Goal: Information Seeking & Learning: Learn about a topic

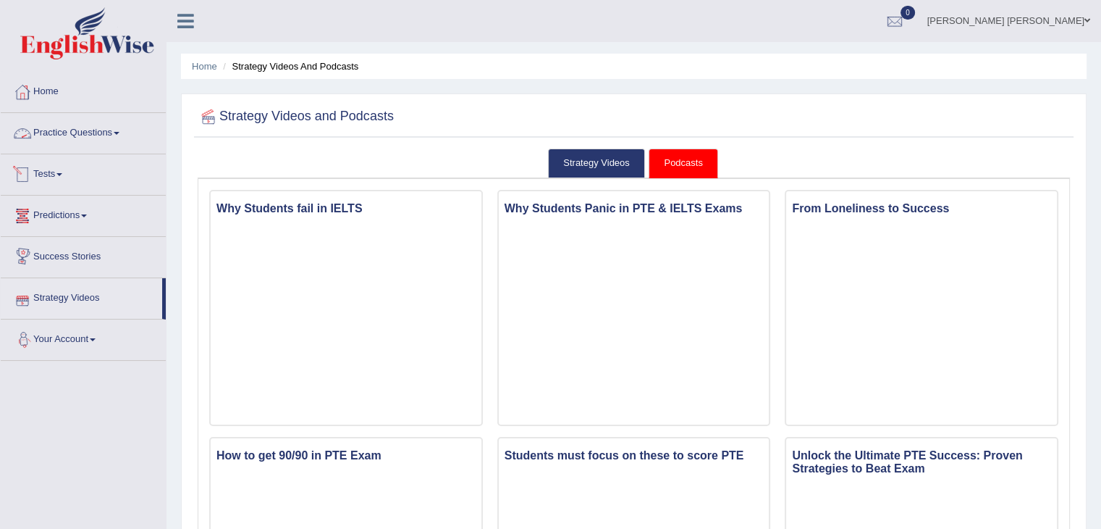
click at [92, 114] on link "Practice Questions" at bounding box center [83, 131] width 165 height 36
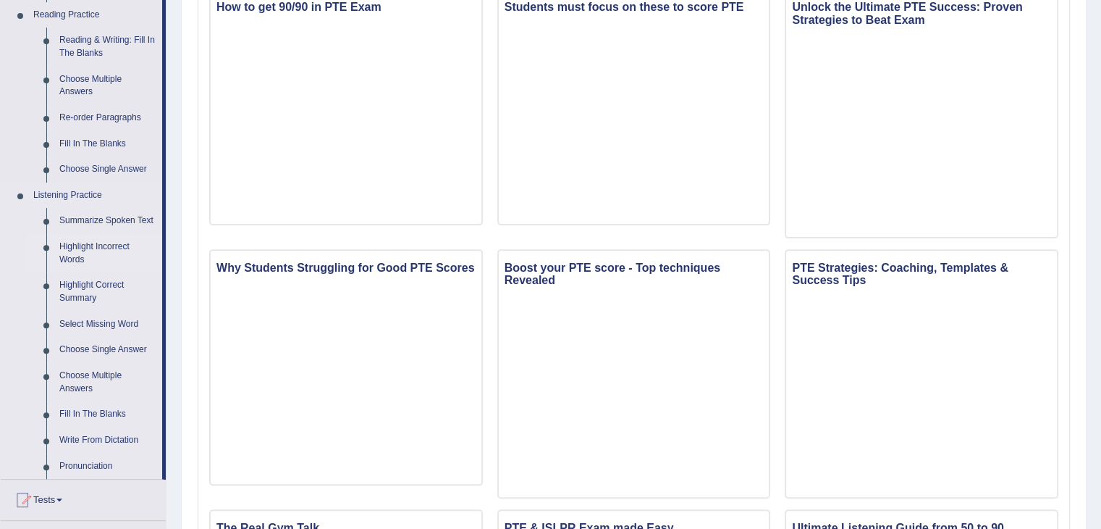
scroll to position [448, 0]
click at [103, 113] on link "Re-order Paragraphs" at bounding box center [107, 119] width 109 height 26
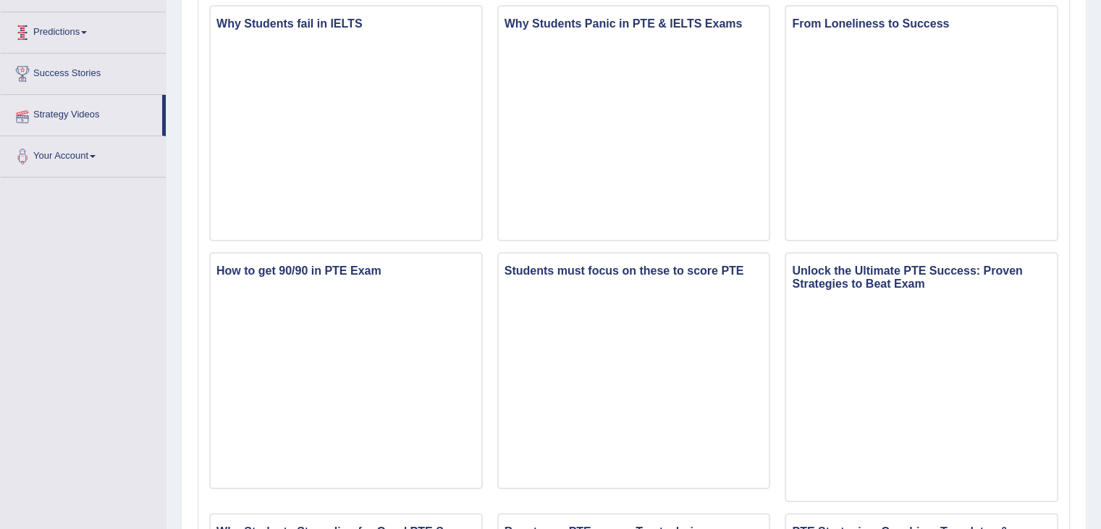
scroll to position [260, 0]
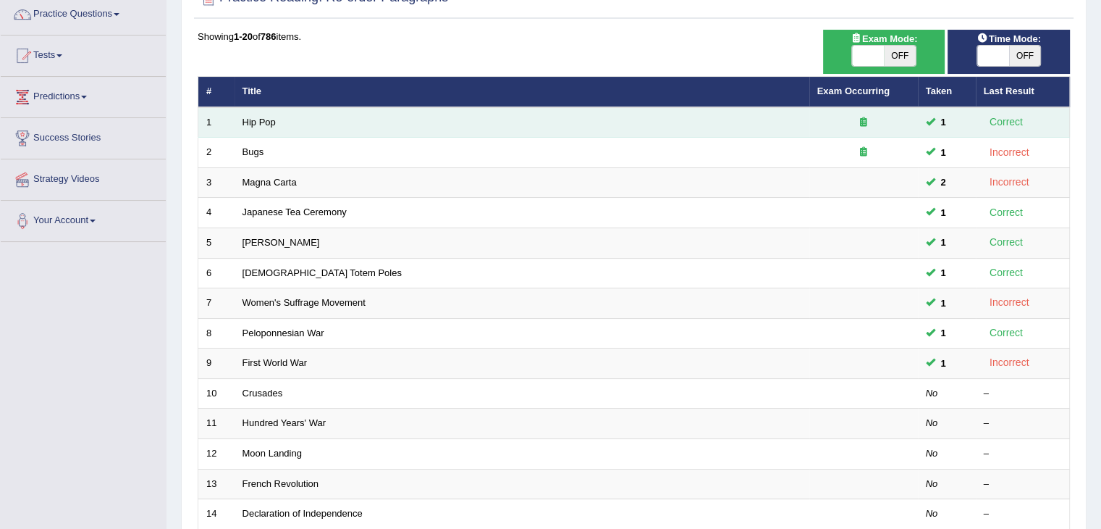
scroll to position [121, 0]
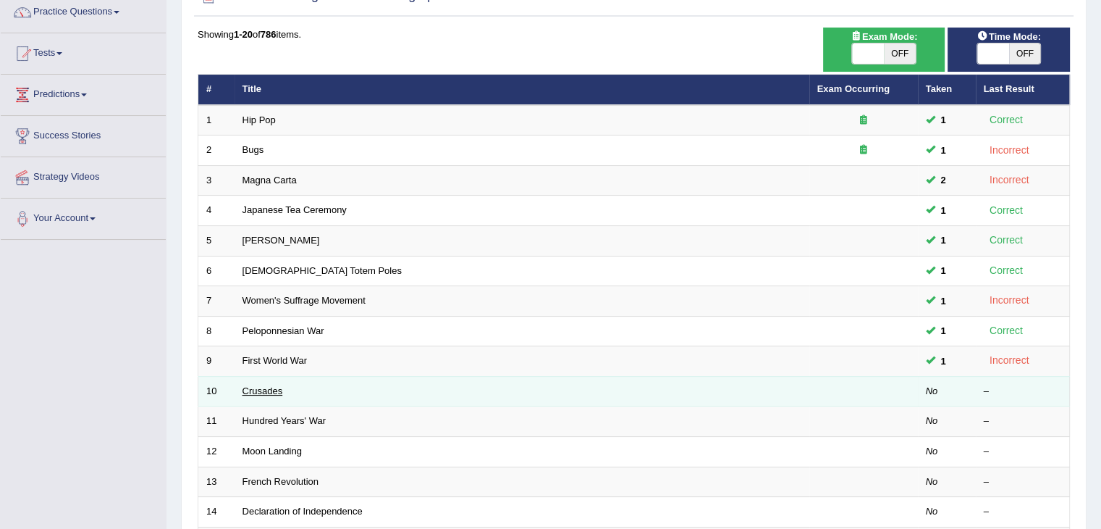
click at [261, 392] on link "Crusades" at bounding box center [263, 390] width 41 height 11
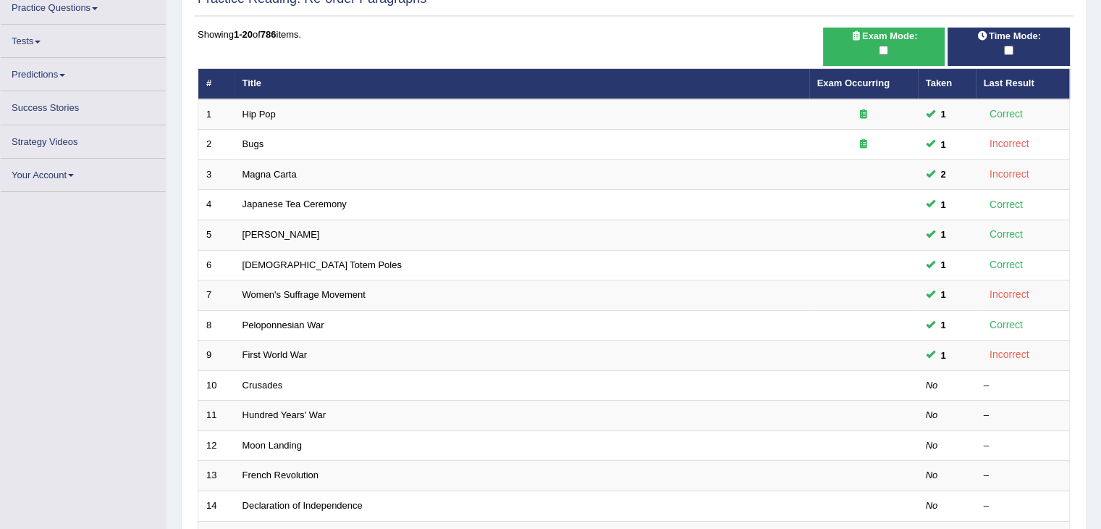
scroll to position [125, 0]
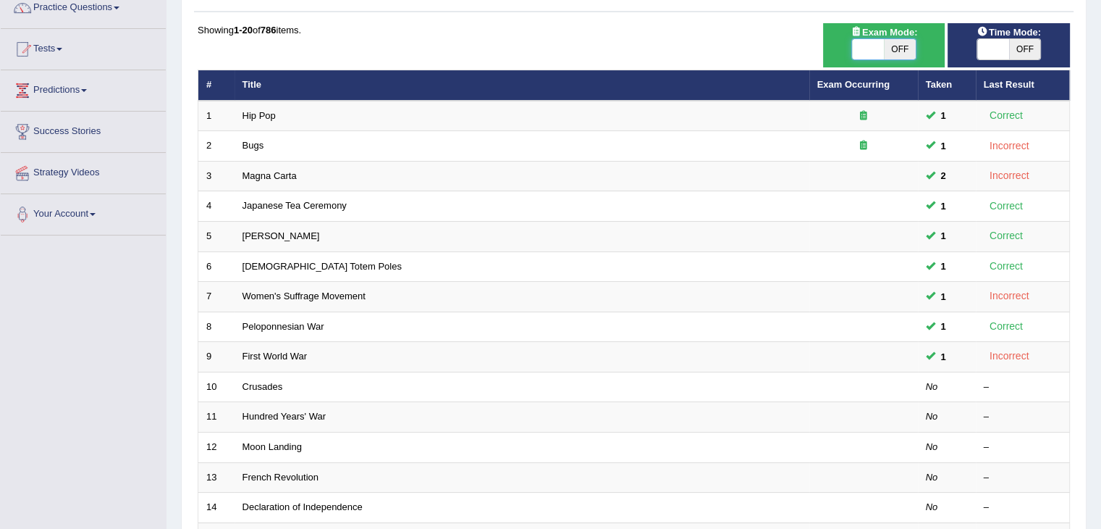
click at [883, 49] on span at bounding box center [868, 49] width 32 height 20
checkbox input "true"
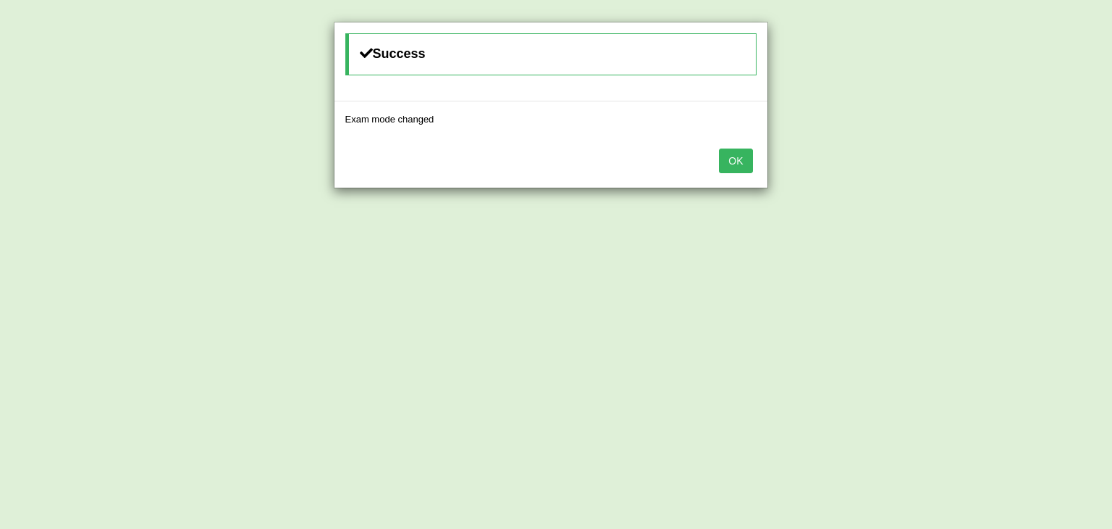
click at [742, 162] on button "OK" at bounding box center [735, 160] width 33 height 25
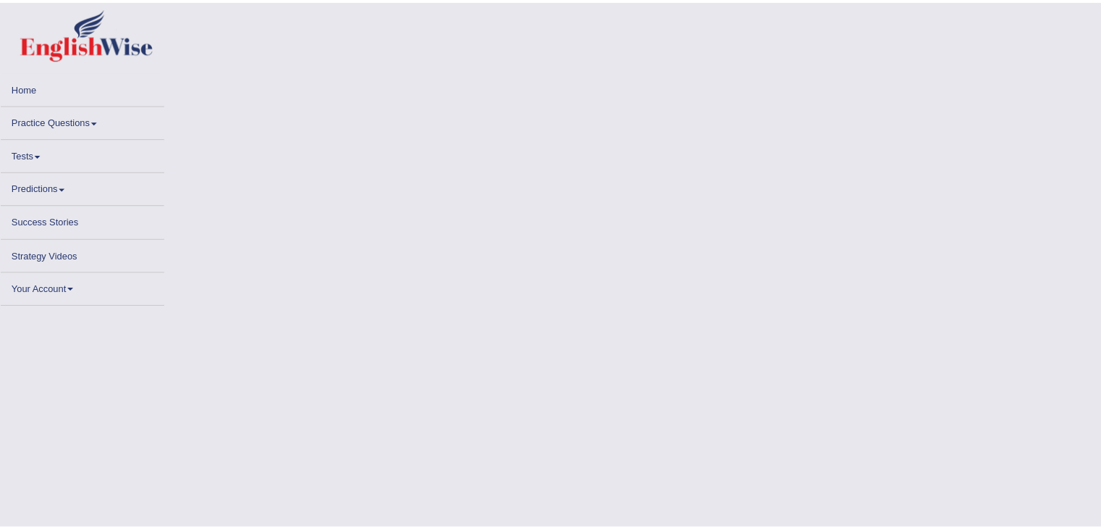
scroll to position [125, 0]
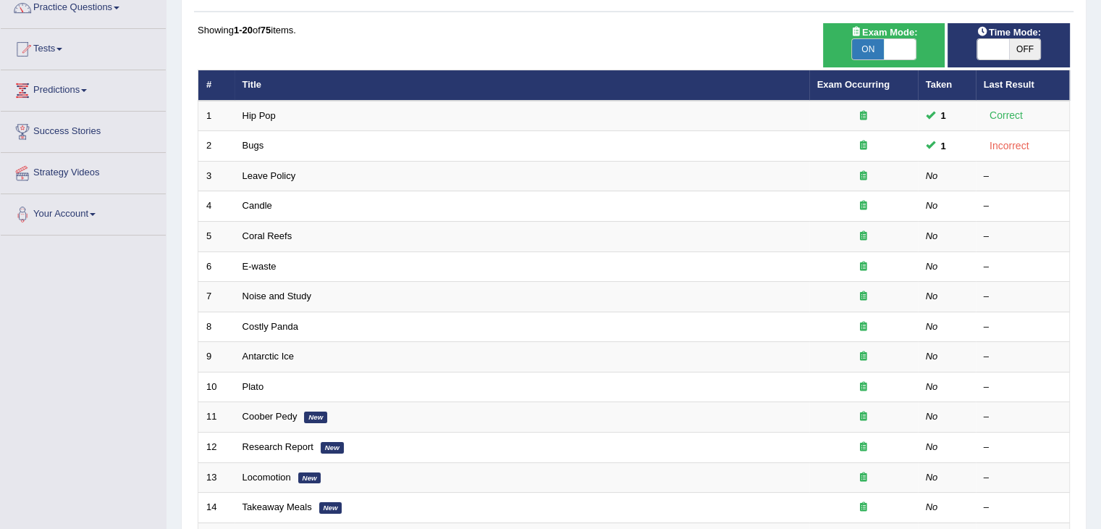
click at [1010, 46] on span "OFF" at bounding box center [1025, 49] width 32 height 20
checkbox input "true"
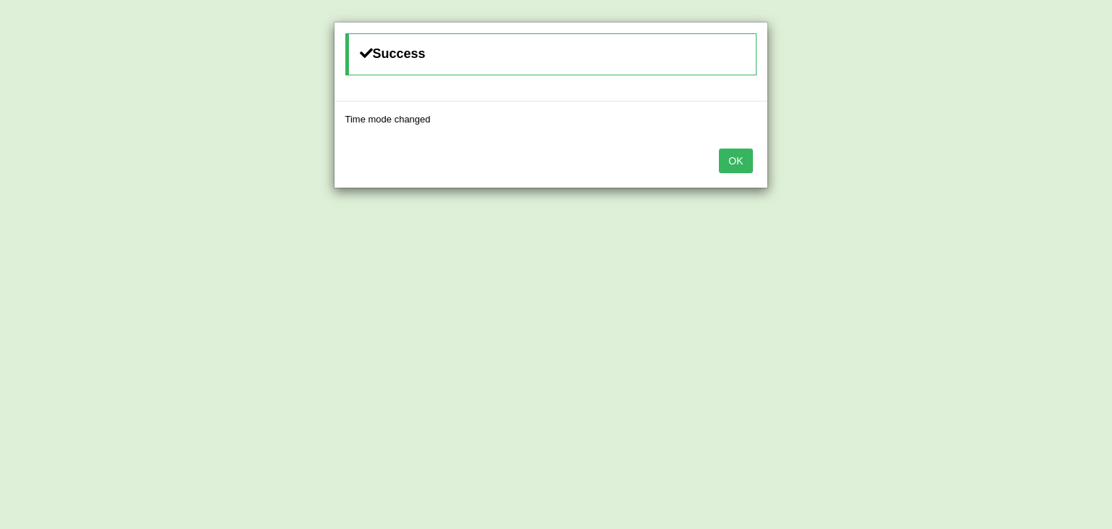
click at [744, 156] on button "OK" at bounding box center [735, 160] width 33 height 25
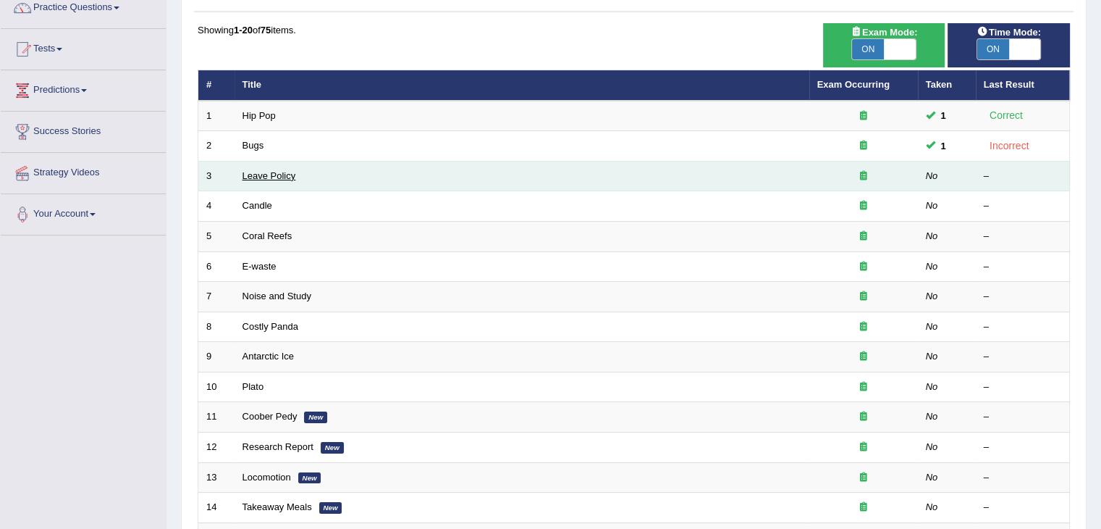
click at [256, 177] on link "Leave Policy" at bounding box center [270, 175] width 54 height 11
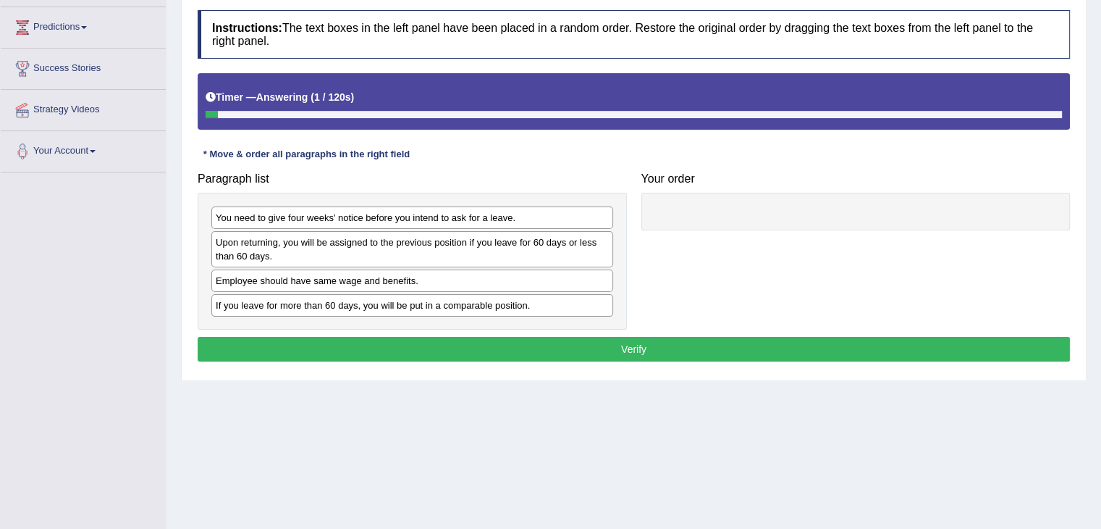
scroll to position [187, 0]
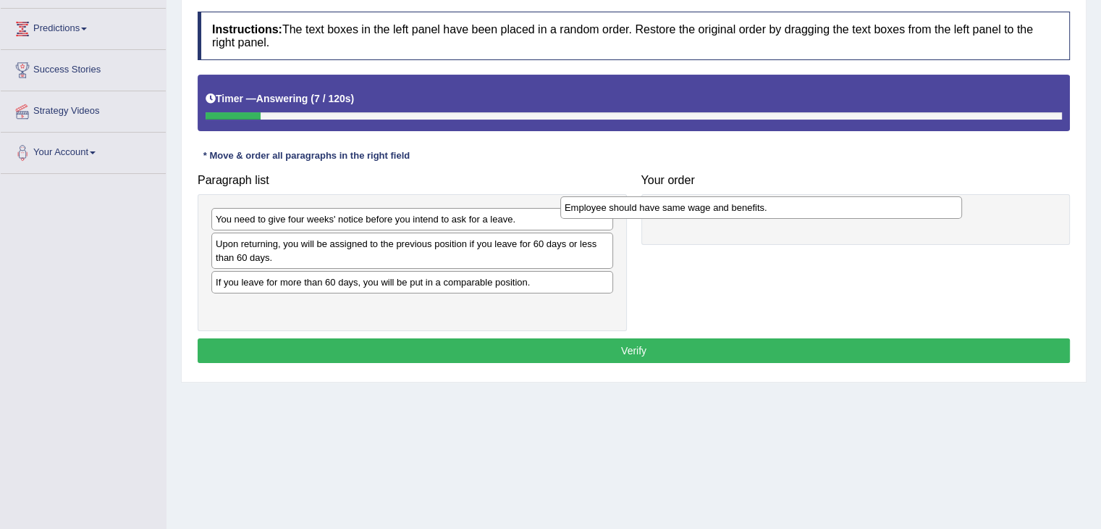
drag, startPoint x: 333, startPoint y: 282, endPoint x: 739, endPoint y: 218, distance: 411.2
click at [739, 218] on div "Employee should have same wage and benefits." at bounding box center [761, 207] width 402 height 22
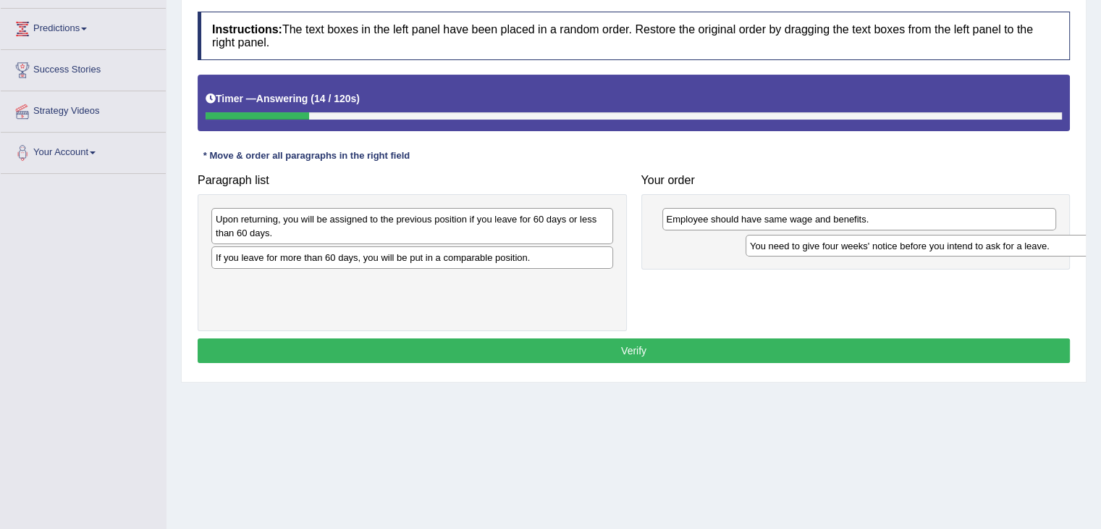
drag, startPoint x: 352, startPoint y: 223, endPoint x: 861, endPoint y: 232, distance: 509.2
click at [861, 235] on div "You need to give four weeks' notice before you intend to ask for a leave." at bounding box center [947, 246] width 402 height 22
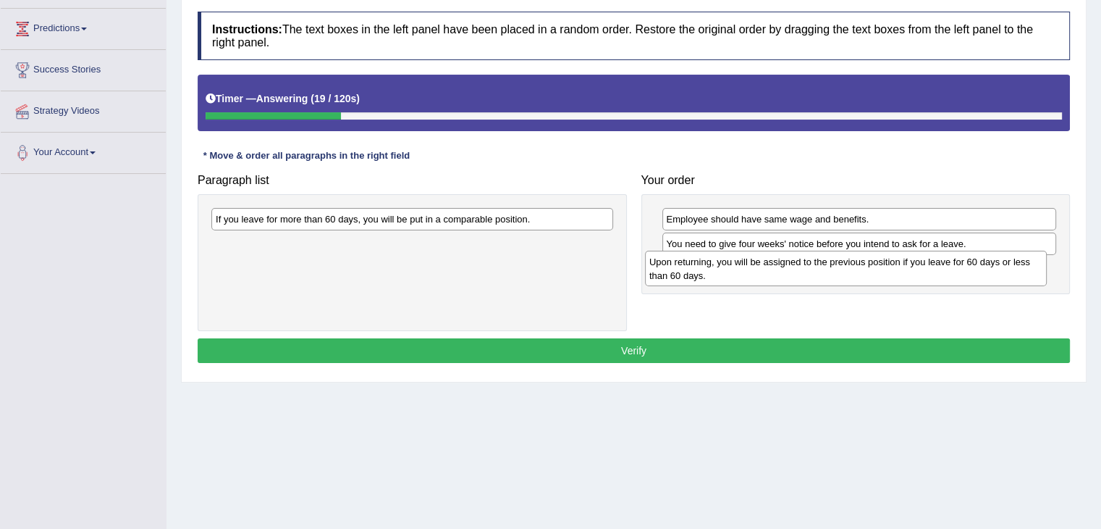
drag, startPoint x: 444, startPoint y: 227, endPoint x: 879, endPoint y: 266, distance: 437.0
click at [879, 266] on div "Upon returning, you will be assigned to the previous position if you leave for …" at bounding box center [846, 269] width 402 height 36
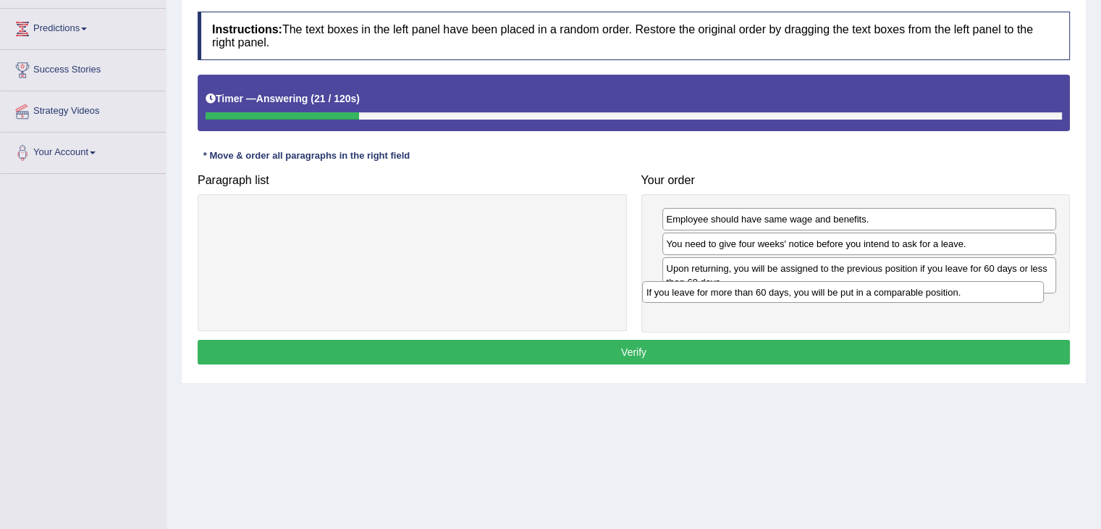
drag, startPoint x: 422, startPoint y: 221, endPoint x: 853, endPoint y: 293, distance: 436.9
click at [853, 293] on div "If you leave for more than 60 days, you will be put in a comparable position." at bounding box center [843, 292] width 402 height 22
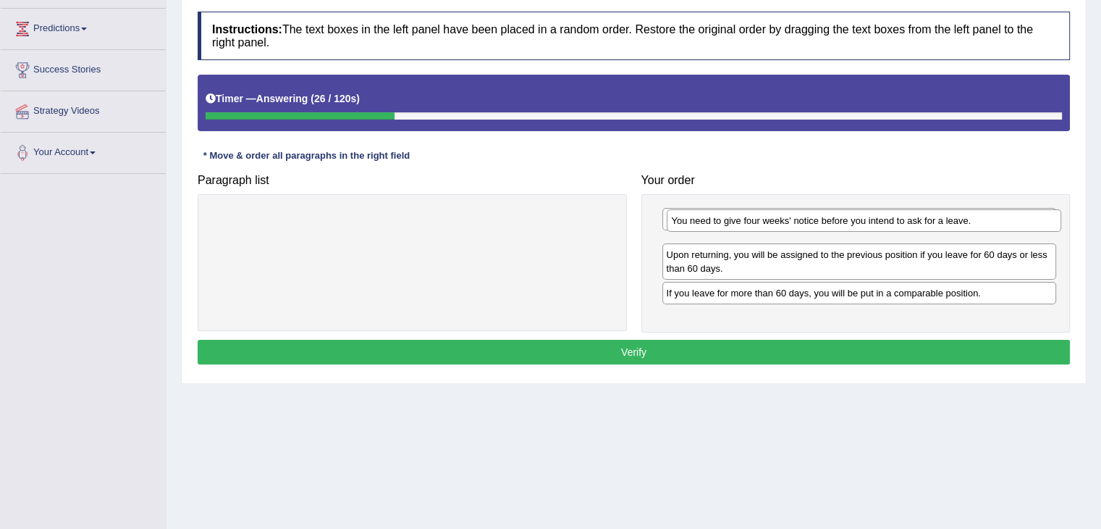
drag, startPoint x: 849, startPoint y: 244, endPoint x: 854, endPoint y: 221, distance: 23.7
click at [854, 221] on div "You need to give four weeks' notice before you intend to ask for a leave." at bounding box center [864, 220] width 395 height 22
drag, startPoint x: 854, startPoint y: 243, endPoint x: 860, endPoint y: 213, distance: 31.0
click at [860, 213] on div "You need to give four weeks' notice before you intend to ask for a leave." at bounding box center [865, 213] width 395 height 22
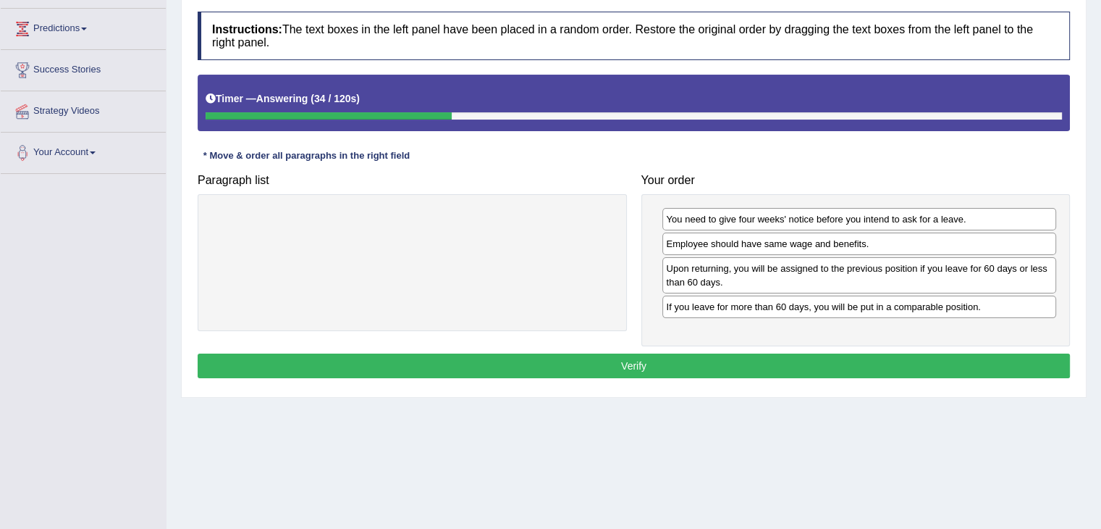
click at [823, 361] on button "Verify" at bounding box center [634, 365] width 873 height 25
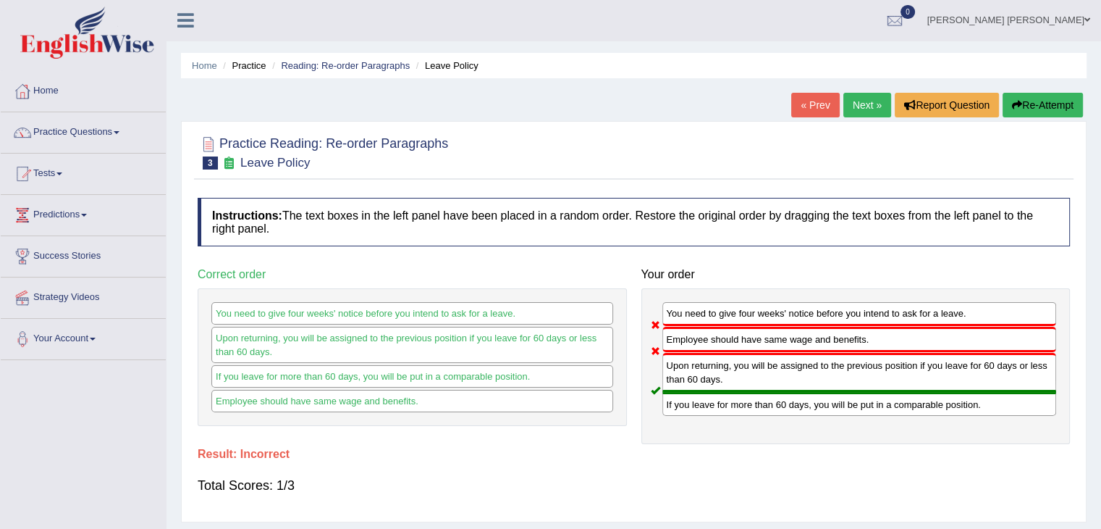
scroll to position [0, 0]
click at [857, 111] on link "Next »" at bounding box center [868, 105] width 48 height 25
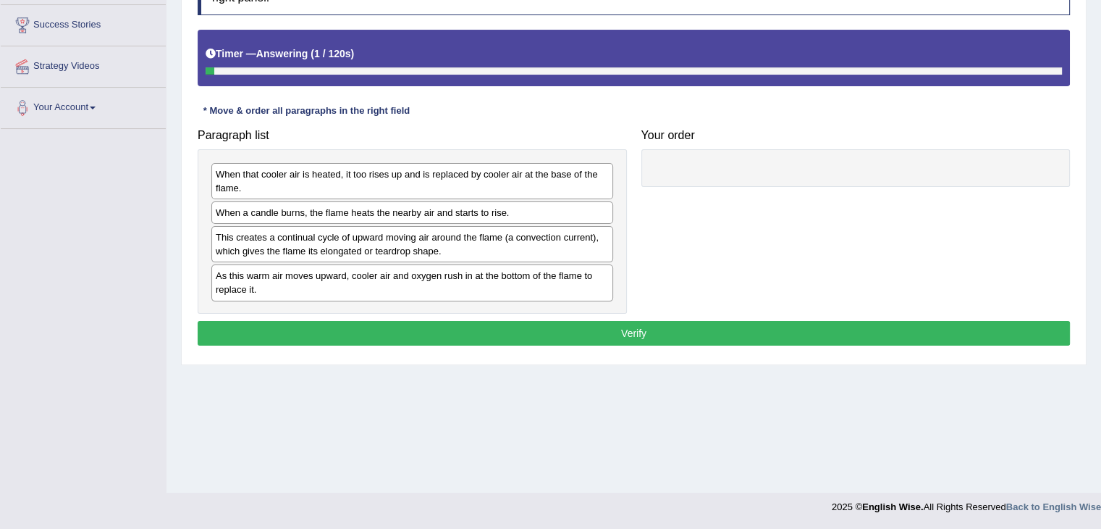
scroll to position [199, 0]
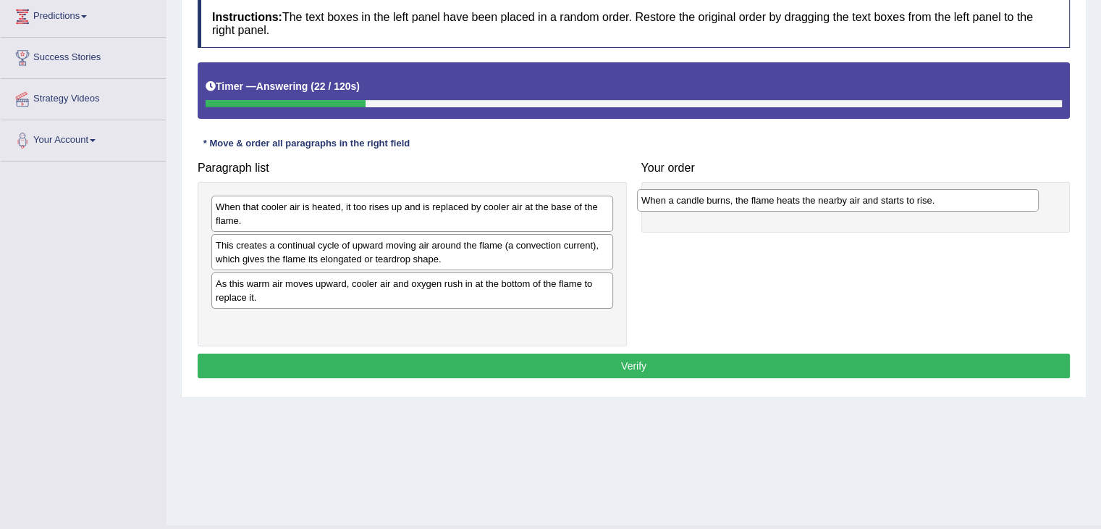
drag, startPoint x: 356, startPoint y: 245, endPoint x: 782, endPoint y: 201, distance: 428.1
click at [782, 201] on div "When a candle burns, the flame heats the nearby air and starts to rise." at bounding box center [838, 200] width 402 height 22
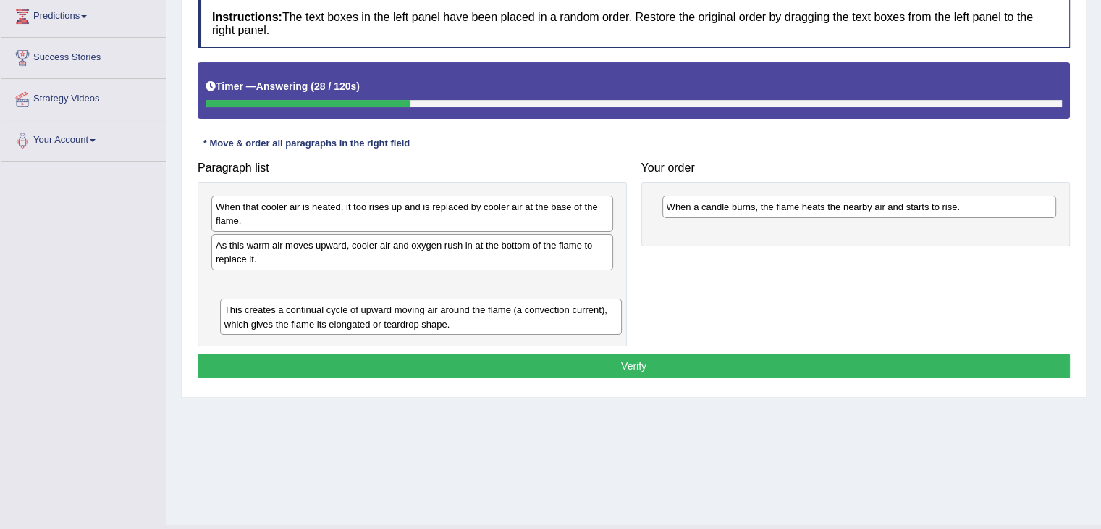
drag, startPoint x: 411, startPoint y: 249, endPoint x: 419, endPoint y: 314, distance: 65.7
click at [419, 314] on div "This creates a continual cycle of upward moving air around the flame (a convect…" at bounding box center [421, 316] width 402 height 36
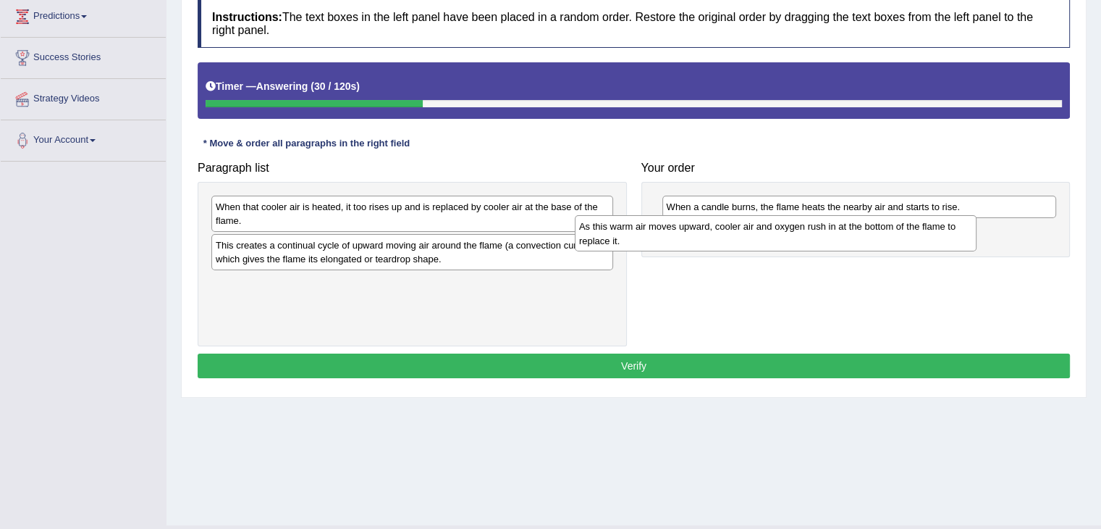
drag, startPoint x: 419, startPoint y: 264, endPoint x: 799, endPoint y: 243, distance: 380.7
click at [799, 243] on div "As this warm air moves upward, cooler air and oxygen rush in at the bottom of t…" at bounding box center [776, 233] width 402 height 36
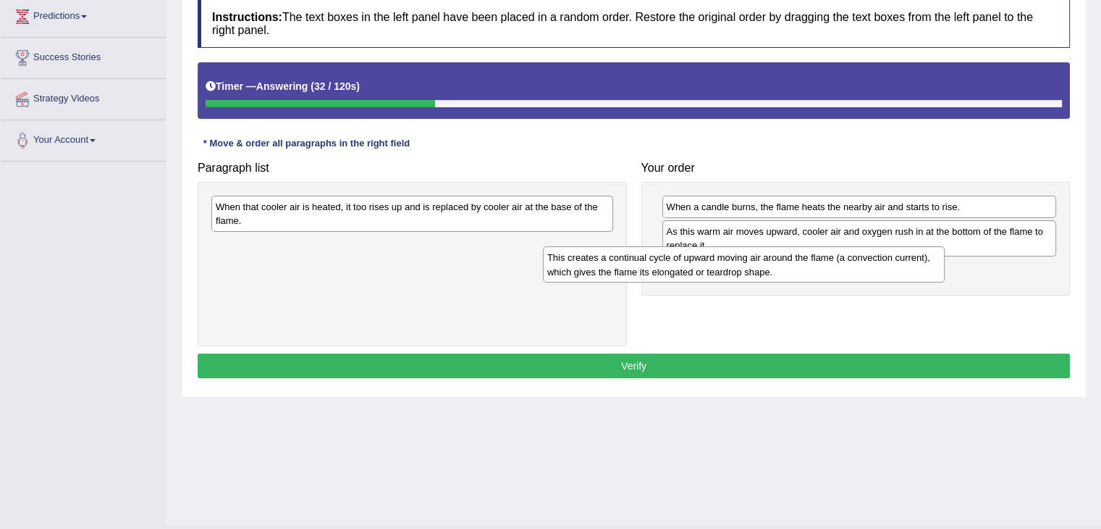
drag, startPoint x: 455, startPoint y: 266, endPoint x: 817, endPoint y: 272, distance: 362.1
click at [817, 272] on div "This creates a continual cycle of upward moving air around the flame (a convect…" at bounding box center [744, 264] width 402 height 36
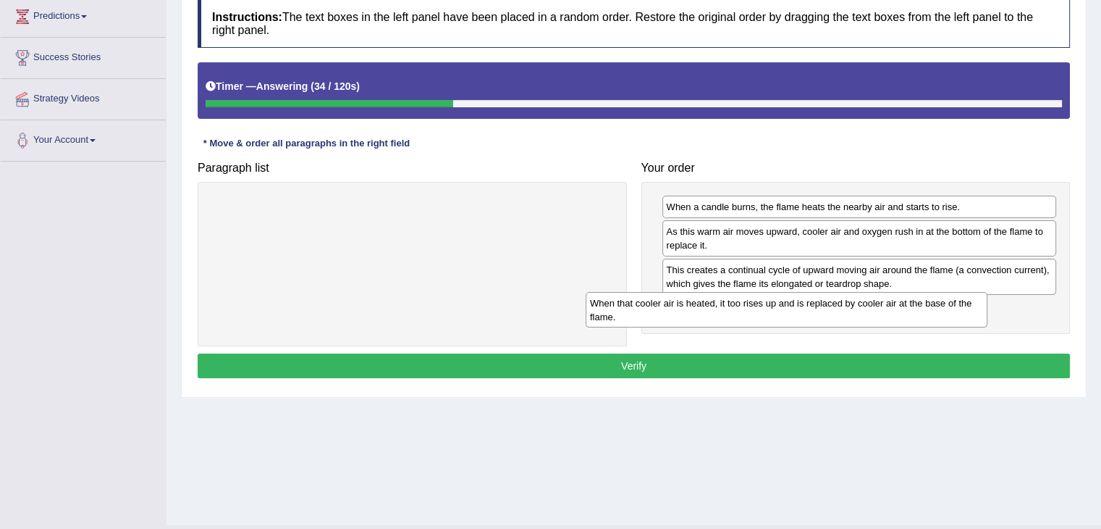
drag, startPoint x: 432, startPoint y: 223, endPoint x: 818, endPoint y: 319, distance: 397.6
click at [818, 319] on div "When that cooler air is heated, it too rises up and is replaced by cooler air a…" at bounding box center [787, 310] width 402 height 36
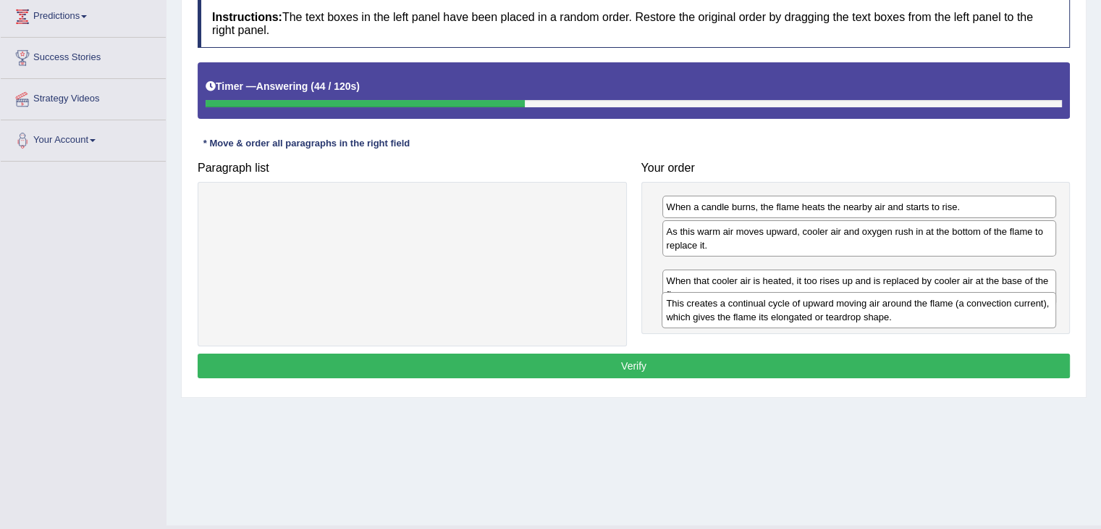
drag, startPoint x: 850, startPoint y: 266, endPoint x: 850, endPoint y: 301, distance: 34.0
click at [850, 301] on div "This creates a continual cycle of upward moving air around the flame (a convect…" at bounding box center [859, 310] width 395 height 36
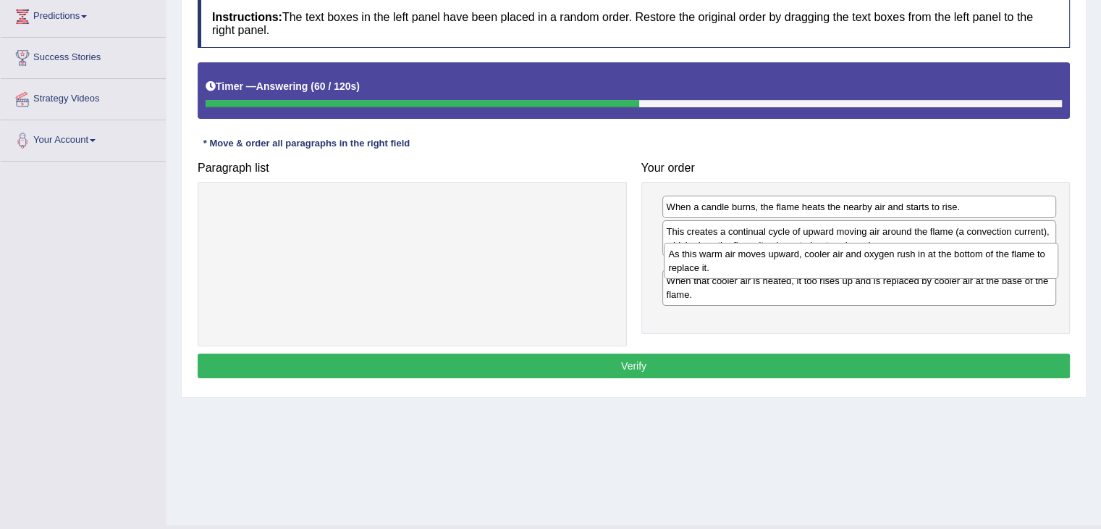
drag, startPoint x: 728, startPoint y: 247, endPoint x: 731, endPoint y: 267, distance: 20.4
click at [731, 267] on div "As this warm air moves upward, cooler air and oxygen rush in at the bottom of t…" at bounding box center [861, 261] width 395 height 36
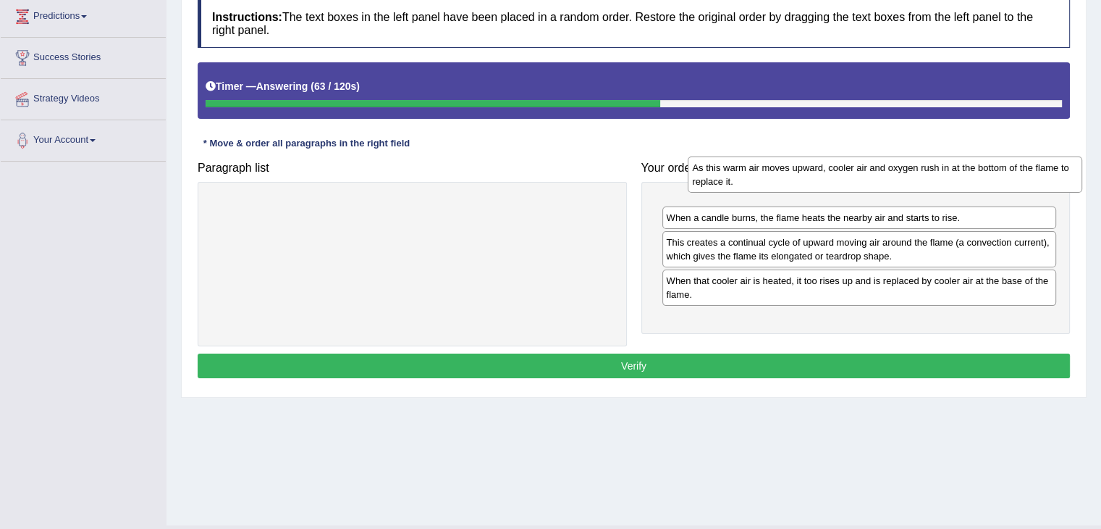
drag, startPoint x: 734, startPoint y: 279, endPoint x: 753, endPoint y: 185, distance: 95.3
click at [753, 185] on div "As this warm air moves upward, cooler air and oxygen rush in at the bottom of t…" at bounding box center [885, 174] width 395 height 36
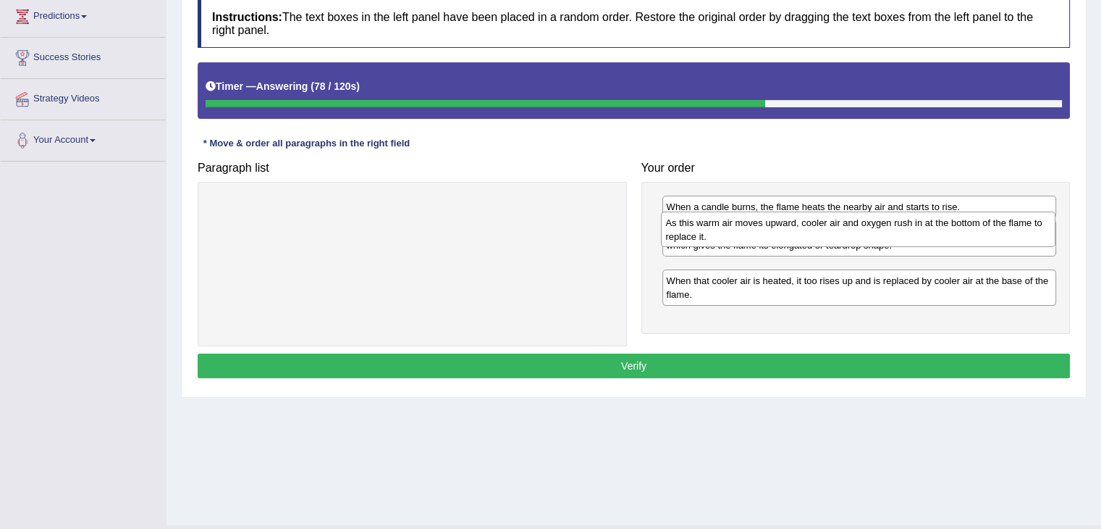
drag, startPoint x: 739, startPoint y: 221, endPoint x: 739, endPoint y: 238, distance: 16.7
click at [739, 238] on div "As this warm air moves upward, cooler air and oxygen rush in at the bottom of t…" at bounding box center [858, 229] width 395 height 36
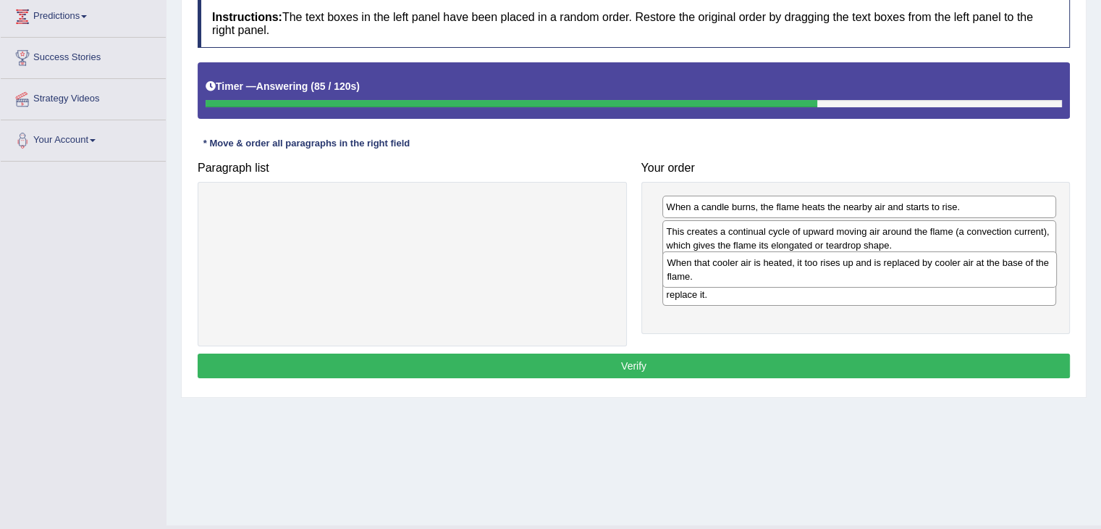
drag, startPoint x: 702, startPoint y: 315, endPoint x: 702, endPoint y: 270, distance: 44.9
click at [702, 270] on div "When that cooler air is heated, it too rises up and is replaced by cooler air a…" at bounding box center [860, 269] width 395 height 36
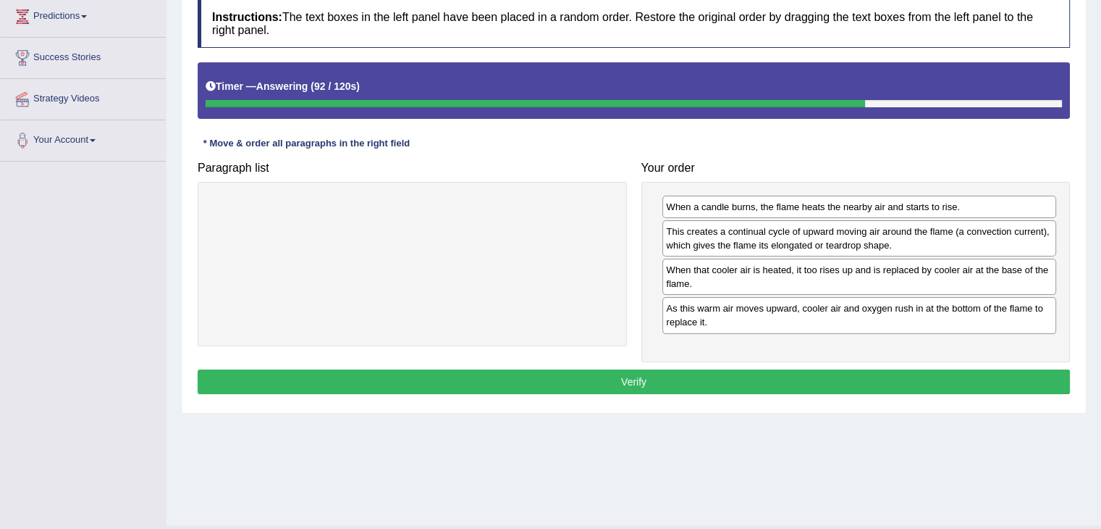
click at [699, 380] on button "Verify" at bounding box center [634, 381] width 873 height 25
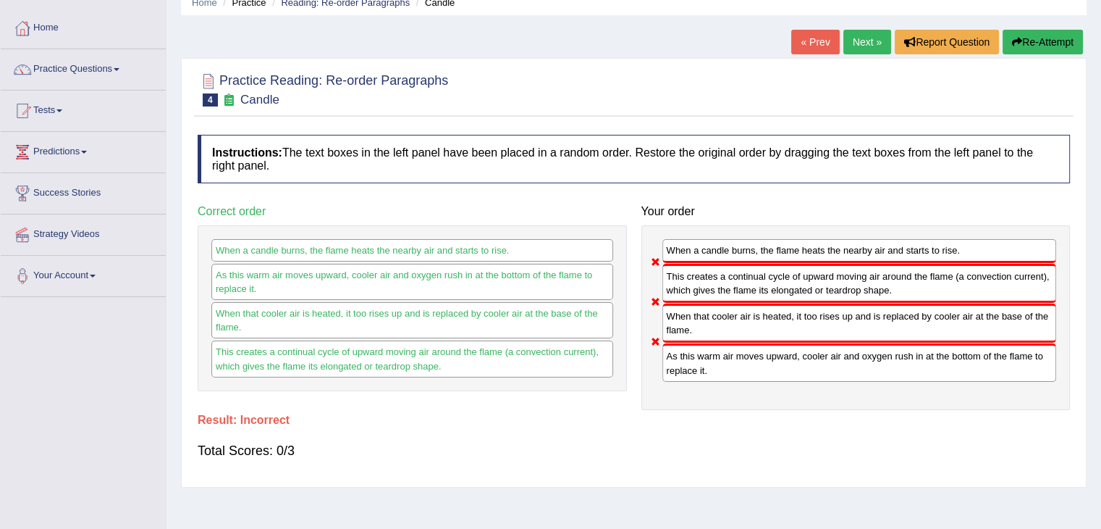
scroll to position [61, 0]
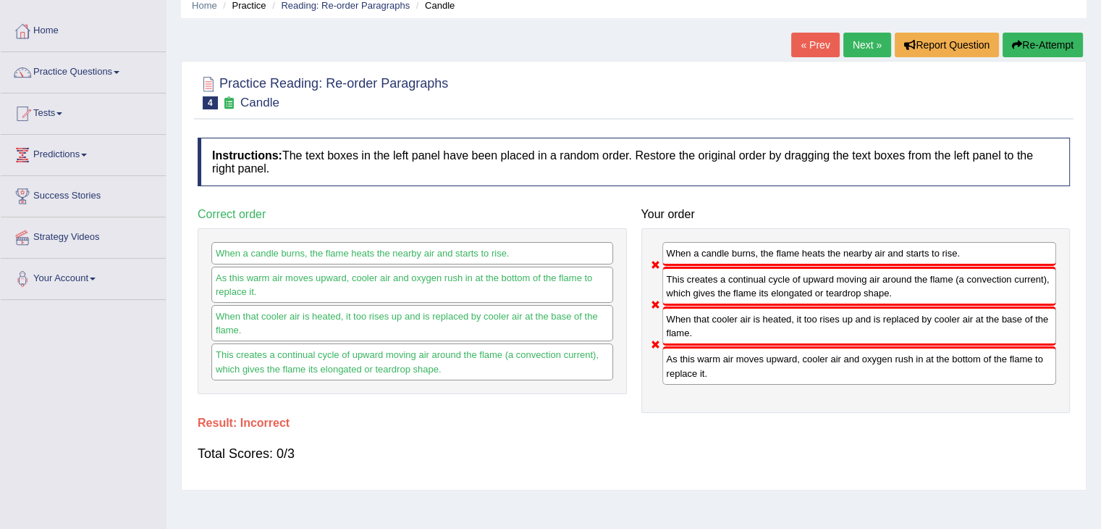
click at [854, 34] on link "Next »" at bounding box center [868, 45] width 48 height 25
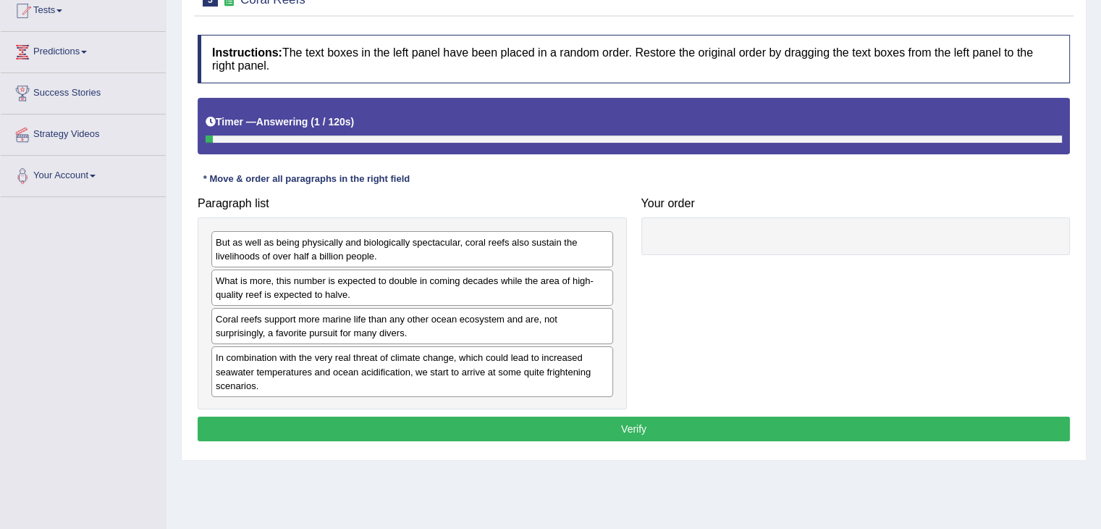
scroll to position [185, 0]
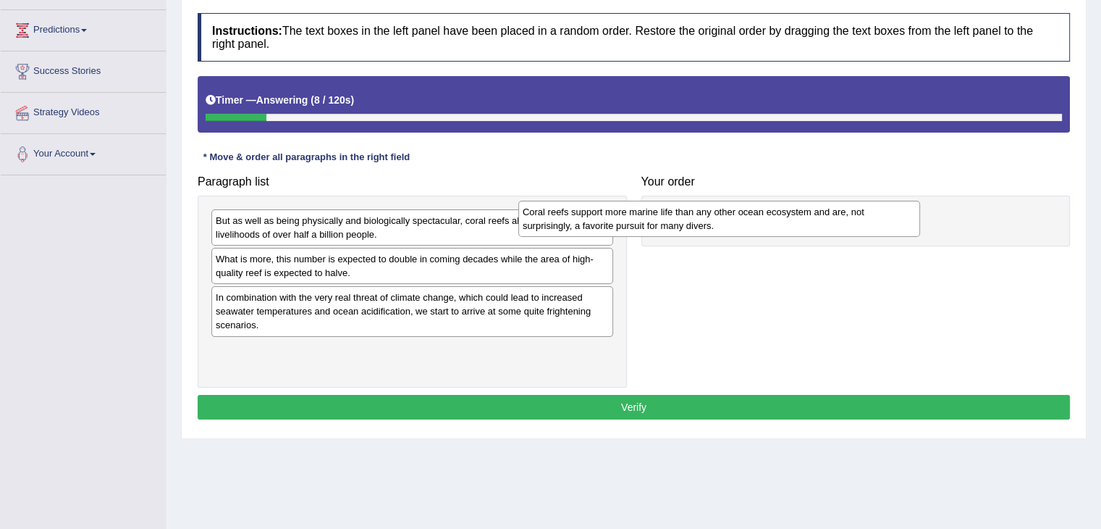
drag, startPoint x: 495, startPoint y: 309, endPoint x: 836, endPoint y: 228, distance: 350.6
click at [836, 228] on div "Coral reefs support more marine life than any other ocean ecosystem and are, no…" at bounding box center [719, 219] width 402 height 36
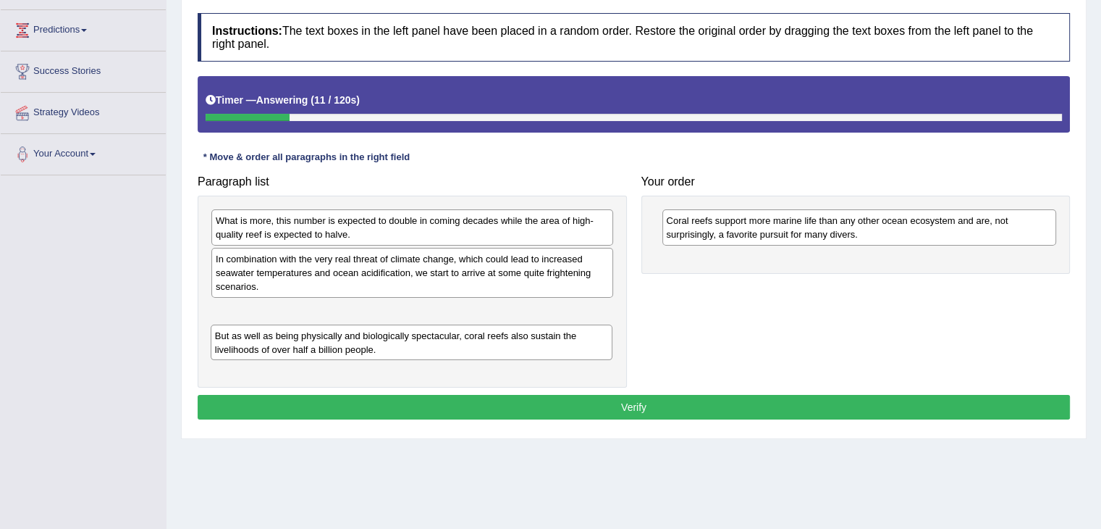
drag, startPoint x: 319, startPoint y: 235, endPoint x: 339, endPoint y: 326, distance: 93.5
click at [339, 326] on div "But as well as being physically and biologically spectacular, coral reefs also …" at bounding box center [412, 342] width 402 height 36
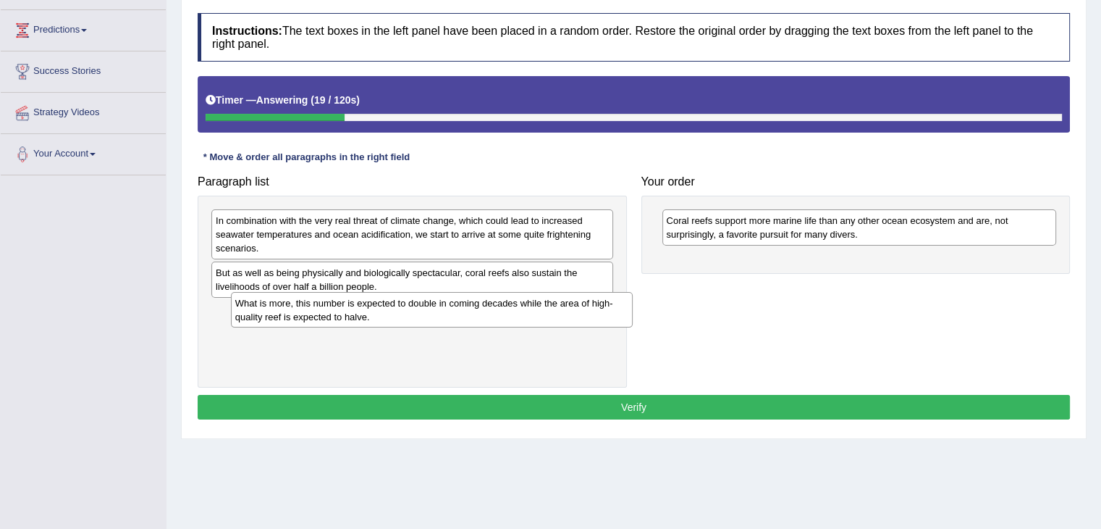
drag, startPoint x: 335, startPoint y: 230, endPoint x: 349, endPoint y: 294, distance: 65.9
click at [349, 294] on div "What is more, this number is expected to double in coming decades while the are…" at bounding box center [432, 310] width 402 height 36
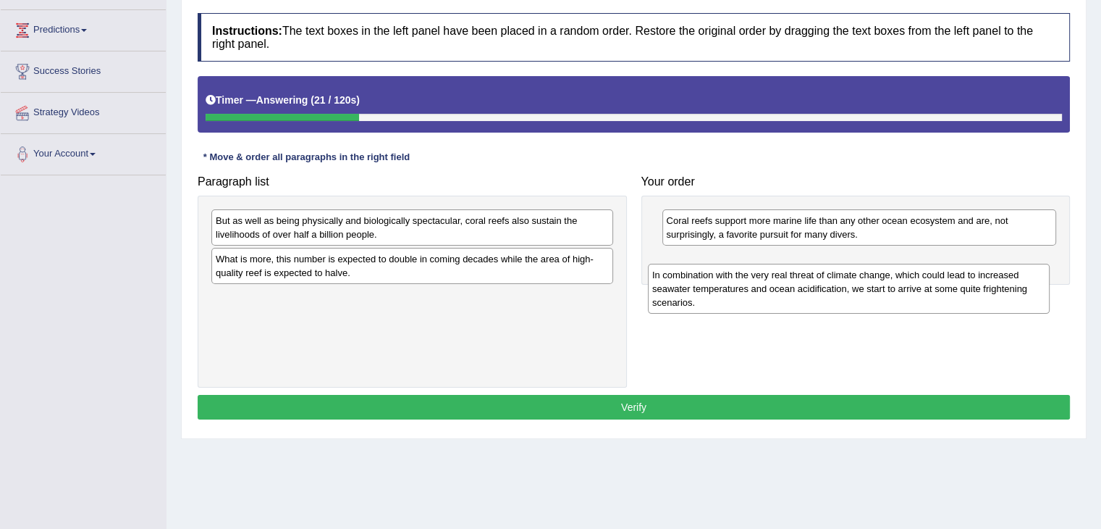
drag, startPoint x: 349, startPoint y: 232, endPoint x: 797, endPoint y: 273, distance: 449.3
click at [797, 273] on div "In combination with the very real threat of climate change, which could lead to…" at bounding box center [849, 289] width 402 height 50
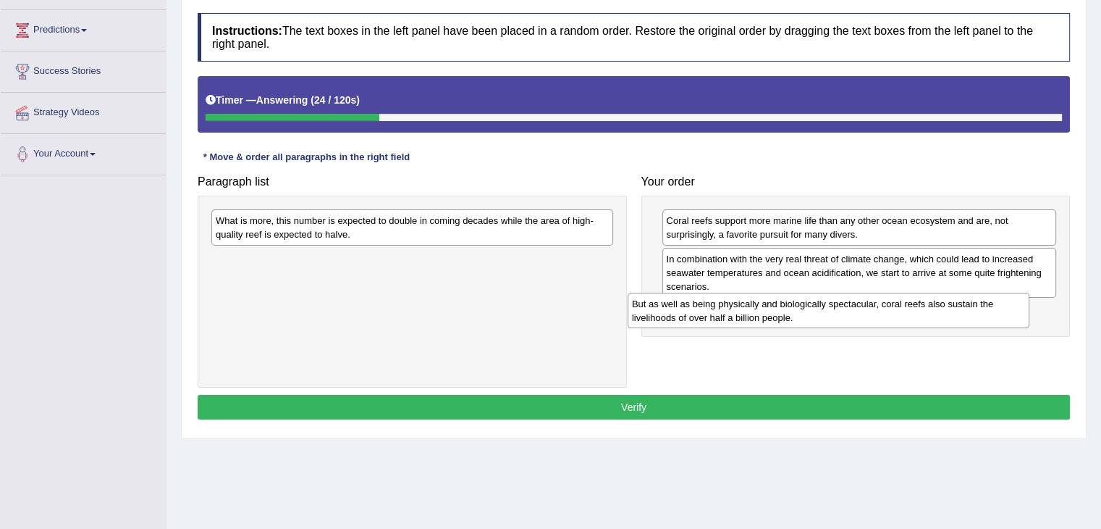
drag, startPoint x: 322, startPoint y: 217, endPoint x: 738, endPoint y: 302, distance: 424.9
click at [738, 302] on div "But as well as being physically and biologically spectacular, coral reefs also …" at bounding box center [829, 311] width 402 height 36
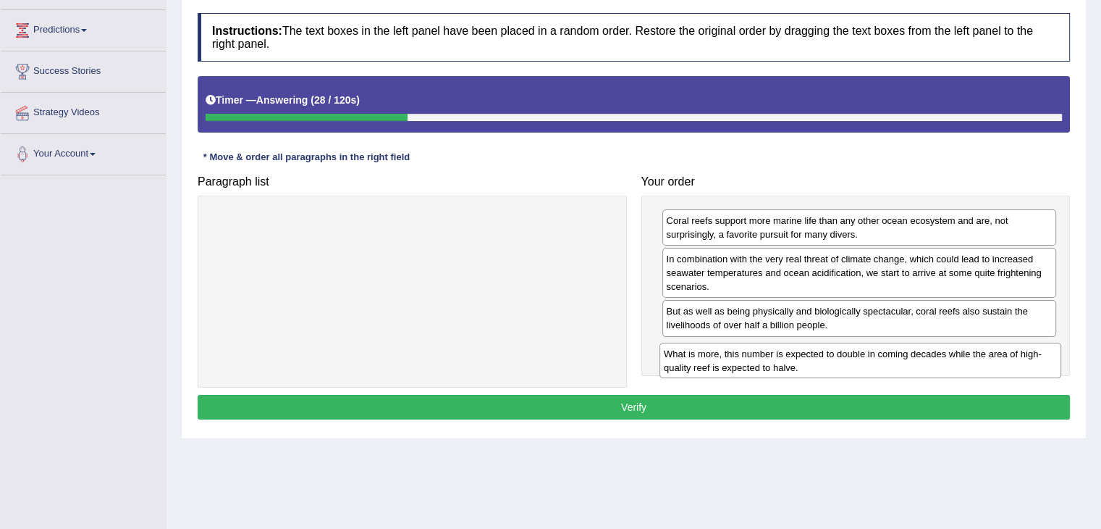
drag, startPoint x: 371, startPoint y: 232, endPoint x: 820, endPoint y: 365, distance: 467.6
click at [820, 365] on div "What is more, this number is expected to double in coming decades while the are…" at bounding box center [861, 361] width 402 height 36
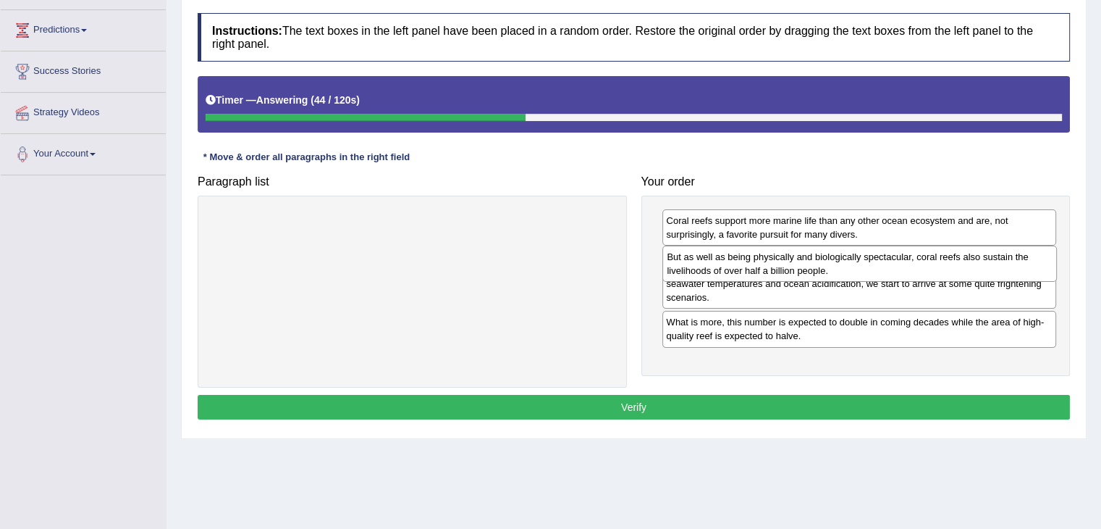
drag, startPoint x: 970, startPoint y: 321, endPoint x: 971, endPoint y: 268, distance: 52.9
click at [971, 268] on div "But as well as being physically and biologically spectacular, coral reefs also …" at bounding box center [860, 263] width 395 height 36
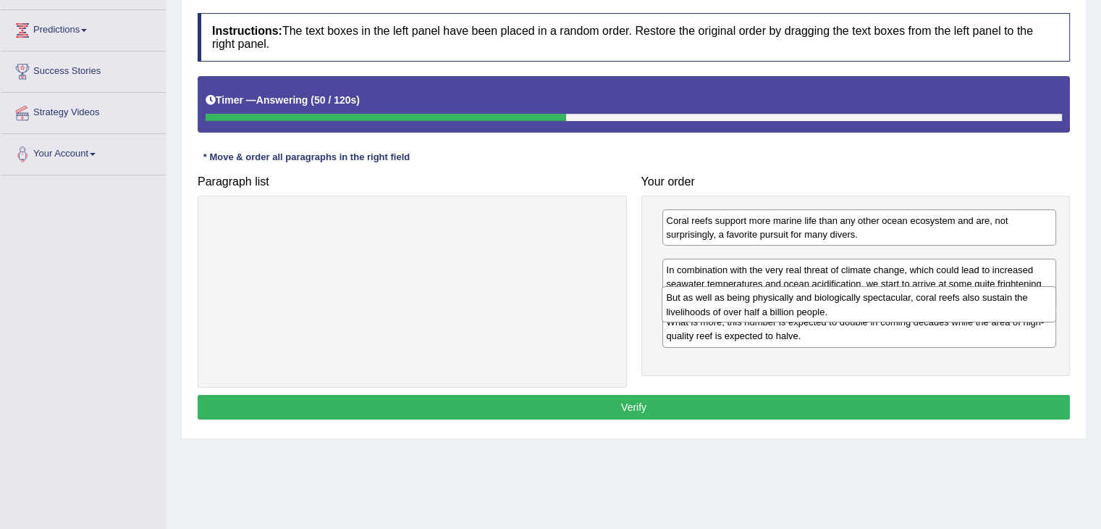
drag, startPoint x: 739, startPoint y: 265, endPoint x: 739, endPoint y: 305, distance: 39.8
click at [739, 305] on div "But as well as being physically and biologically spectacular, coral reefs also …" at bounding box center [859, 304] width 395 height 36
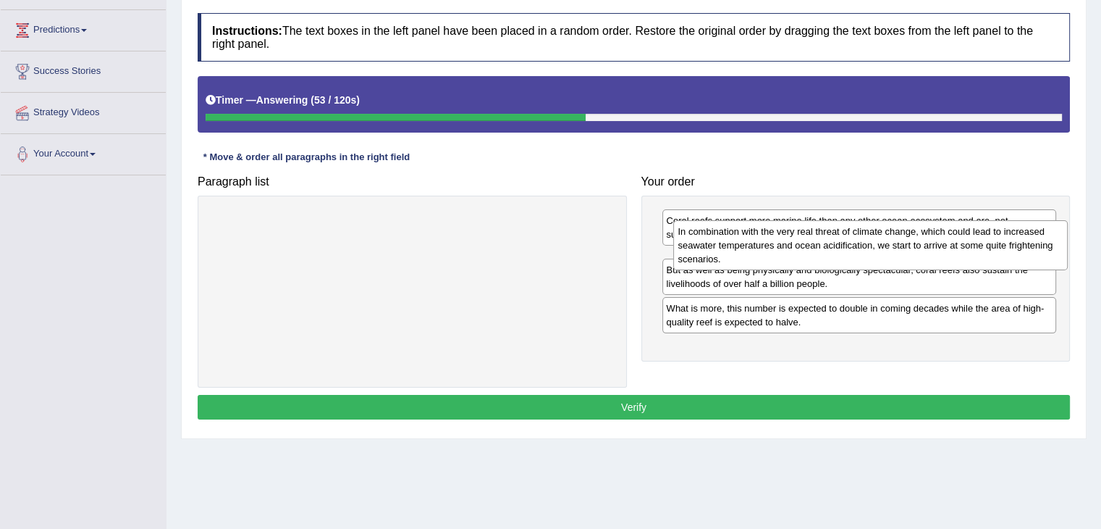
drag, startPoint x: 739, startPoint y: 315, endPoint x: 745, endPoint y: 237, distance: 78.5
click at [745, 237] on div "In combination with the very real threat of climate change, which could lead to…" at bounding box center [870, 245] width 395 height 50
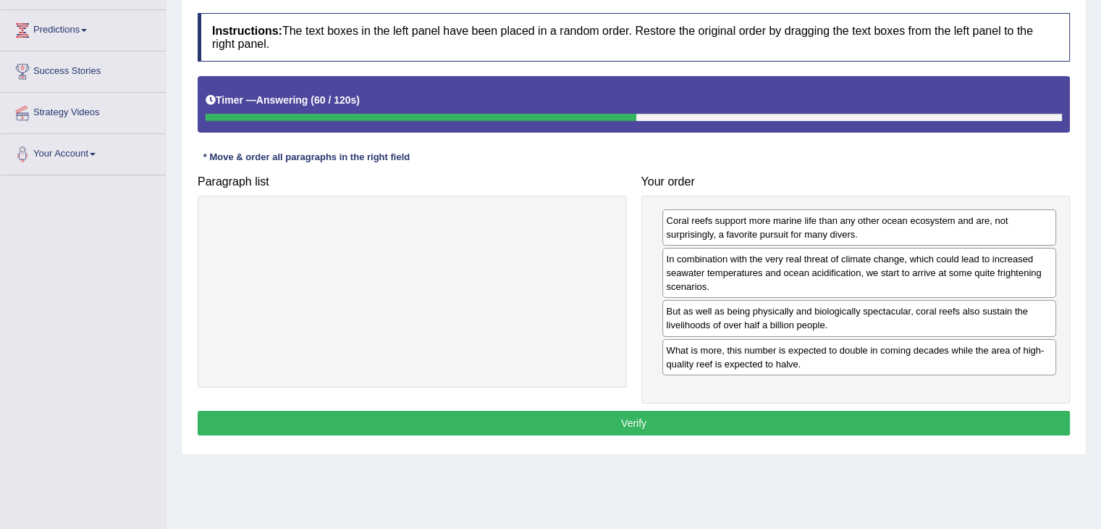
click at [637, 421] on button "Verify" at bounding box center [634, 423] width 873 height 25
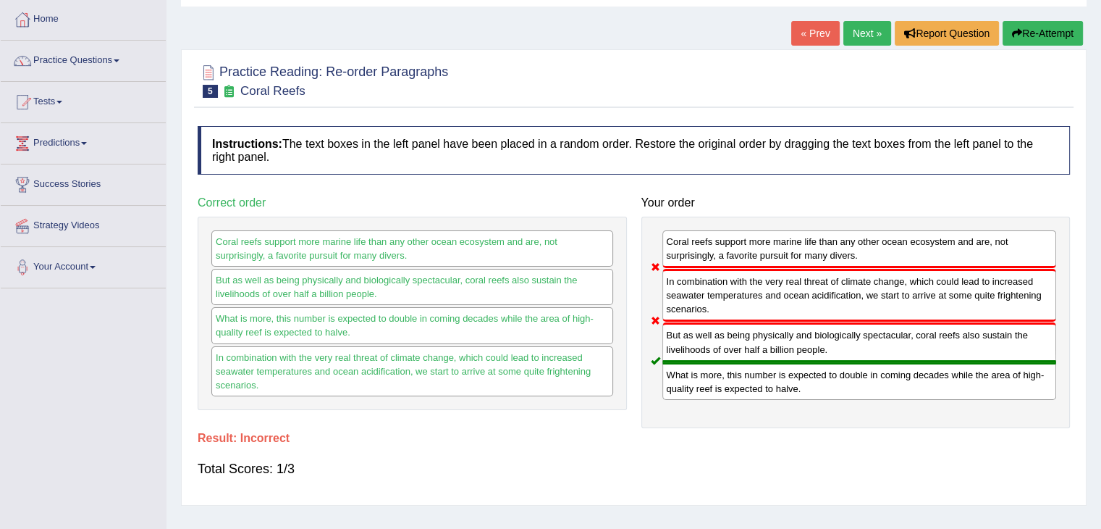
scroll to position [41, 0]
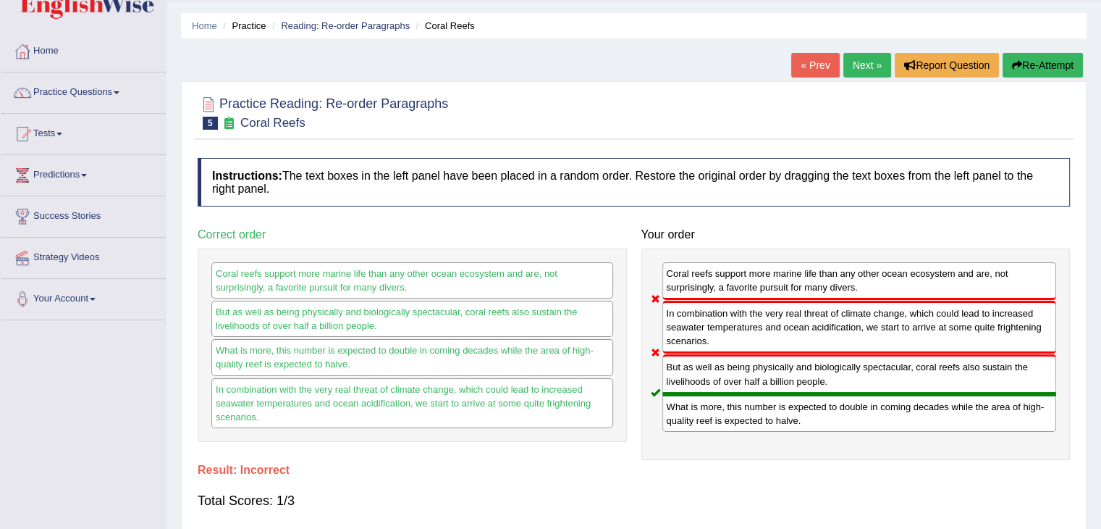
click at [860, 59] on link "Next »" at bounding box center [868, 65] width 48 height 25
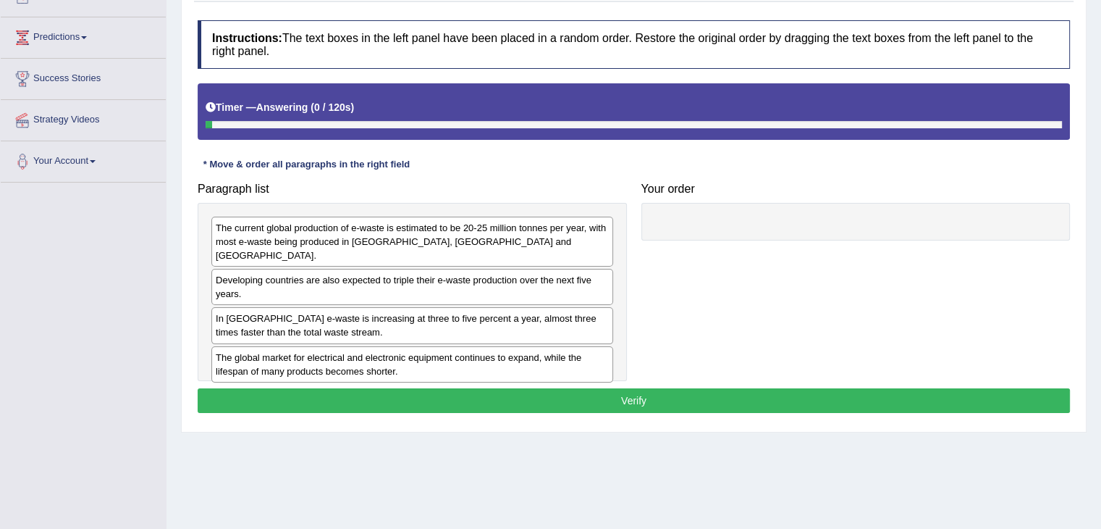
scroll to position [180, 0]
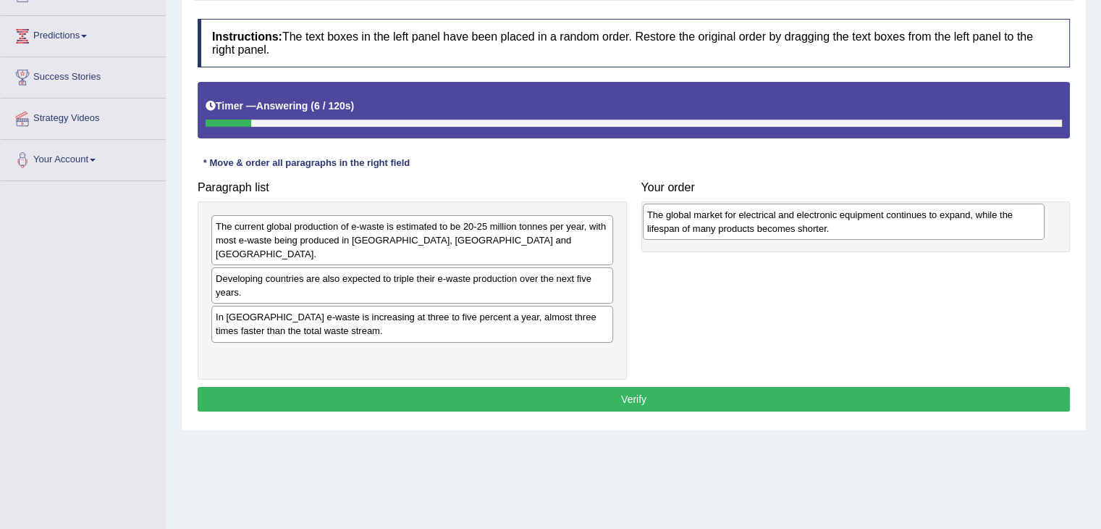
drag, startPoint x: 353, startPoint y: 341, endPoint x: 790, endPoint y: 209, distance: 456.1
click at [790, 209] on div "The global market for electrical and electronic equipment continues to expand, …" at bounding box center [844, 221] width 402 height 36
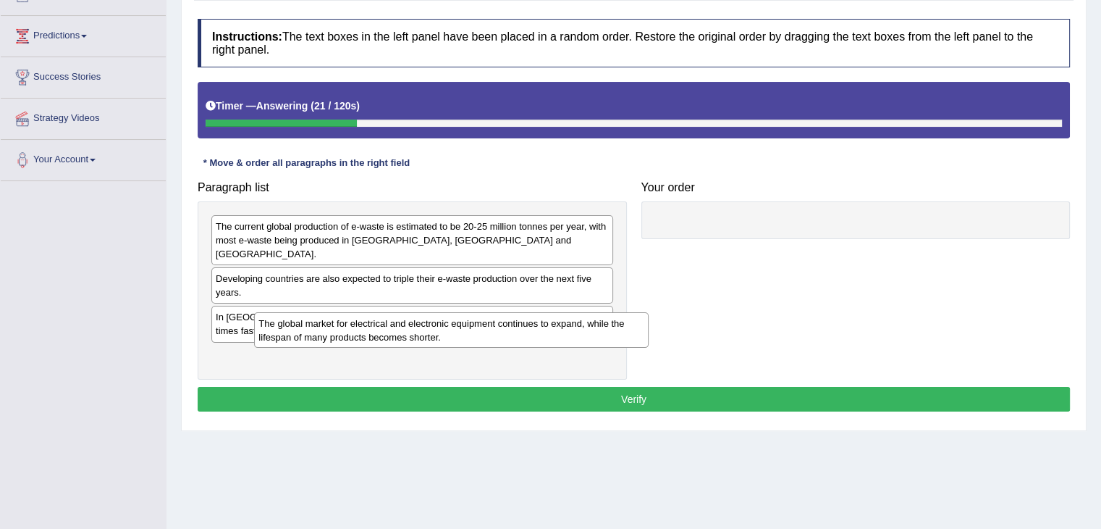
drag, startPoint x: 722, startPoint y: 243, endPoint x: 314, endPoint y: 340, distance: 419.1
click at [314, 340] on div "The global market for electrical and electronic equipment continues to expand, …" at bounding box center [451, 330] width 395 height 36
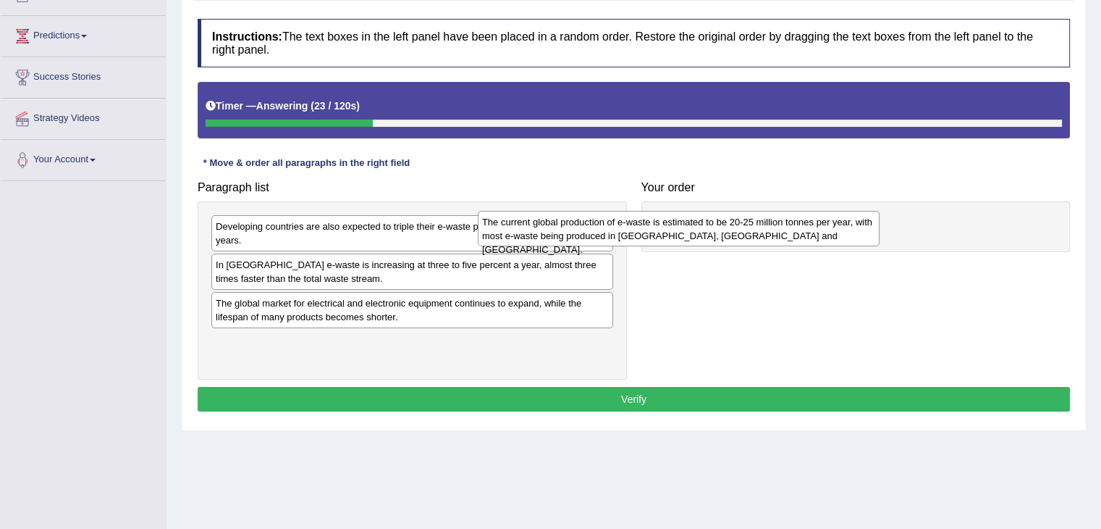
drag, startPoint x: 327, startPoint y: 224, endPoint x: 664, endPoint y: 212, distance: 337.7
click at [664, 212] on div "The current global production of e-waste is estimated to be 20-25 million tonne…" at bounding box center [679, 229] width 402 height 36
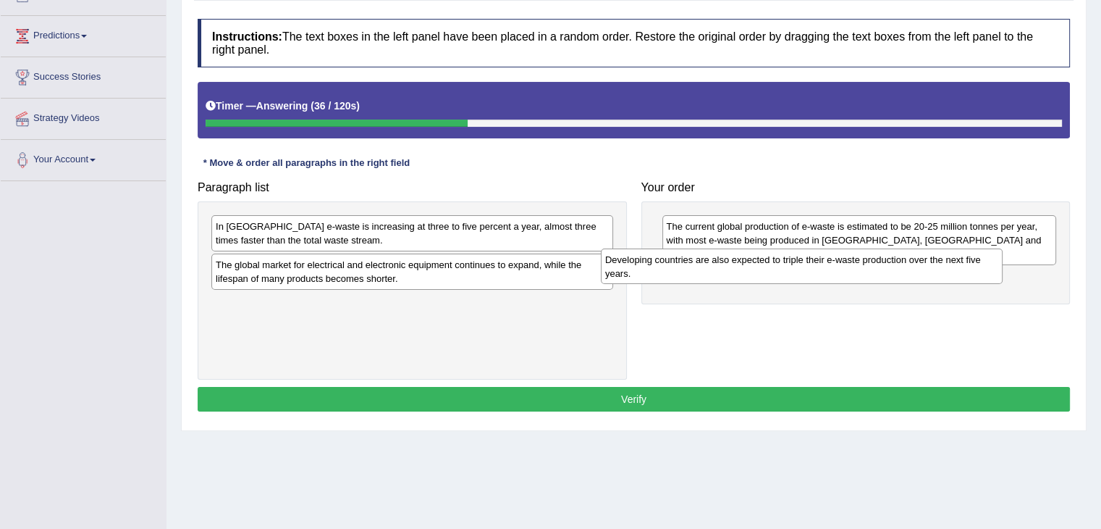
drag, startPoint x: 455, startPoint y: 232, endPoint x: 844, endPoint y: 265, distance: 391.0
click at [844, 265] on div "Developing countries are also expected to triple their e-waste production over …" at bounding box center [802, 266] width 402 height 36
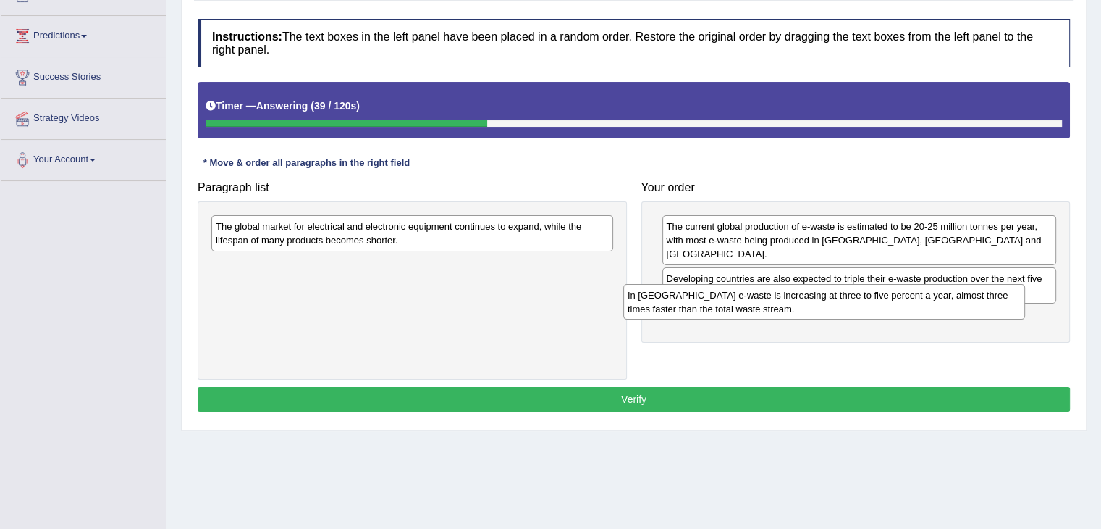
drag, startPoint x: 411, startPoint y: 235, endPoint x: 823, endPoint y: 304, distance: 417.7
click at [823, 304] on div "In [GEOGRAPHIC_DATA] e-waste is increasing at three to five percent a year, alm…" at bounding box center [824, 302] width 402 height 36
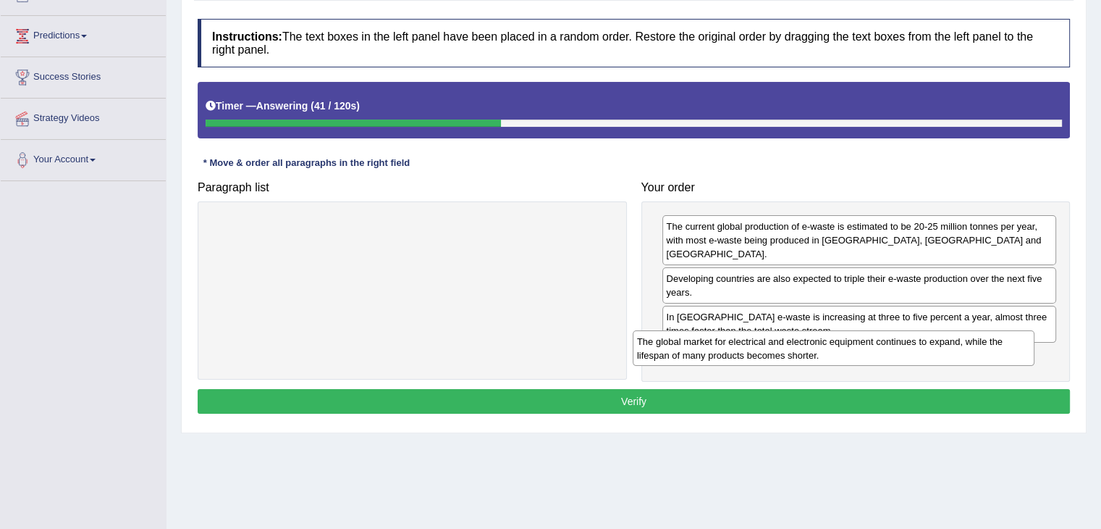
drag, startPoint x: 479, startPoint y: 239, endPoint x: 900, endPoint y: 354, distance: 436.9
click at [900, 354] on div "The global market for electrical and electronic equipment continues to expand, …" at bounding box center [834, 348] width 402 height 36
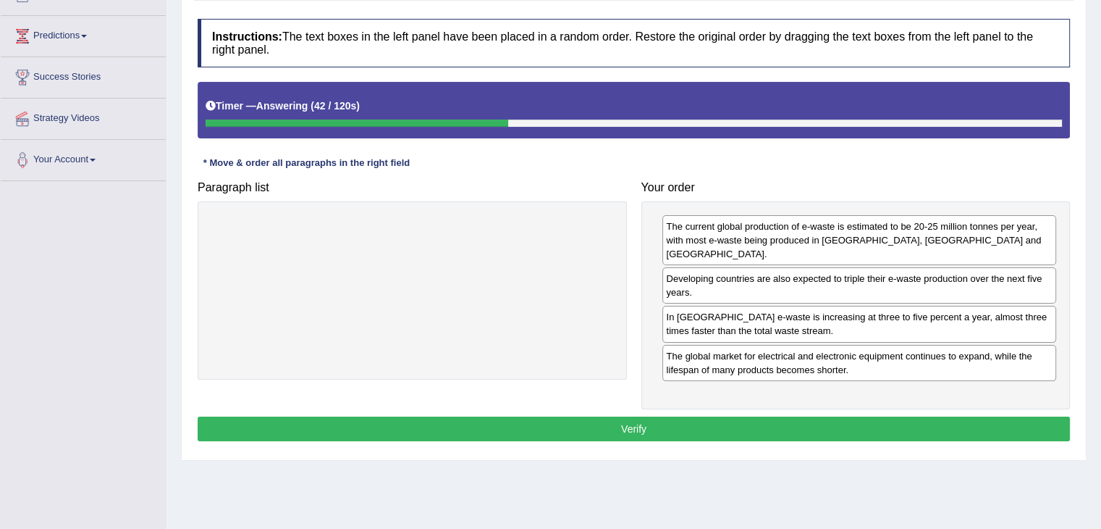
click at [791, 419] on button "Verify" at bounding box center [634, 428] width 873 height 25
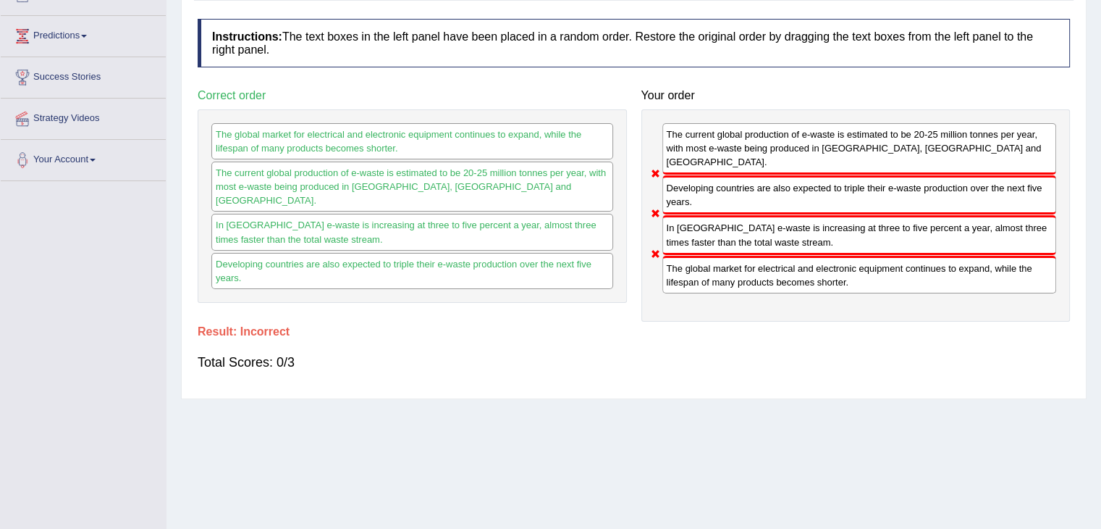
scroll to position [0, 0]
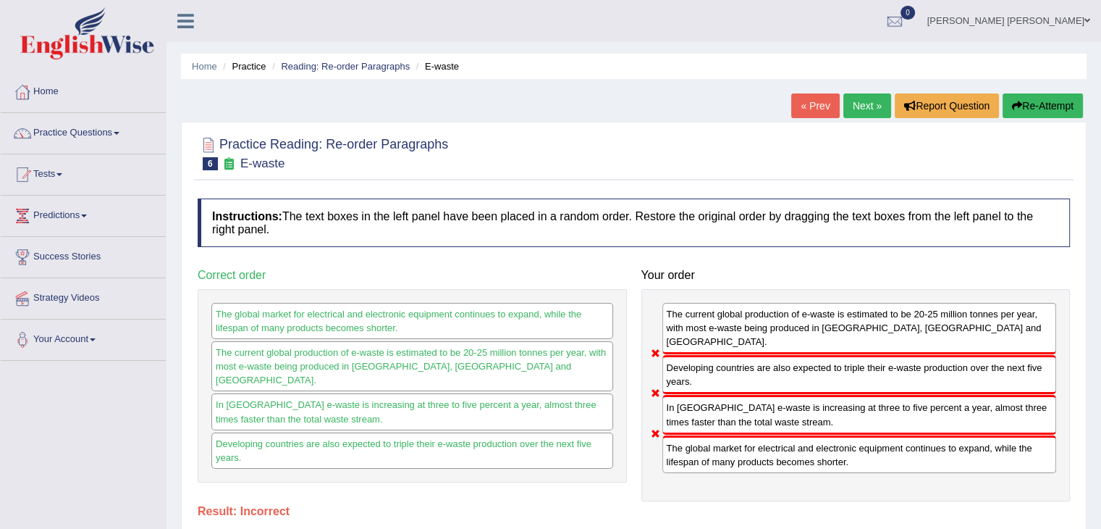
click at [852, 114] on link "Next »" at bounding box center [868, 105] width 48 height 25
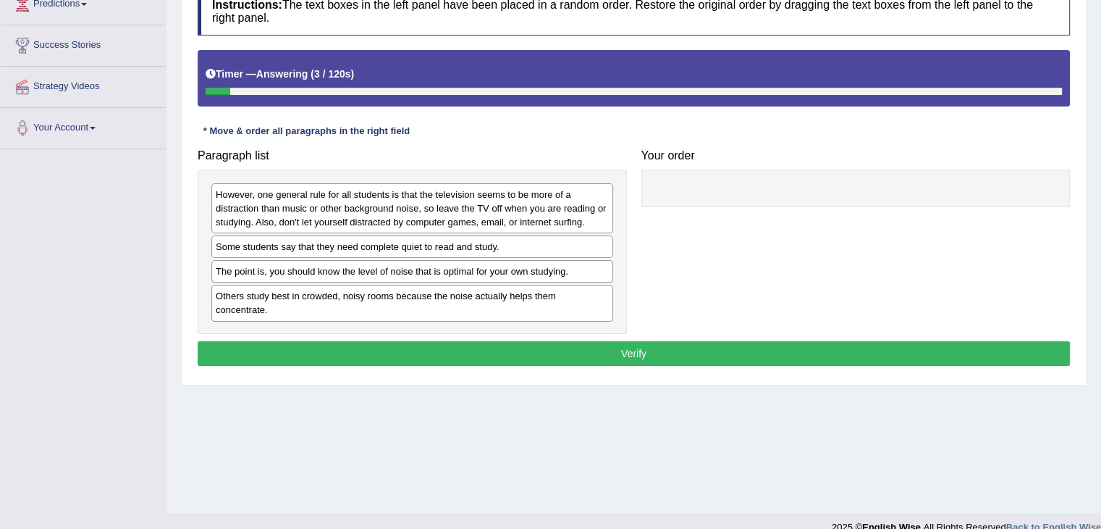
scroll to position [213, 0]
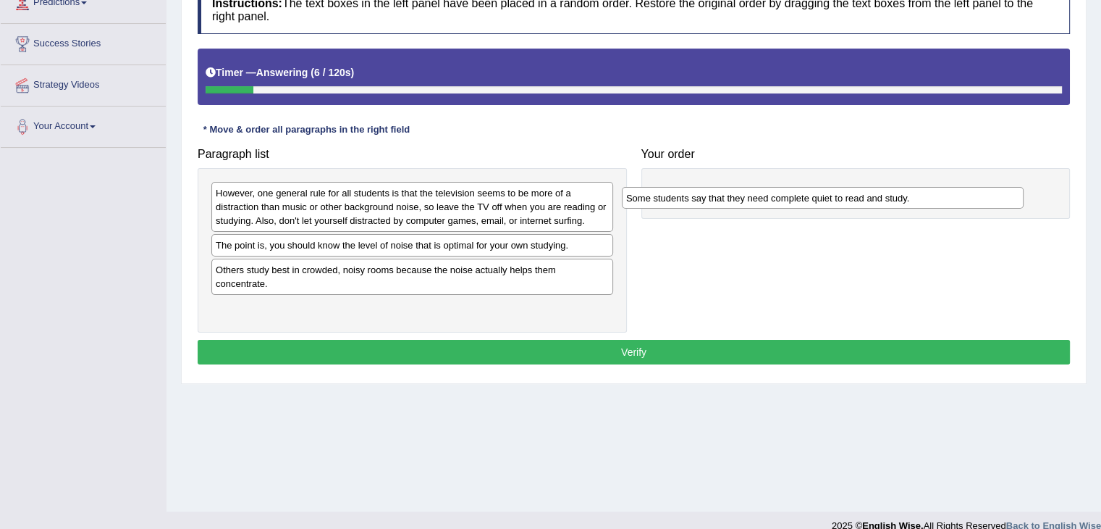
drag, startPoint x: 272, startPoint y: 241, endPoint x: 725, endPoint y: 197, distance: 455.5
click at [725, 197] on div "Some students say that they need complete quiet to read and study." at bounding box center [823, 198] width 402 height 22
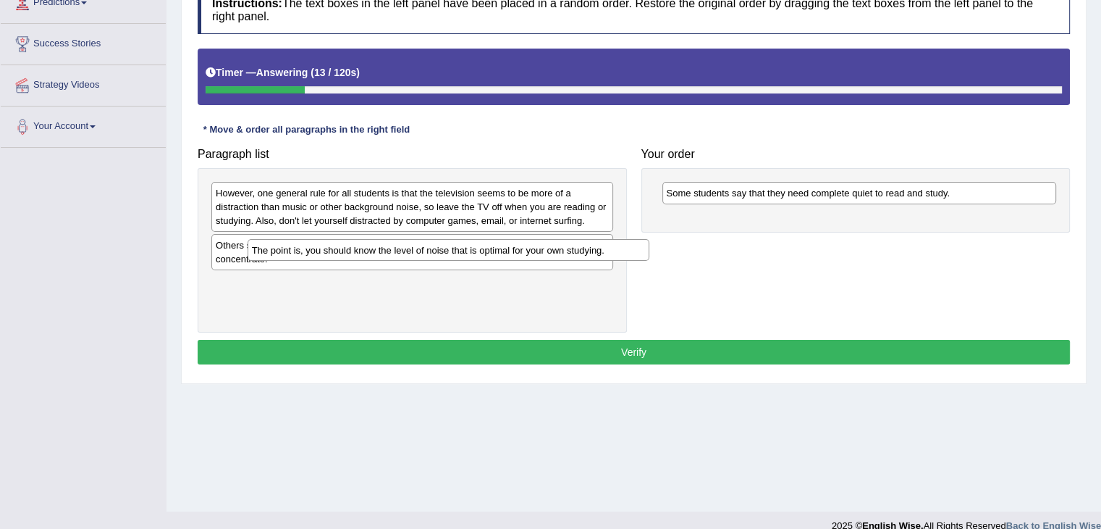
drag, startPoint x: 326, startPoint y: 245, endPoint x: 362, endPoint y: 250, distance: 36.6
click at [362, 250] on div "The point is, you should know the level of noise that is optimal for your own s…" at bounding box center [449, 250] width 402 height 22
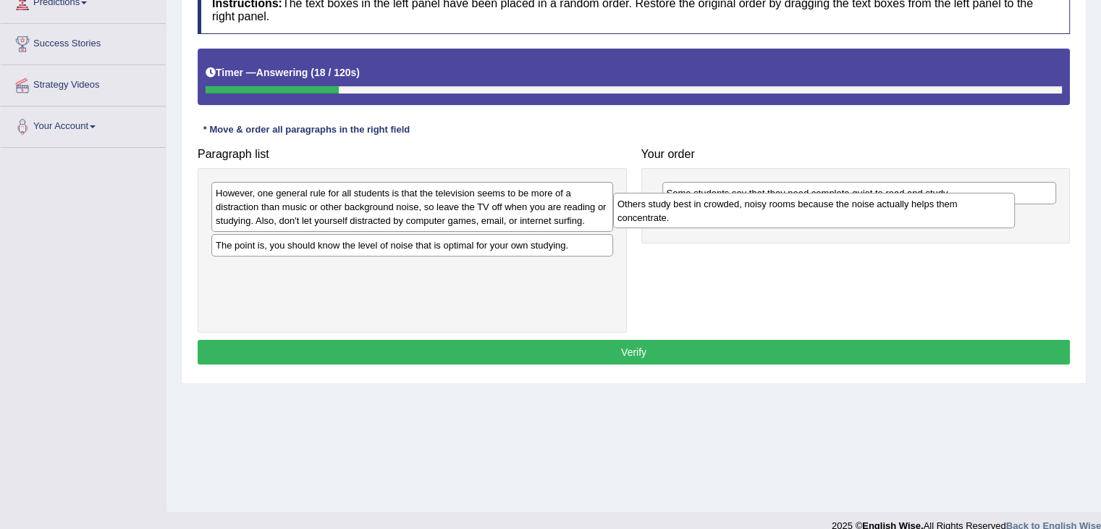
drag, startPoint x: 417, startPoint y: 264, endPoint x: 820, endPoint y: 227, distance: 404.3
click at [820, 227] on div "Others study best in crowded, noisy rooms because the noise actually helps them…" at bounding box center [814, 211] width 402 height 36
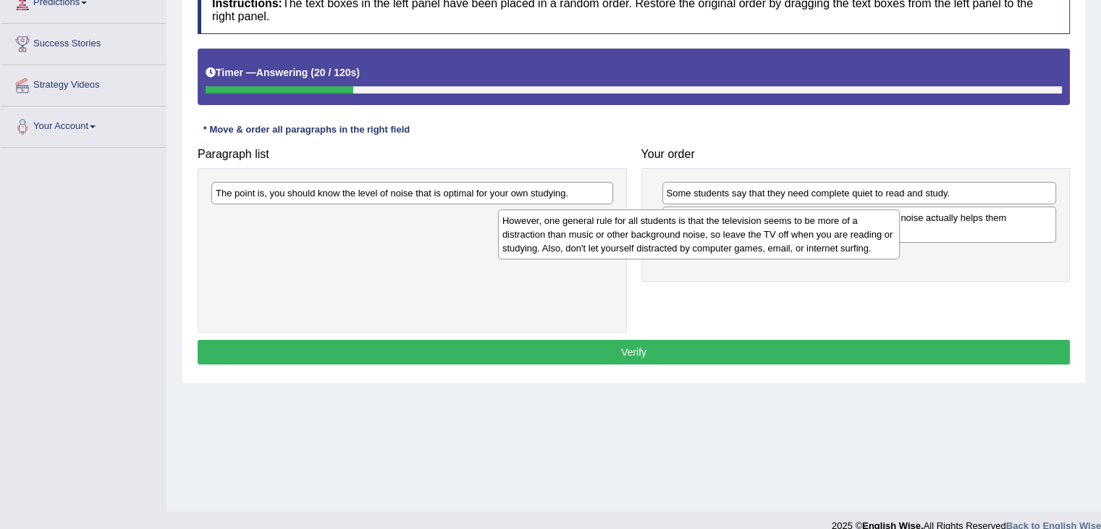
drag, startPoint x: 509, startPoint y: 198, endPoint x: 860, endPoint y: 238, distance: 352.7
click at [860, 238] on div "However, one general rule for all students is that the television seems to be m…" at bounding box center [699, 234] width 402 height 50
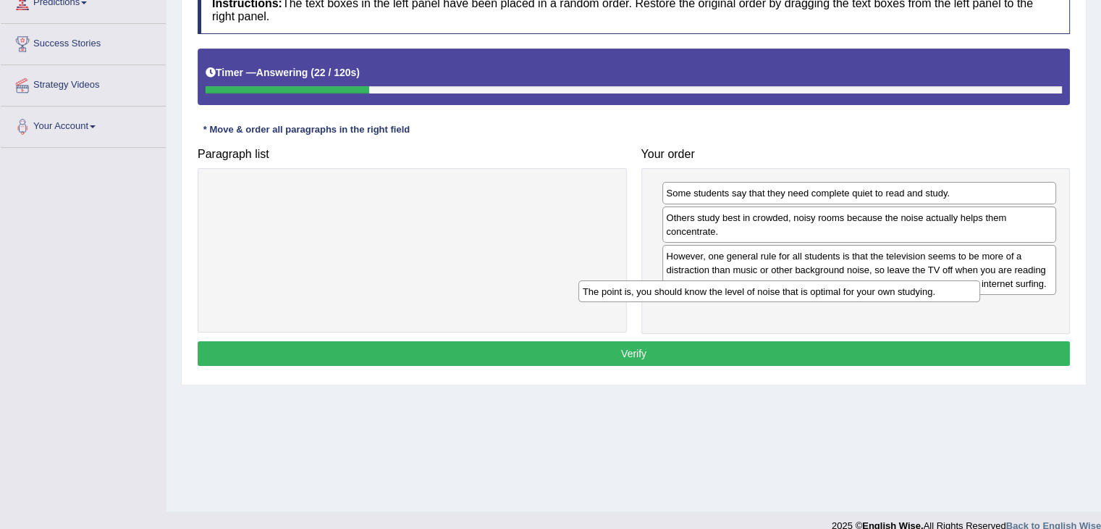
drag, startPoint x: 530, startPoint y: 181, endPoint x: 910, endPoint y: 280, distance: 392.7
click at [910, 280] on div "The point is, you should know the level of noise that is optimal for your own s…" at bounding box center [780, 291] width 402 height 22
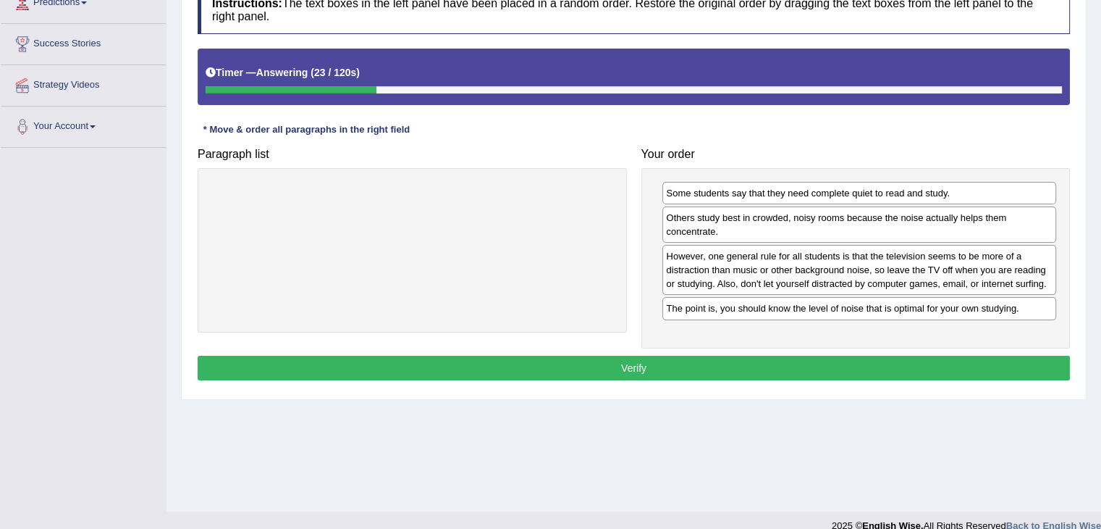
click at [860, 366] on button "Verify" at bounding box center [634, 368] width 873 height 25
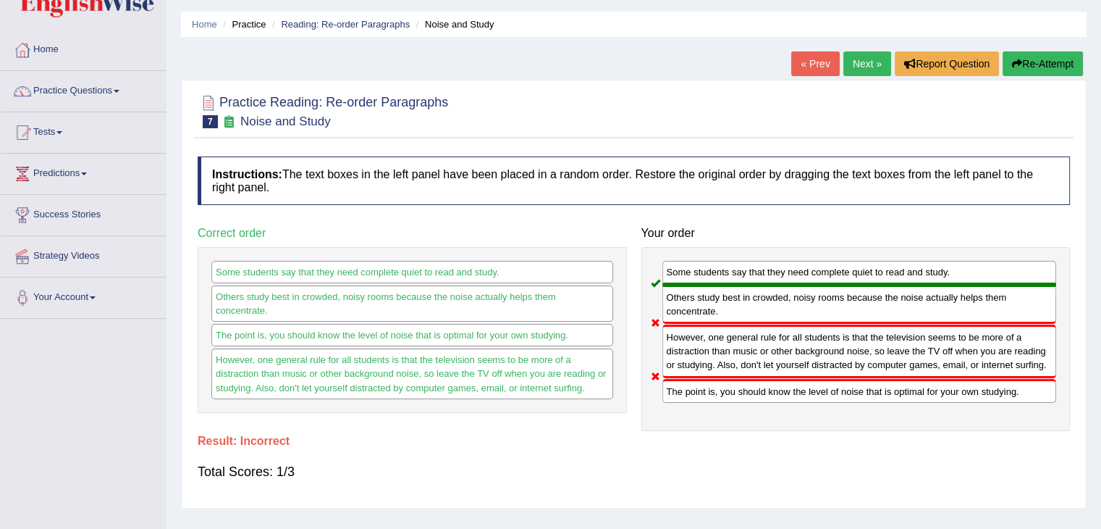
scroll to position [0, 0]
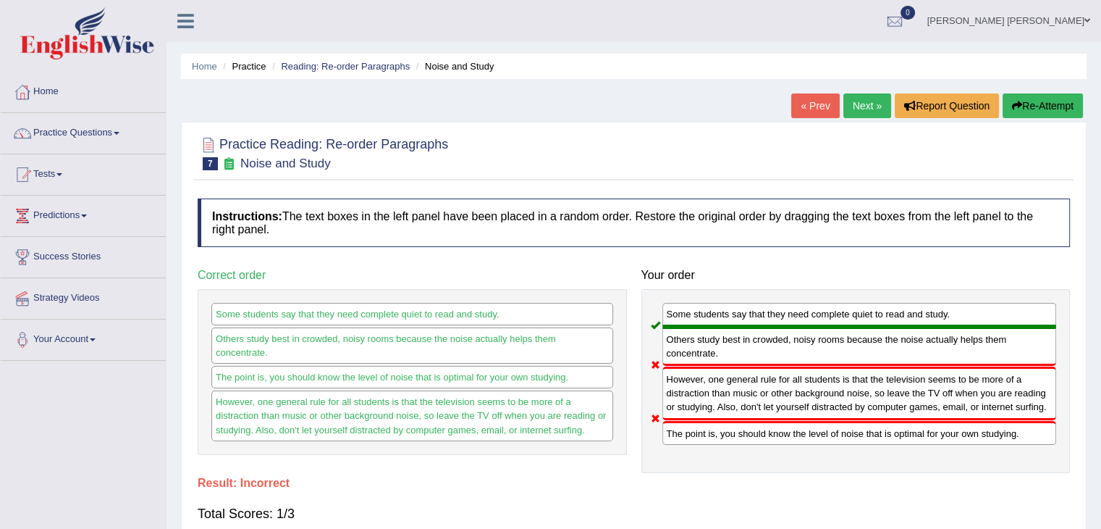
click at [848, 109] on link "Next »" at bounding box center [868, 105] width 48 height 25
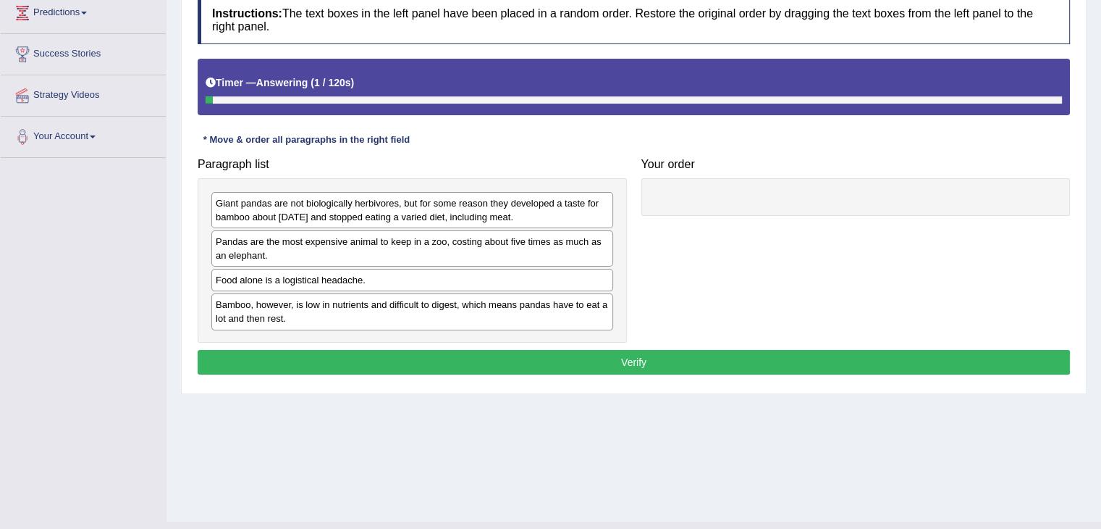
scroll to position [204, 0]
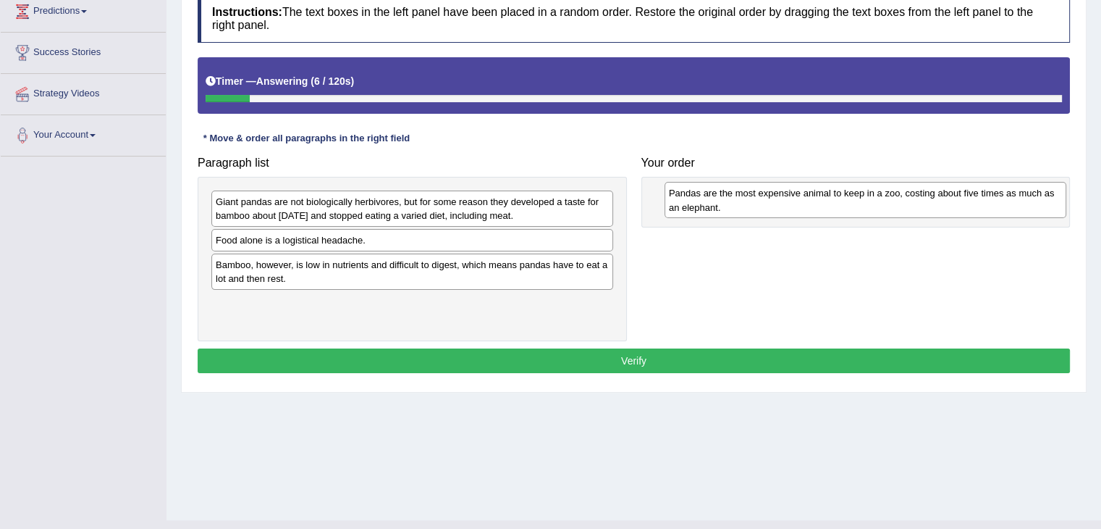
drag, startPoint x: 340, startPoint y: 236, endPoint x: 800, endPoint y: 190, distance: 462.2
click at [800, 190] on div "Pandas are the most expensive animal to keep in a zoo, costing about five times…" at bounding box center [866, 200] width 402 height 36
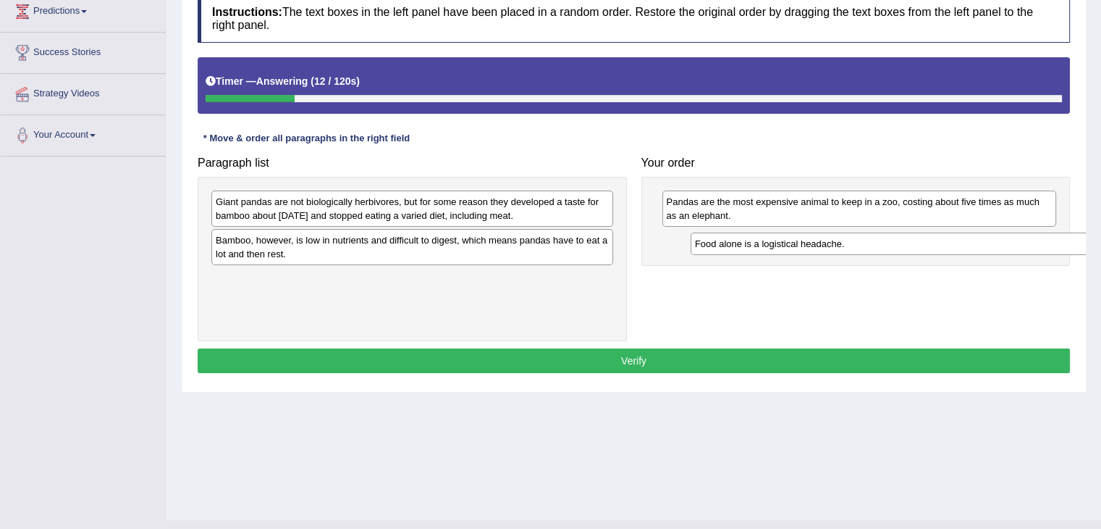
drag, startPoint x: 325, startPoint y: 240, endPoint x: 804, endPoint y: 244, distance: 478.7
click at [804, 244] on div "Food alone is a logistical headache." at bounding box center [892, 243] width 402 height 22
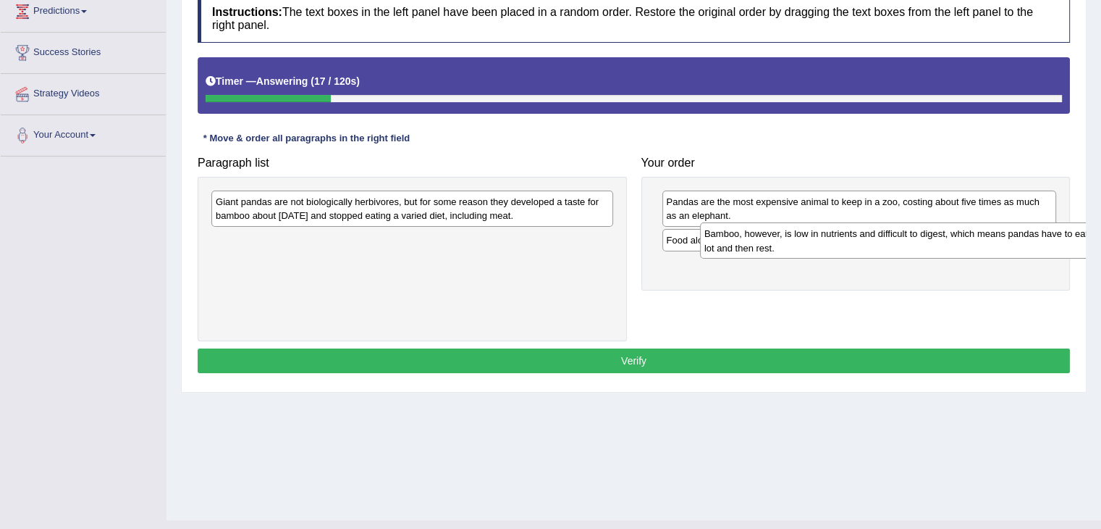
drag, startPoint x: 303, startPoint y: 259, endPoint x: 786, endPoint y: 259, distance: 483.0
click at [786, 259] on div "Bamboo, however, is low in nutrients and difficult to digest, which means panda…" at bounding box center [901, 240] width 402 height 36
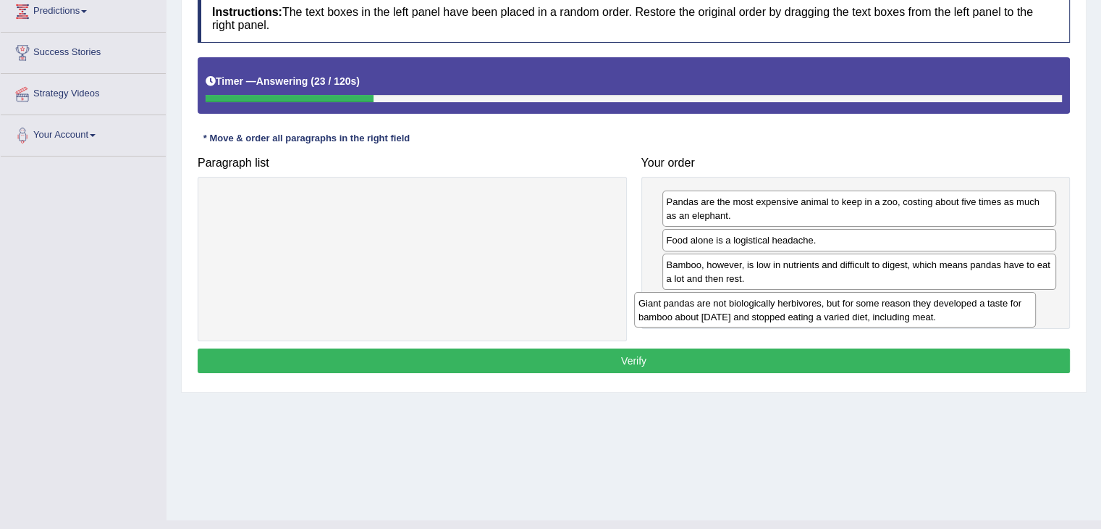
drag, startPoint x: 426, startPoint y: 207, endPoint x: 849, endPoint y: 309, distance: 435.0
click at [849, 309] on div "Giant pandas are not biologically herbivores, but for some reason they develope…" at bounding box center [835, 310] width 402 height 36
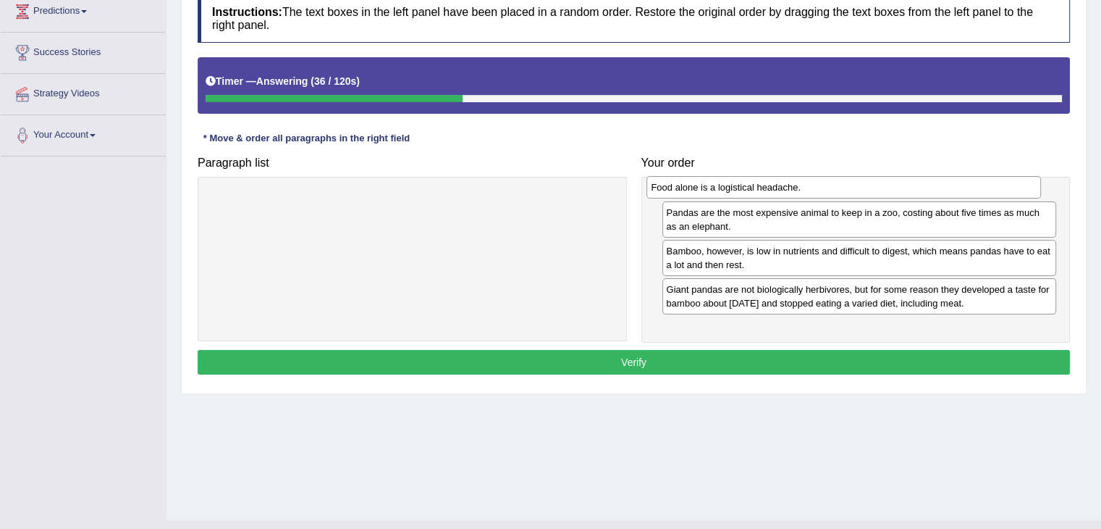
drag, startPoint x: 842, startPoint y: 247, endPoint x: 827, endPoint y: 195, distance: 54.3
click at [827, 195] on div "Food alone is a logistical headache." at bounding box center [844, 187] width 395 height 22
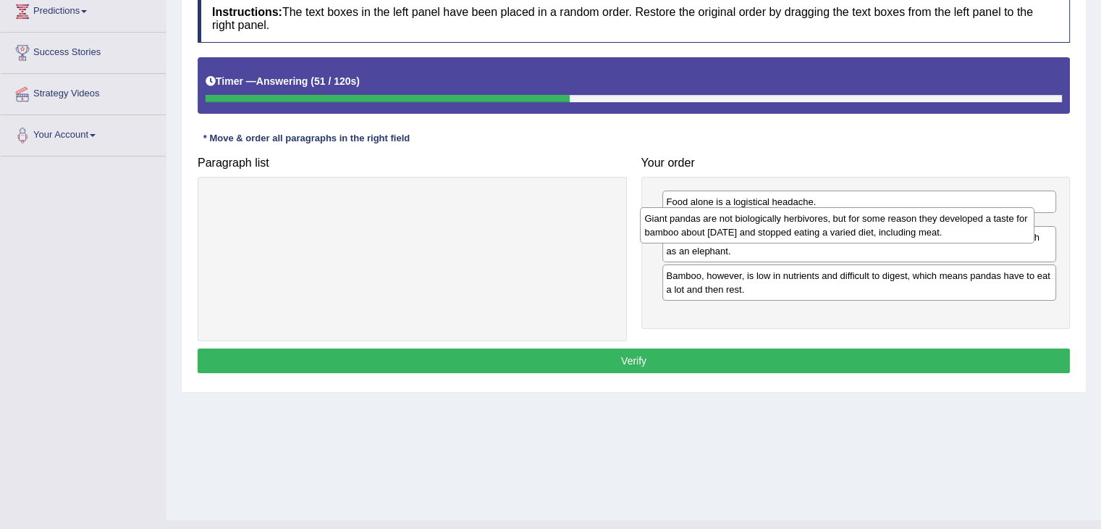
drag, startPoint x: 912, startPoint y: 306, endPoint x: 891, endPoint y: 222, distance: 87.5
click at [891, 222] on div "Giant pandas are not biologically herbivores, but for some reason they develope…" at bounding box center [837, 225] width 395 height 36
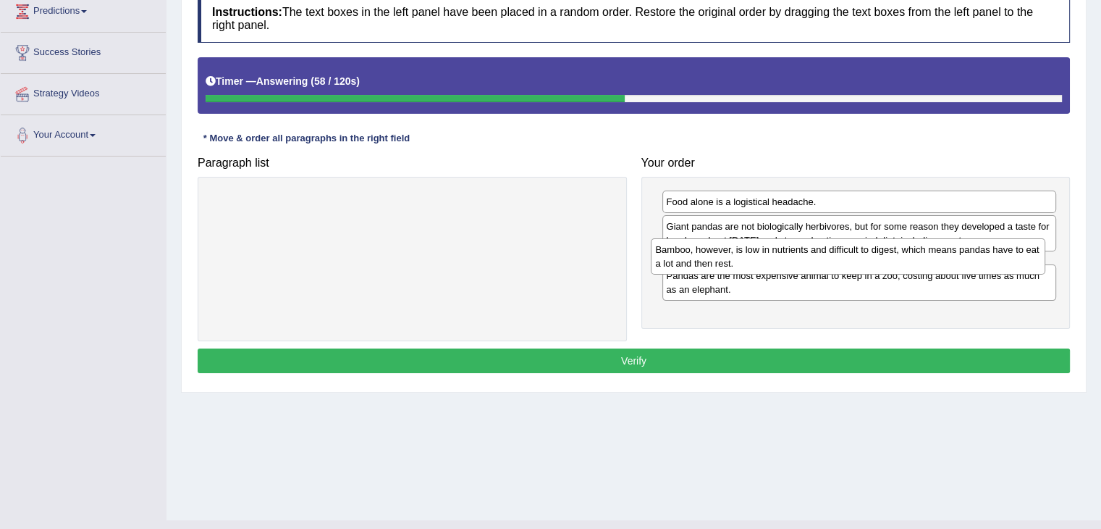
drag, startPoint x: 875, startPoint y: 306, endPoint x: 865, endPoint y: 250, distance: 57.3
click at [865, 250] on div "Bamboo, however, is low in nutrients and difficult to digest, which means panda…" at bounding box center [848, 256] width 395 height 36
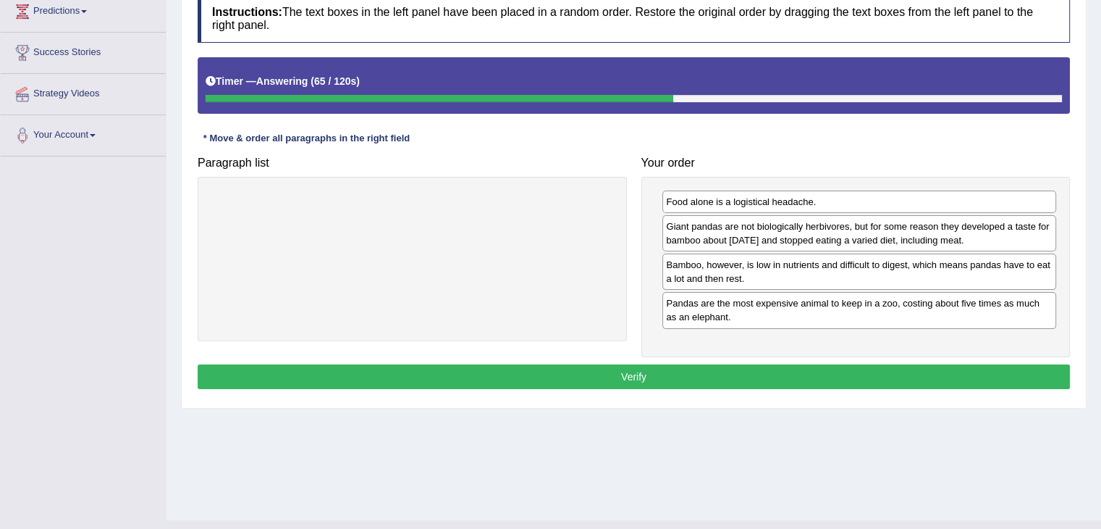
click at [817, 374] on button "Verify" at bounding box center [634, 376] width 873 height 25
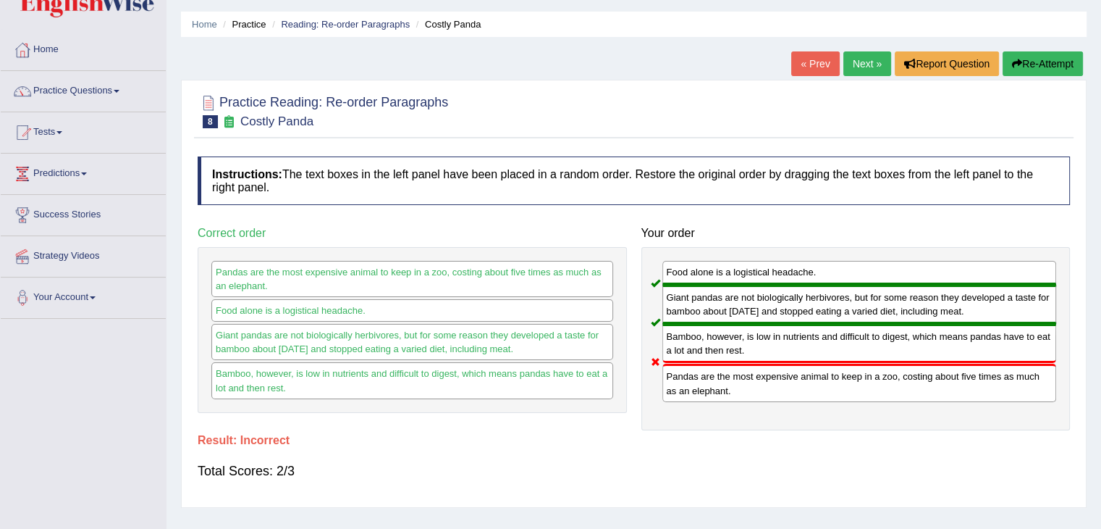
scroll to position [0, 0]
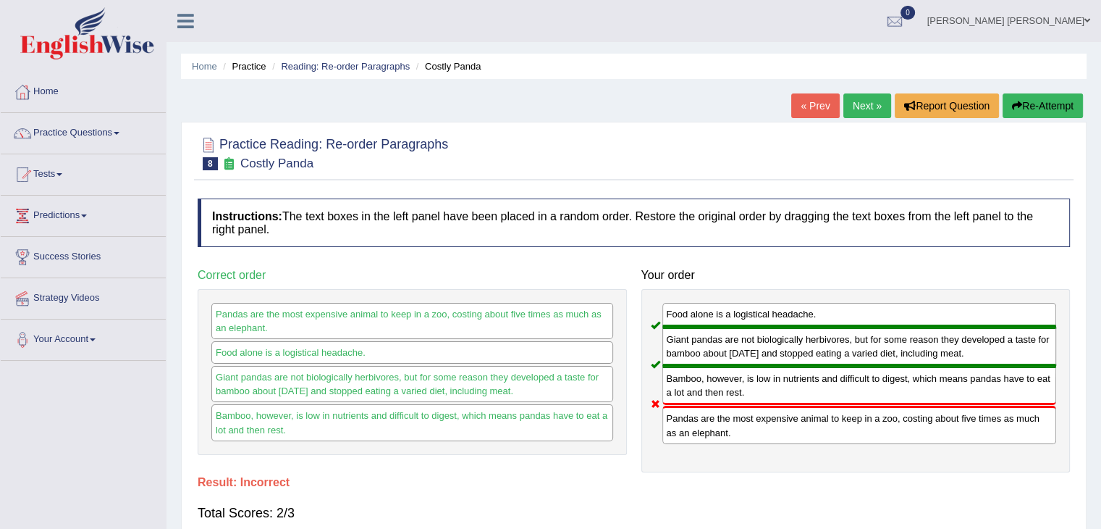
click at [857, 95] on link "Next »" at bounding box center [868, 105] width 48 height 25
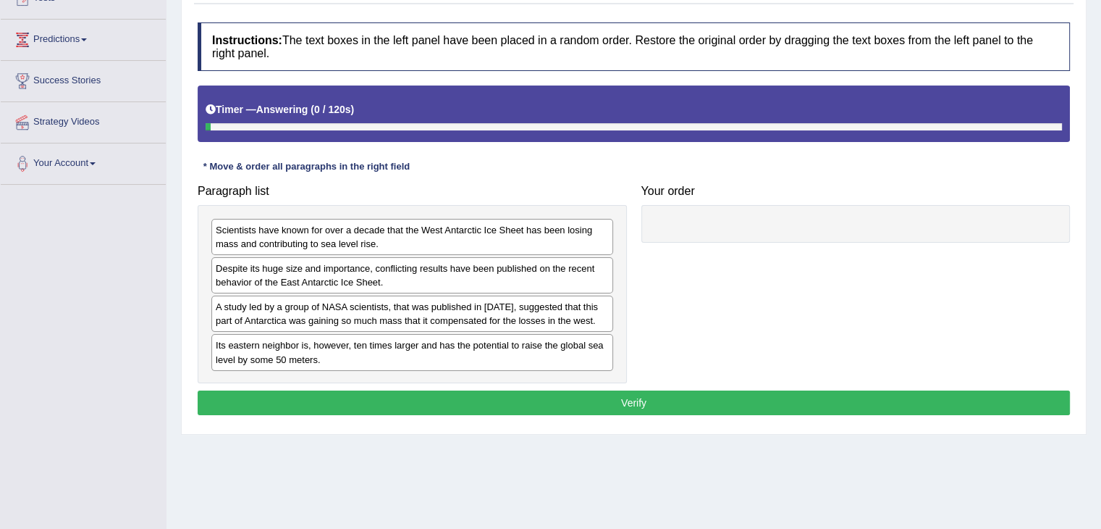
scroll to position [180, 0]
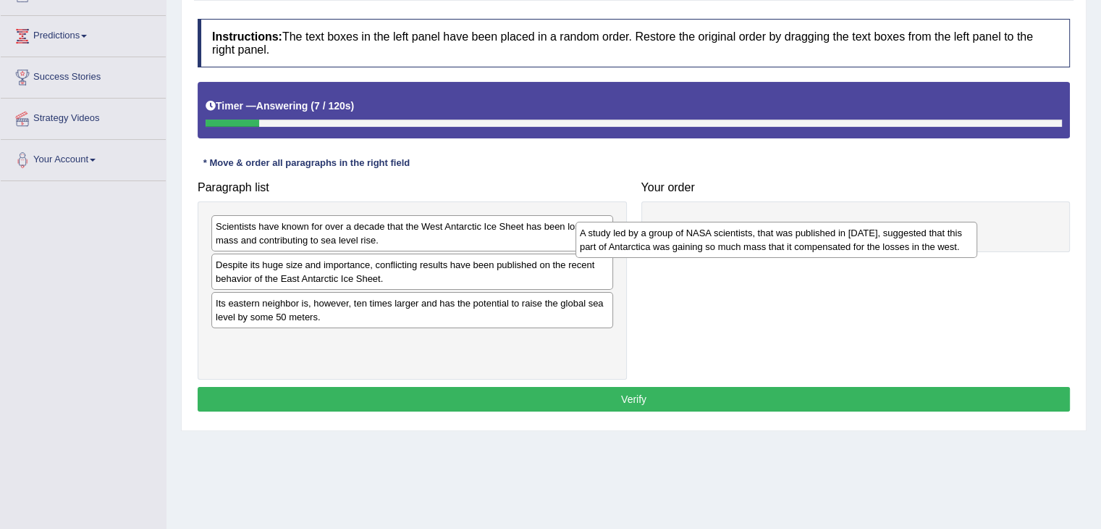
drag, startPoint x: 350, startPoint y: 319, endPoint x: 723, endPoint y: 247, distance: 380.6
click at [723, 247] on div "A study led by a group of NASA scientists, that was published in 2015, suggeste…" at bounding box center [777, 240] width 402 height 36
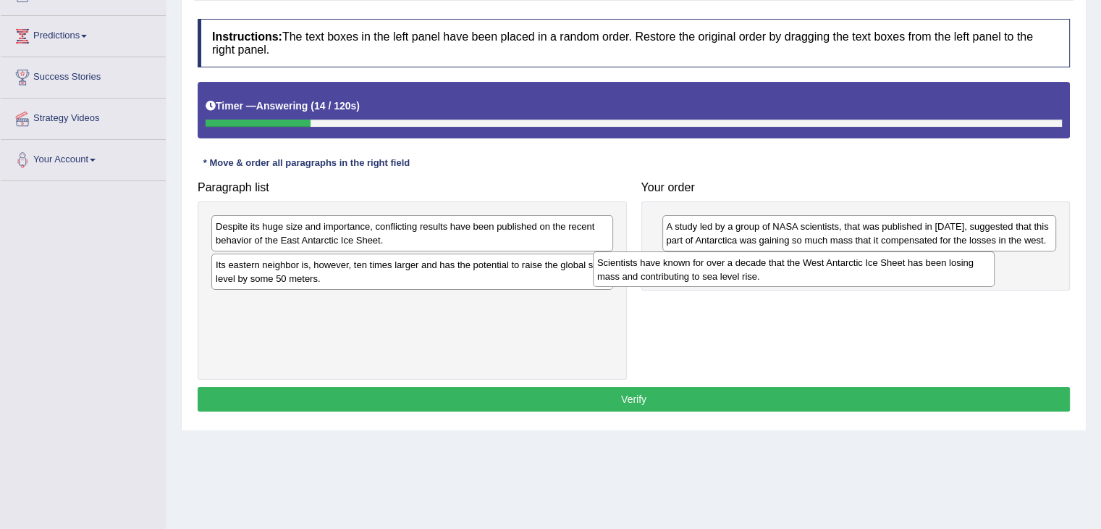
drag, startPoint x: 431, startPoint y: 228, endPoint x: 820, endPoint y: 264, distance: 390.5
click at [820, 264] on div "Scientists have known for over a decade that the West Antarctic Ice Sheet has b…" at bounding box center [794, 269] width 402 height 36
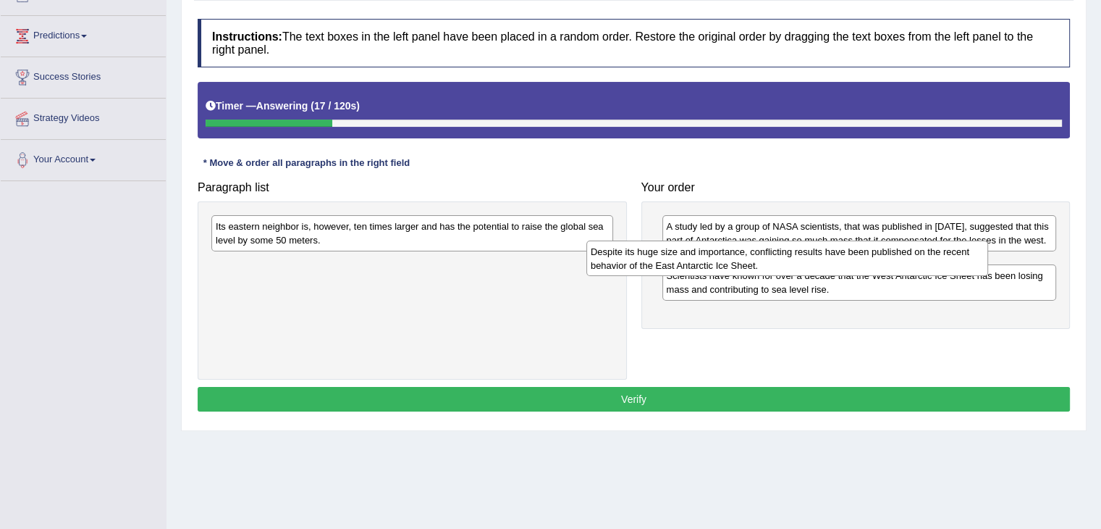
drag, startPoint x: 428, startPoint y: 230, endPoint x: 803, endPoint y: 256, distance: 376.0
click at [803, 256] on div "Despite its huge size and importance, conflicting results have been published o…" at bounding box center [788, 258] width 402 height 36
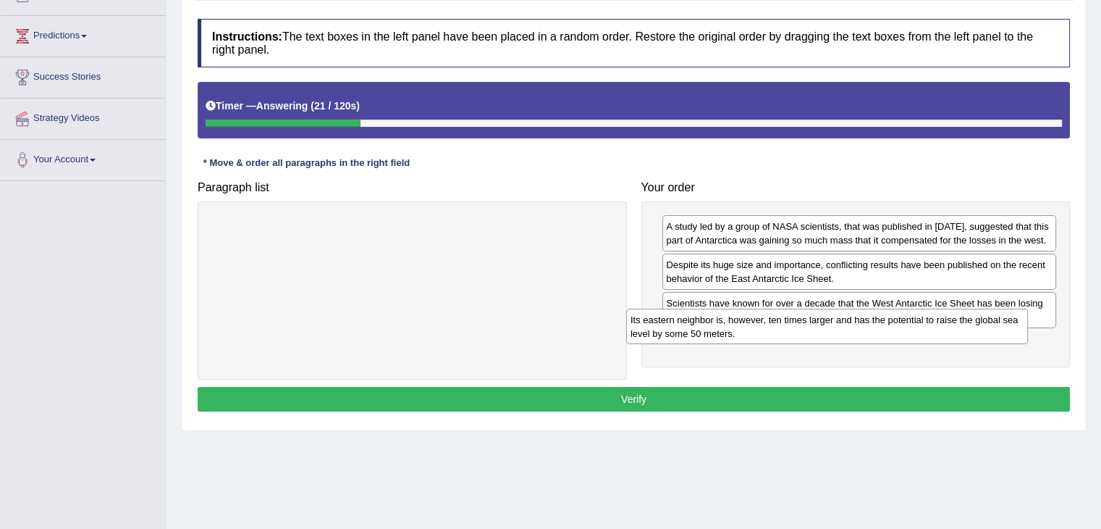
drag, startPoint x: 460, startPoint y: 227, endPoint x: 874, endPoint y: 319, distance: 424.4
click at [874, 319] on div "Its eastern neighbor is, however, ten times larger and has the potential to rai…" at bounding box center [827, 326] width 402 height 36
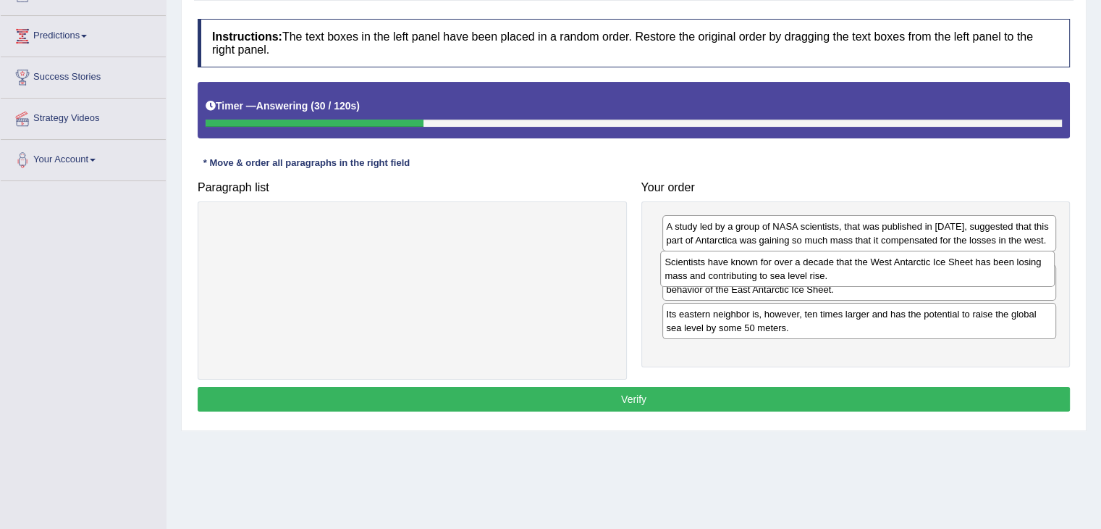
drag, startPoint x: 897, startPoint y: 308, endPoint x: 886, endPoint y: 277, distance: 32.5
click at [886, 277] on div "Scientists have known for over a decade that the West Antarctic Ice Sheet has b…" at bounding box center [857, 269] width 395 height 36
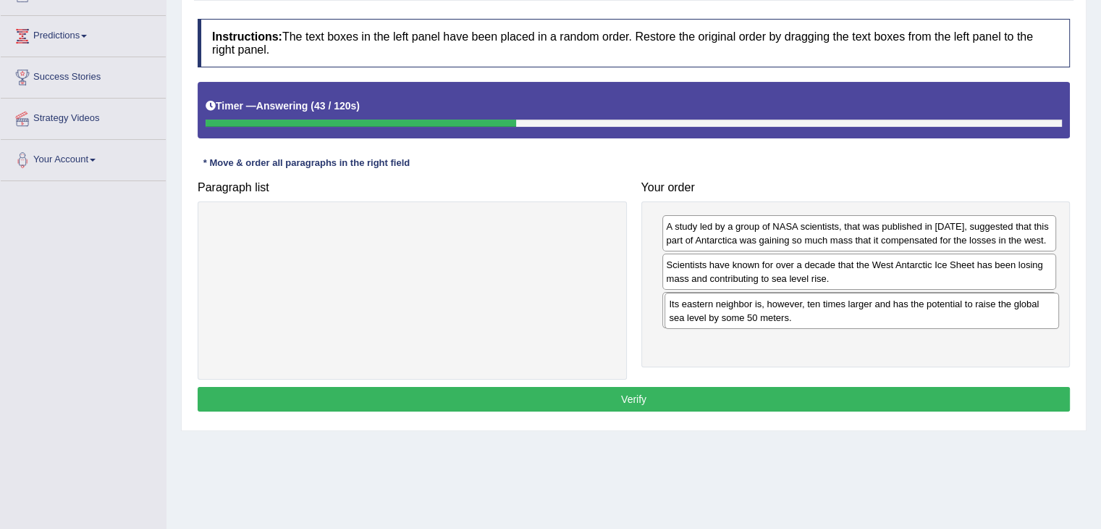
drag, startPoint x: 916, startPoint y: 348, endPoint x: 919, endPoint y: 309, distance: 38.5
click at [919, 309] on div "Its eastern neighbor is, however, ten times larger and has the potential to rai…" at bounding box center [862, 311] width 395 height 36
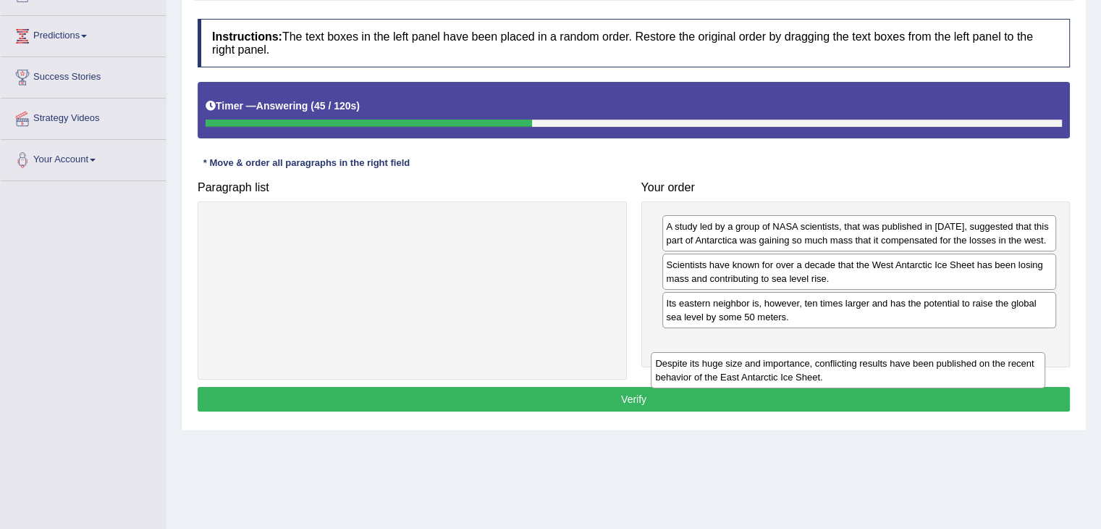
drag, startPoint x: 915, startPoint y: 311, endPoint x: 904, endPoint y: 371, distance: 61.8
click at [904, 371] on div "Despite its huge size and importance, conflicting results have been published o…" at bounding box center [848, 370] width 395 height 36
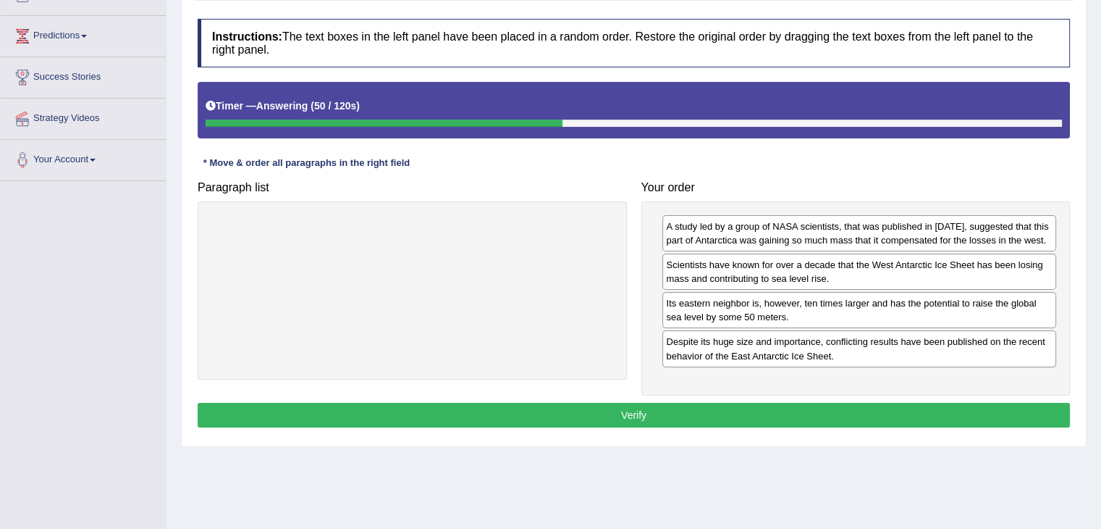
click at [718, 409] on button "Verify" at bounding box center [634, 415] width 873 height 25
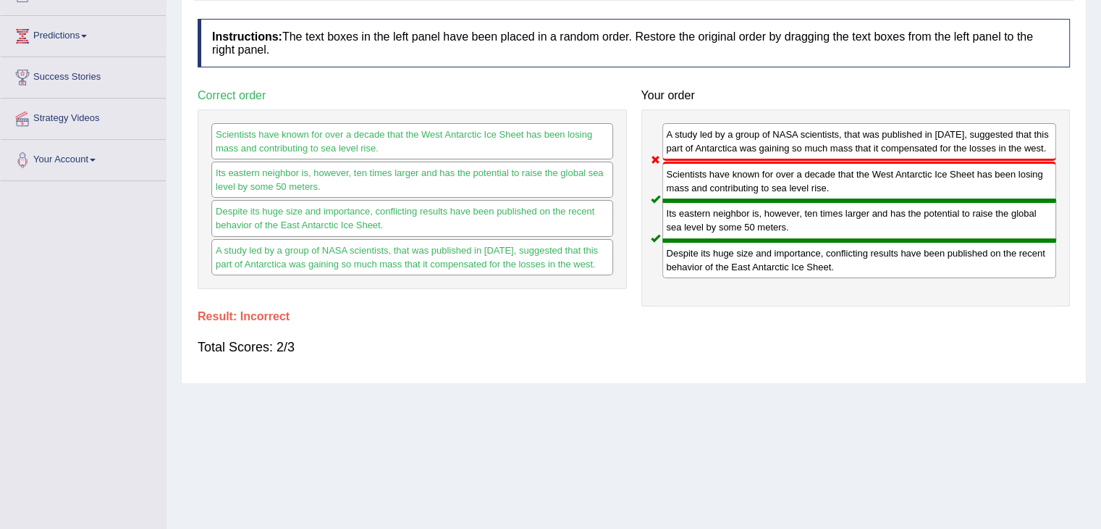
click at [682, 224] on div "Its eastern neighbor is, however, ten times larger and has the potential to rai…" at bounding box center [860, 220] width 395 height 39
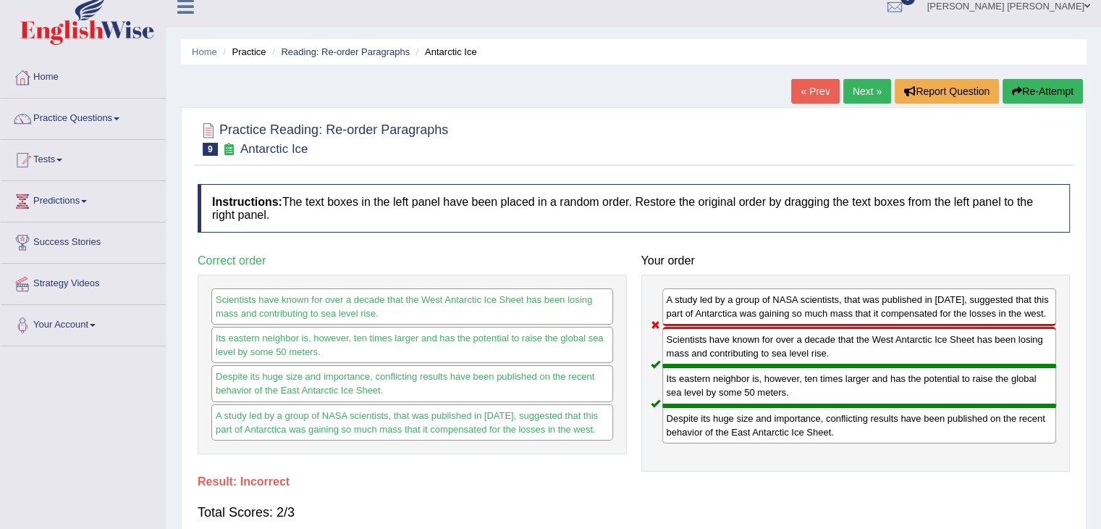
scroll to position [0, 0]
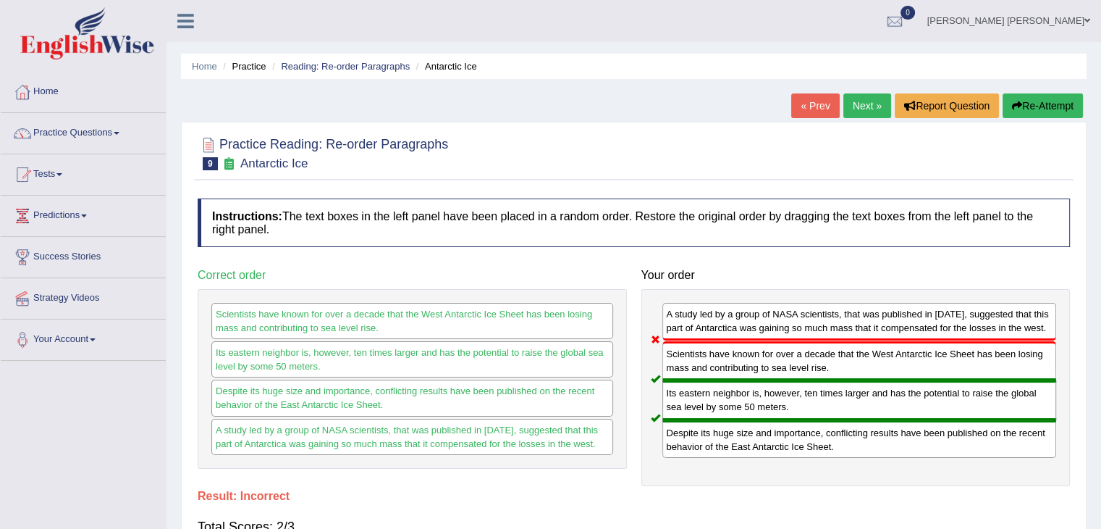
click at [863, 99] on link "Next »" at bounding box center [868, 105] width 48 height 25
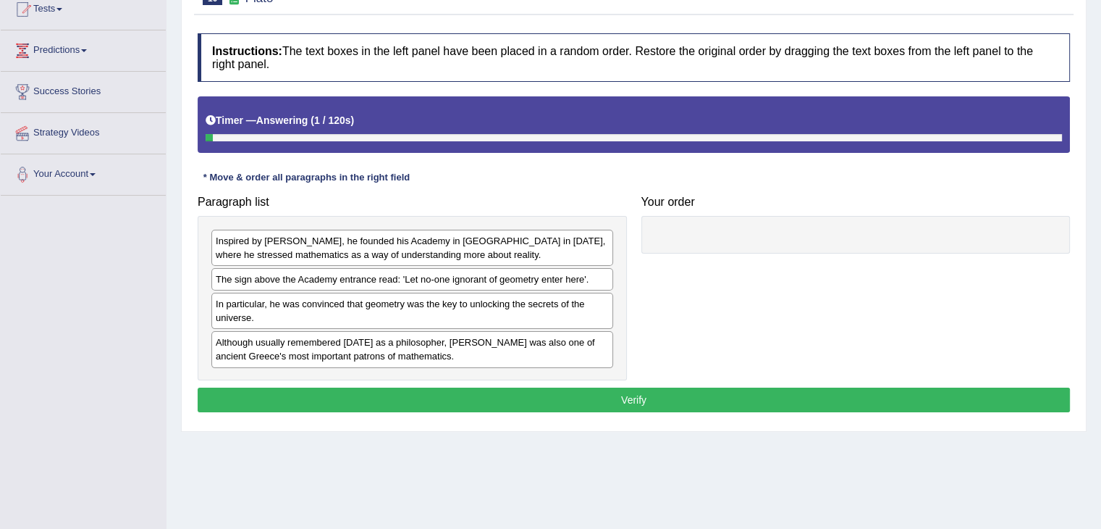
scroll to position [169, 0]
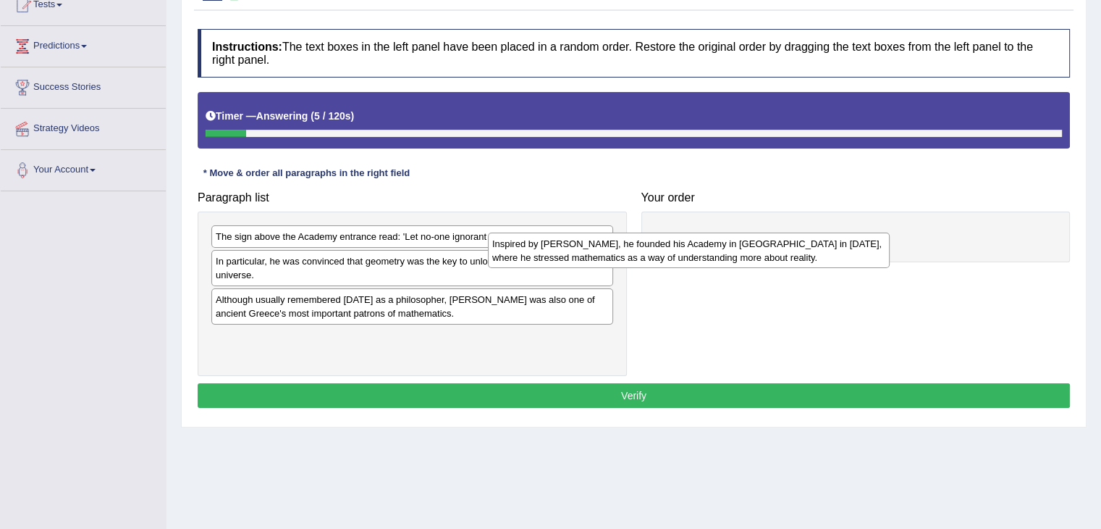
drag, startPoint x: 254, startPoint y: 250, endPoint x: 617, endPoint y: 261, distance: 363.0
click at [617, 261] on div "Inspired by [PERSON_NAME], he founded his Academy in [GEOGRAPHIC_DATA] in [DATE…" at bounding box center [689, 250] width 402 height 36
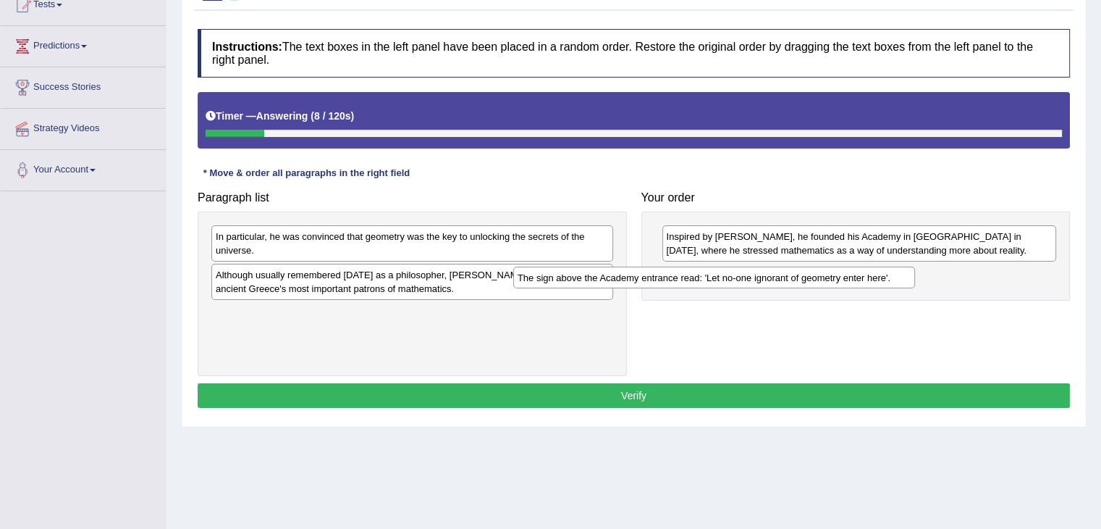
drag, startPoint x: 433, startPoint y: 241, endPoint x: 757, endPoint y: 284, distance: 326.5
click at [757, 284] on div "The sign above the Academy entrance read: 'Let no-one ignorant of geometry ente…" at bounding box center [714, 277] width 402 height 22
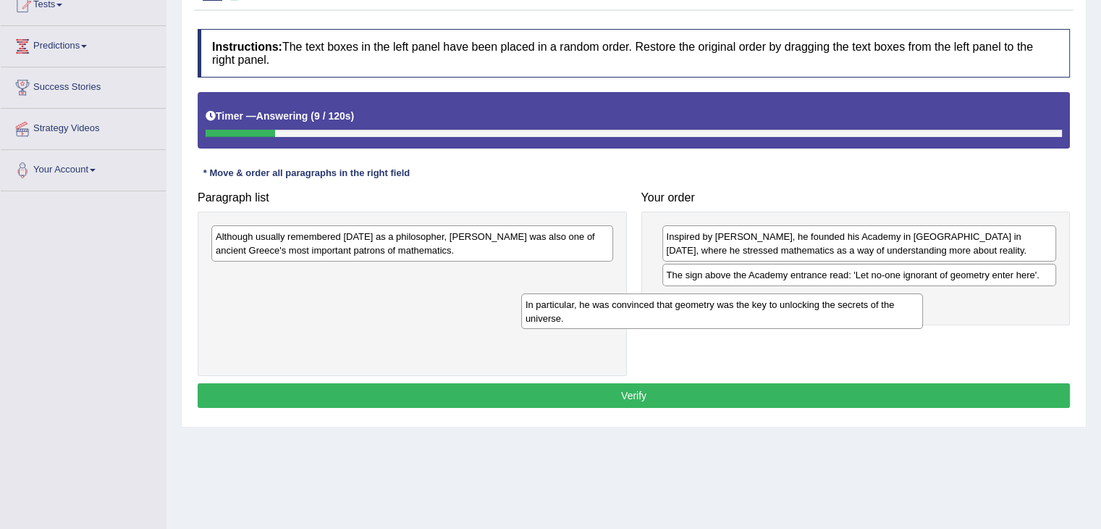
drag, startPoint x: 448, startPoint y: 251, endPoint x: 773, endPoint y: 319, distance: 331.6
click at [773, 319] on div "In particular, he was convinced that geometry was the key to unlocking the secr…" at bounding box center [722, 311] width 402 height 36
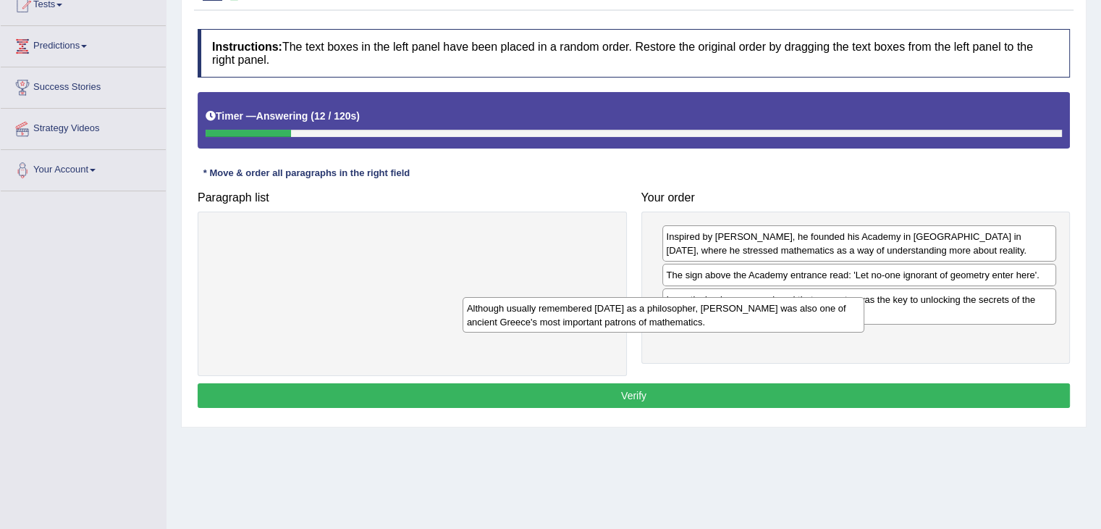
drag, startPoint x: 505, startPoint y: 249, endPoint x: 894, endPoint y: 366, distance: 406.2
click at [865, 333] on div "Although usually remembered [DATE] as a philosopher, [PERSON_NAME] was also one…" at bounding box center [664, 315] width 402 height 36
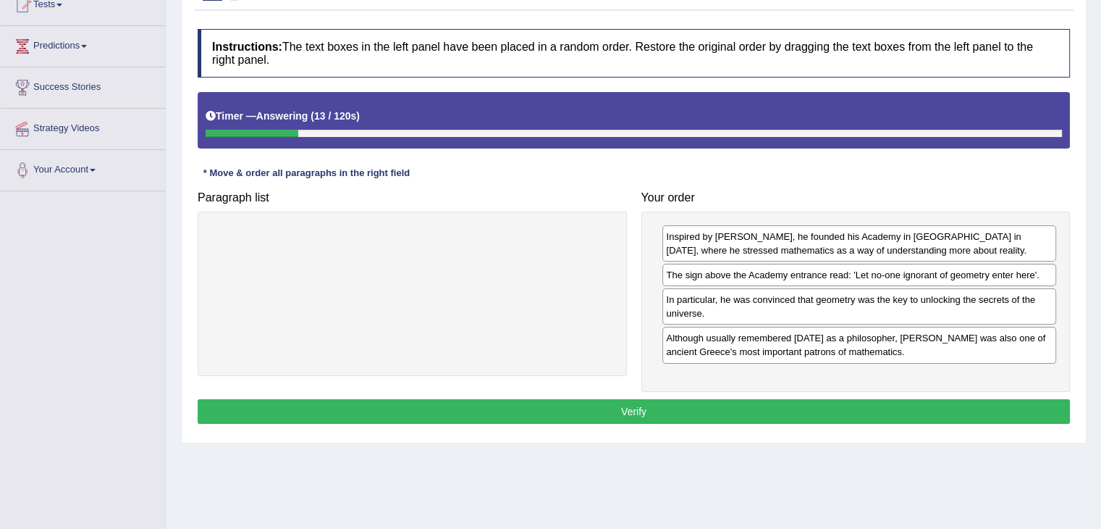
click at [858, 415] on button "Verify" at bounding box center [634, 411] width 873 height 25
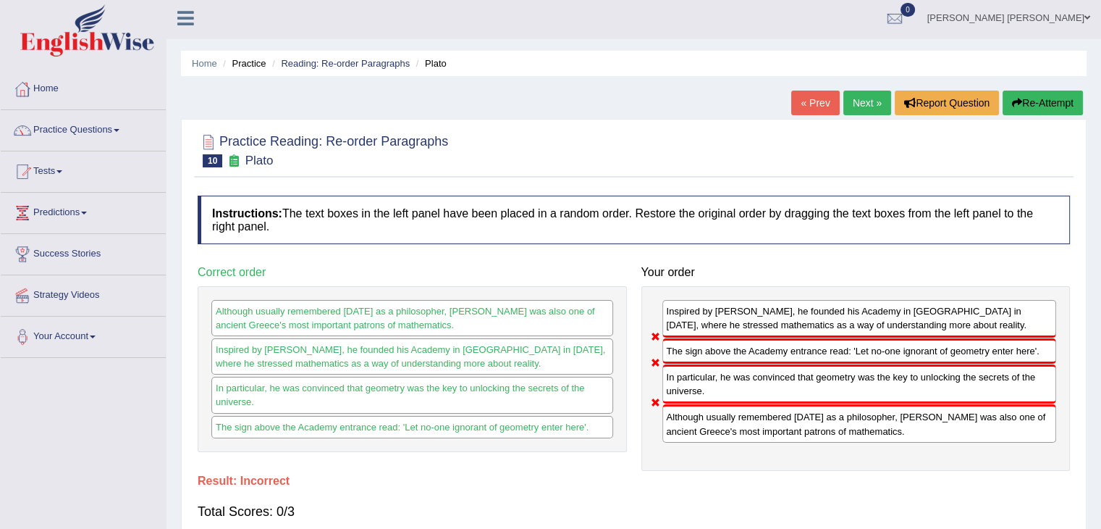
scroll to position [0, 0]
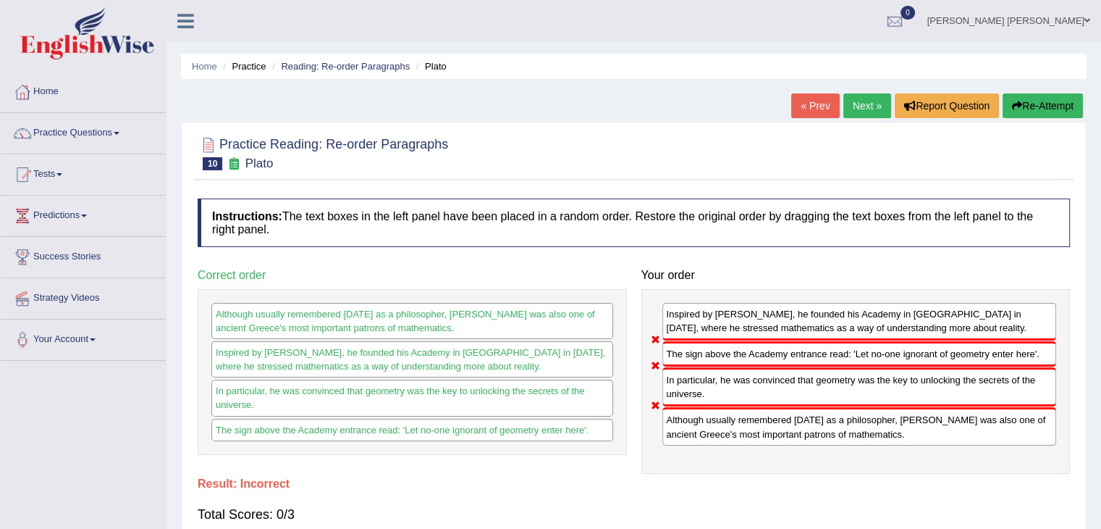
click at [868, 108] on link "Next »" at bounding box center [868, 105] width 48 height 25
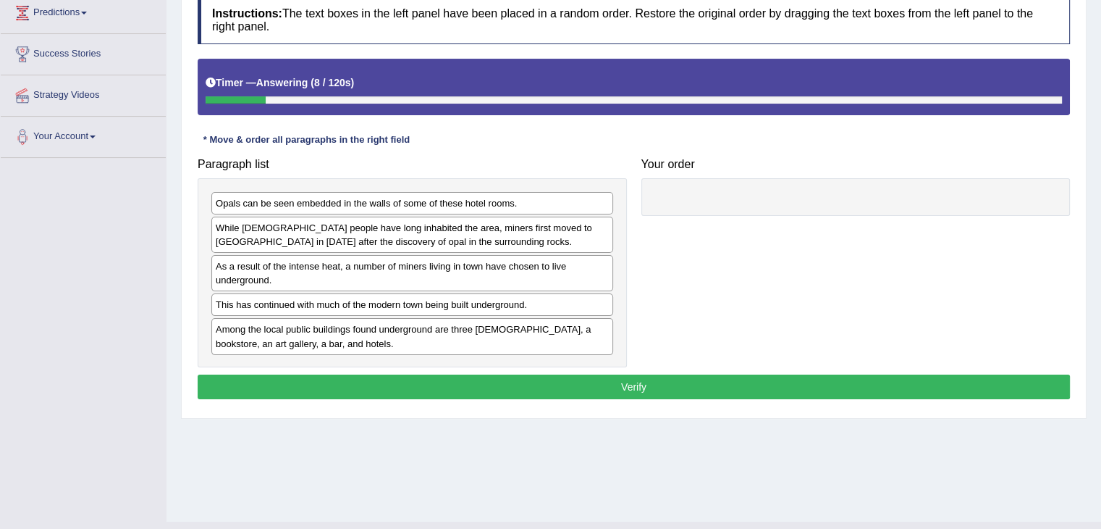
scroll to position [200, 0]
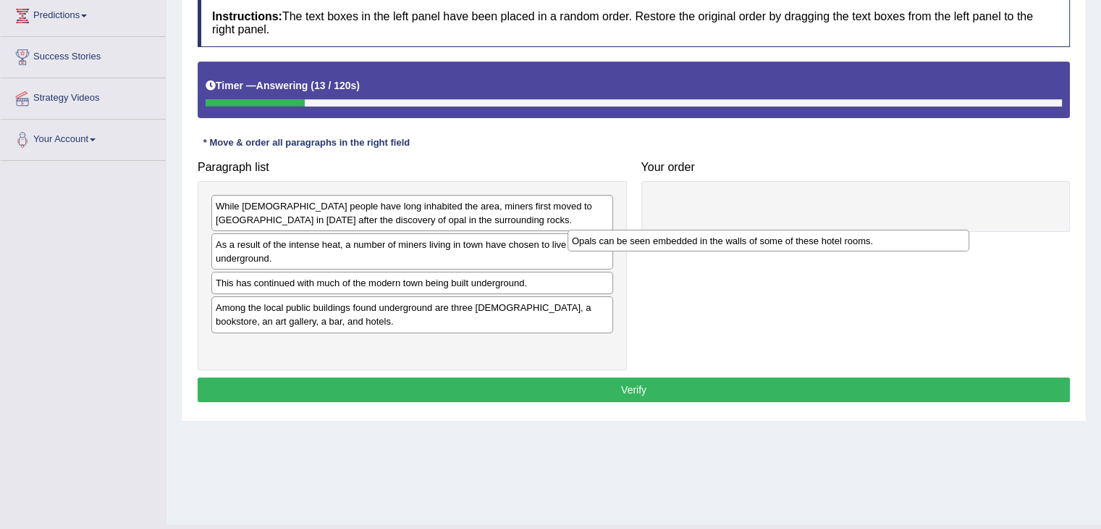
drag, startPoint x: 324, startPoint y: 211, endPoint x: 686, endPoint y: 246, distance: 363.0
click at [686, 246] on div "Opals can be seen embedded in the walls of some of these hotel rooms." at bounding box center [769, 241] width 402 height 22
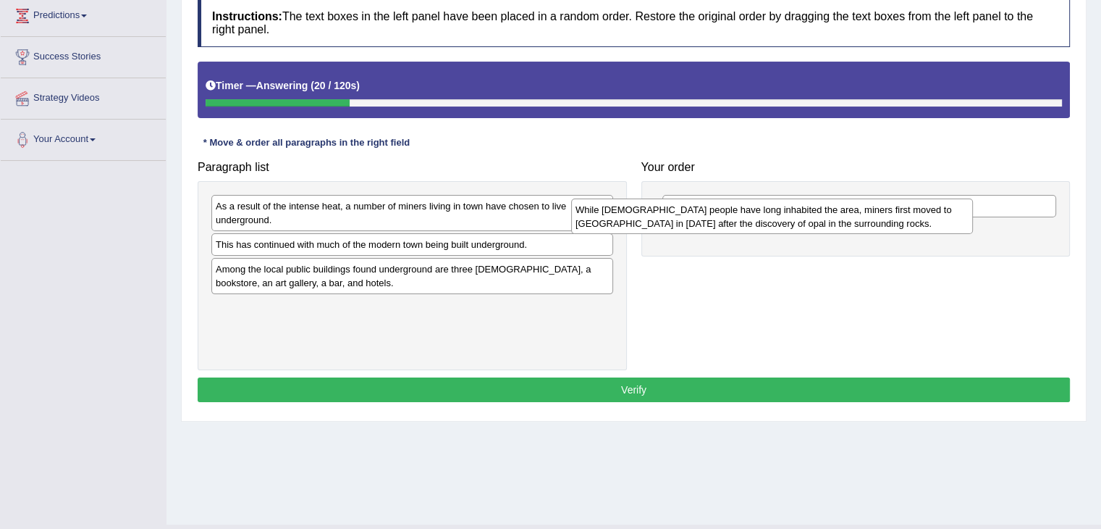
drag, startPoint x: 345, startPoint y: 213, endPoint x: 712, endPoint y: 219, distance: 367.2
click at [712, 219] on div "While [DEMOGRAPHIC_DATA] people have long inhabited the area, miners first move…" at bounding box center [772, 216] width 402 height 36
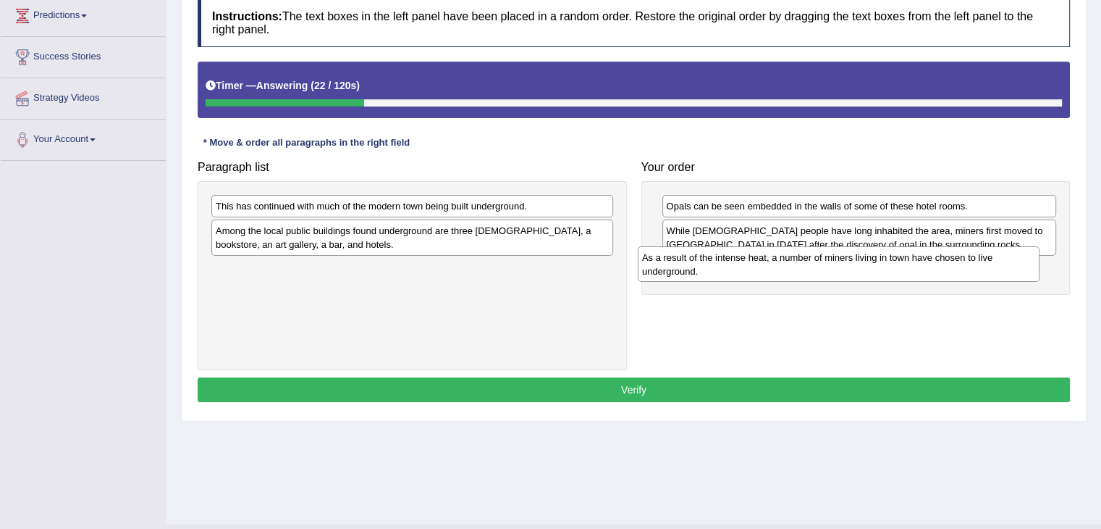
drag, startPoint x: 261, startPoint y: 217, endPoint x: 694, endPoint y: 270, distance: 437.0
click at [694, 270] on div "As a result of the intense heat, a number of miners living in town have chosen …" at bounding box center [839, 264] width 402 height 36
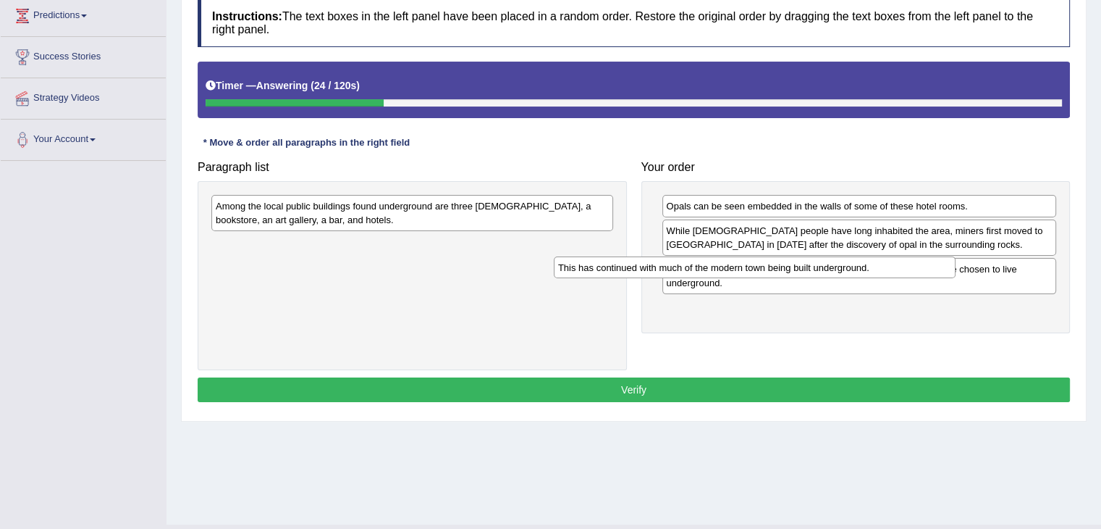
drag, startPoint x: 398, startPoint y: 209, endPoint x: 749, endPoint y: 270, distance: 357.1
click at [749, 270] on div "This has continued with much of the modern town being built underground." at bounding box center [755, 267] width 402 height 22
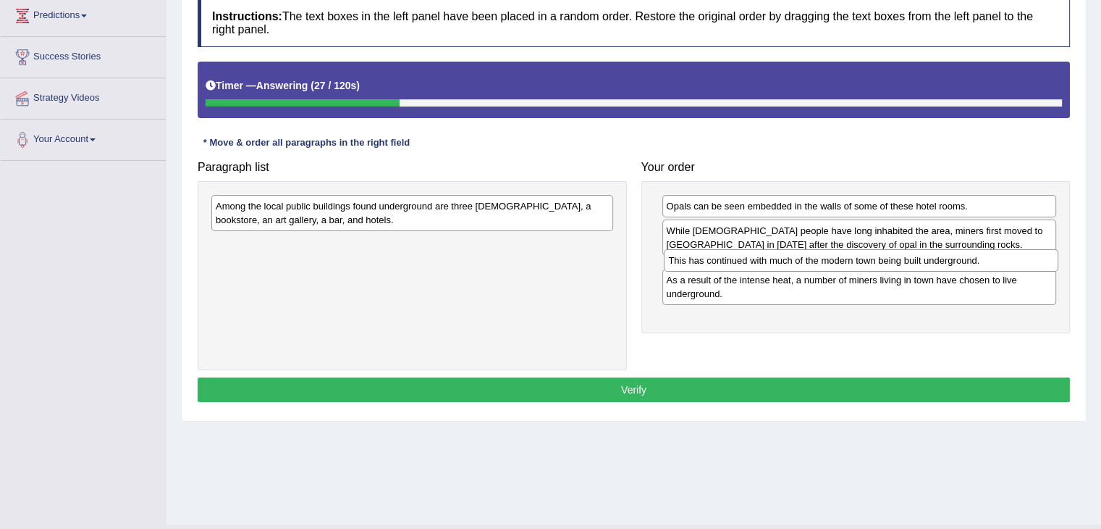
drag, startPoint x: 677, startPoint y: 303, endPoint x: 679, endPoint y: 254, distance: 48.6
click at [679, 254] on div "This has continued with much of the modern town being built underground." at bounding box center [861, 260] width 395 height 22
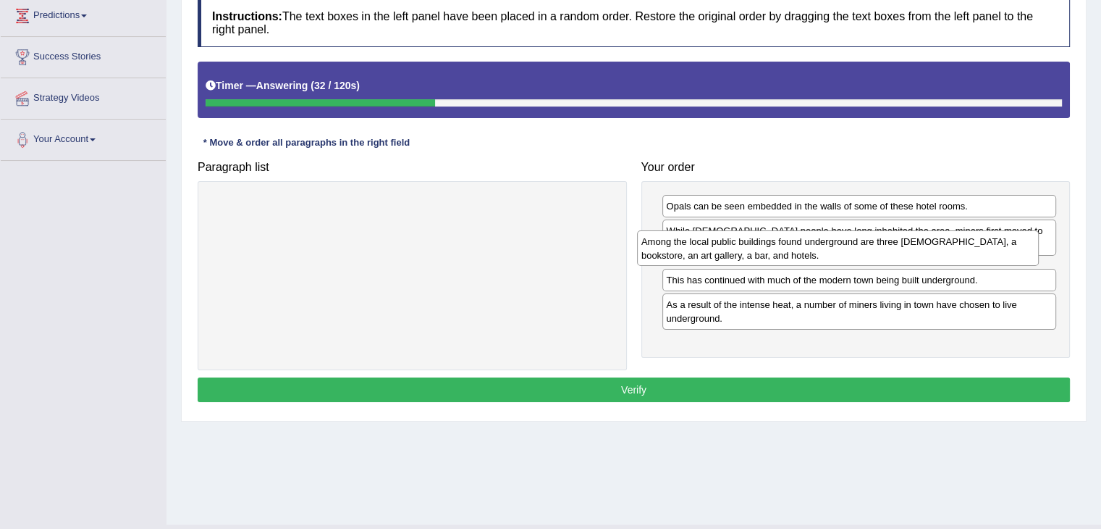
drag, startPoint x: 550, startPoint y: 221, endPoint x: 981, endPoint y: 256, distance: 433.0
click at [981, 256] on div "Among the local public buildings found underground are three [DEMOGRAPHIC_DATA]…" at bounding box center [838, 248] width 402 height 36
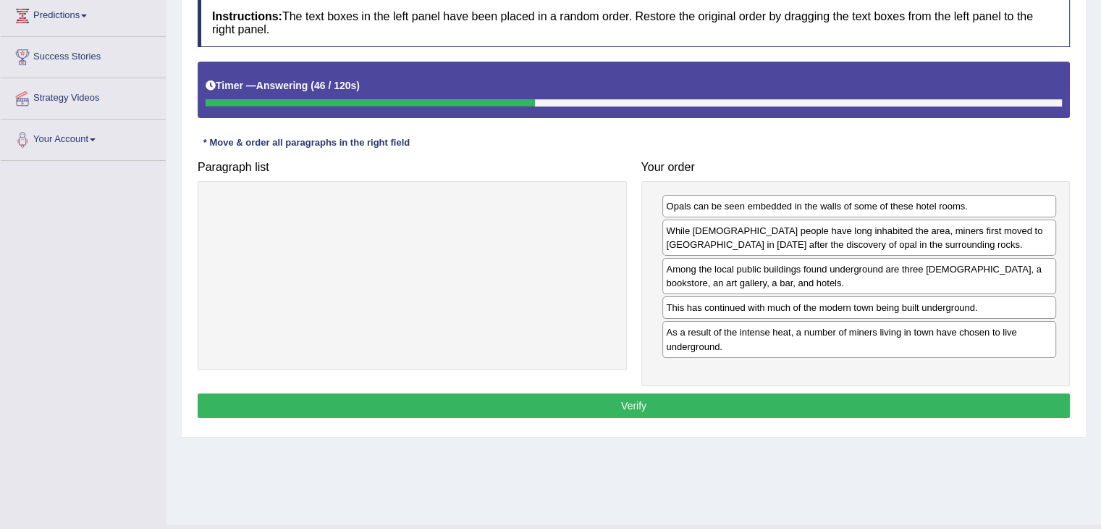
click at [810, 400] on button "Verify" at bounding box center [634, 405] width 873 height 25
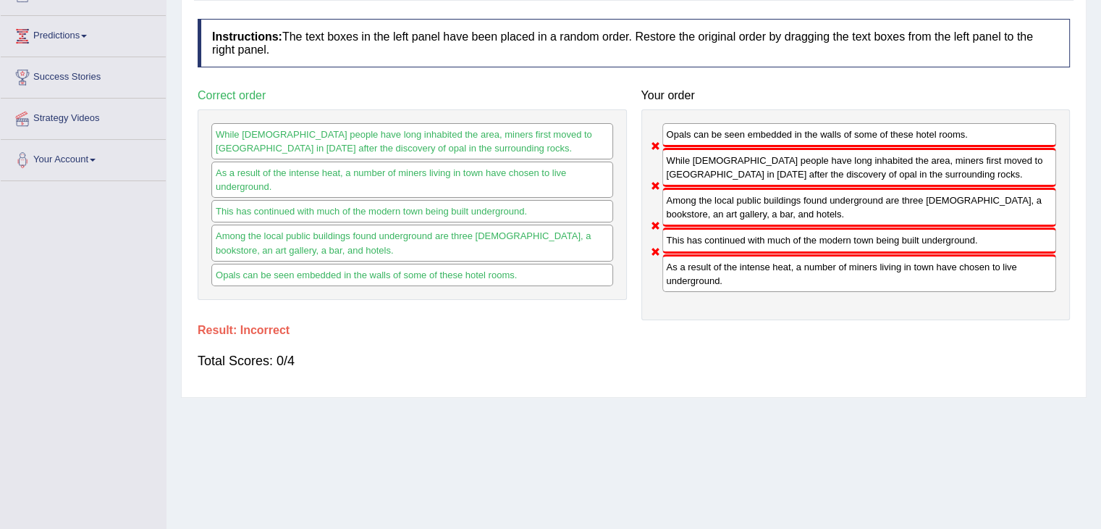
scroll to position [0, 0]
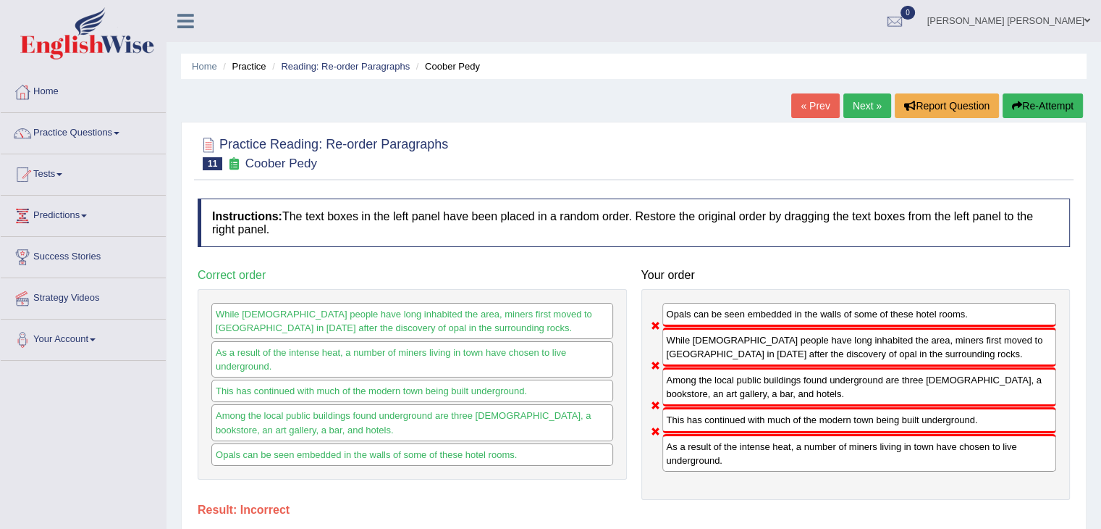
click at [869, 103] on link "Next »" at bounding box center [868, 105] width 48 height 25
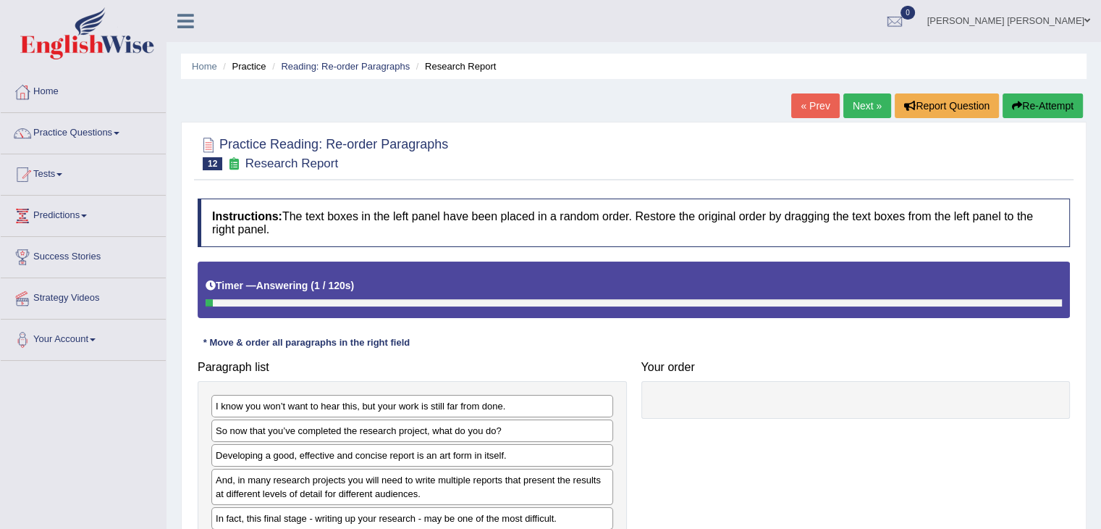
scroll to position [232, 0]
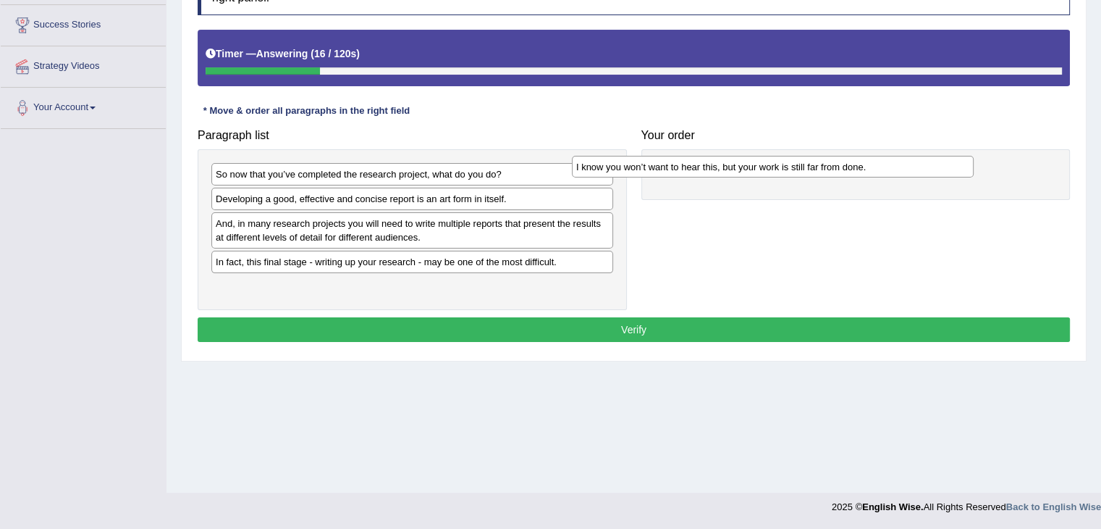
drag, startPoint x: 352, startPoint y: 172, endPoint x: 713, endPoint y: 164, distance: 360.7
click at [713, 164] on div "I know you won’t want to hear this, but your work is still far from done." at bounding box center [773, 167] width 402 height 22
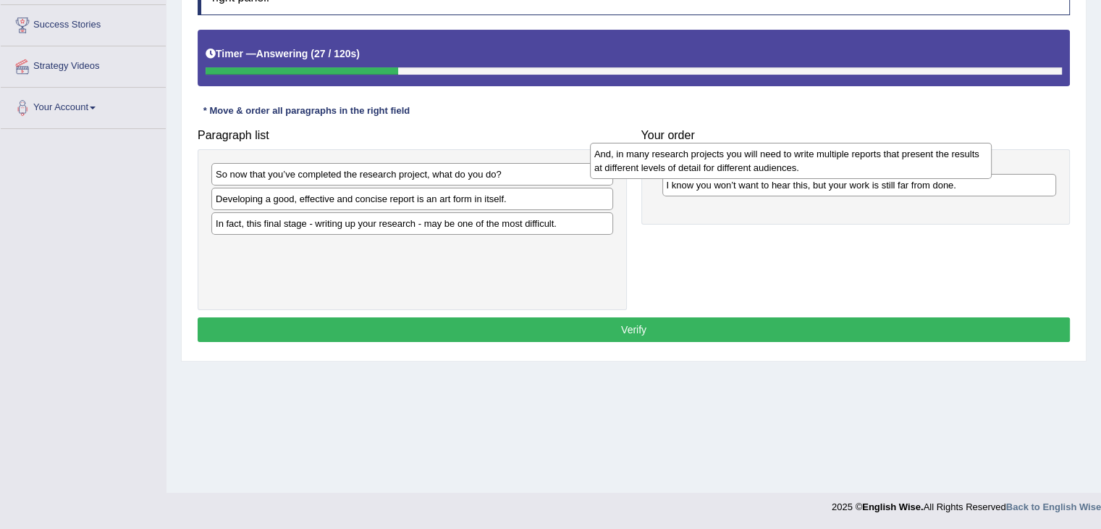
drag, startPoint x: 471, startPoint y: 227, endPoint x: 862, endPoint y: 165, distance: 396.0
click at [862, 165] on div "And, in many research projects you will need to write multiple reports that pre…" at bounding box center [791, 161] width 402 height 36
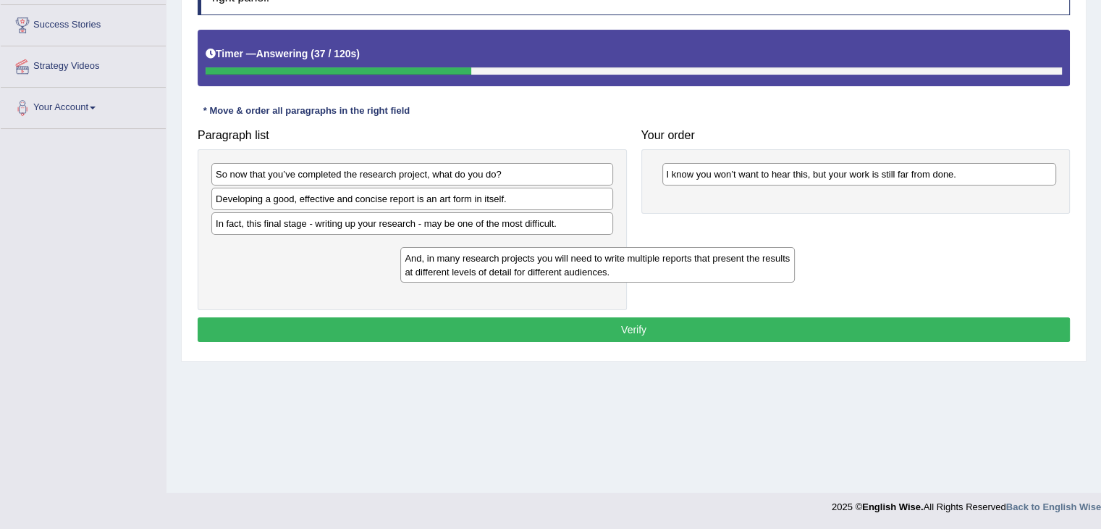
drag, startPoint x: 678, startPoint y: 175, endPoint x: 397, endPoint y: 256, distance: 292.2
click at [400, 256] on div "And, in many research projects you will need to write multiple reports that pre…" at bounding box center [597, 265] width 395 height 36
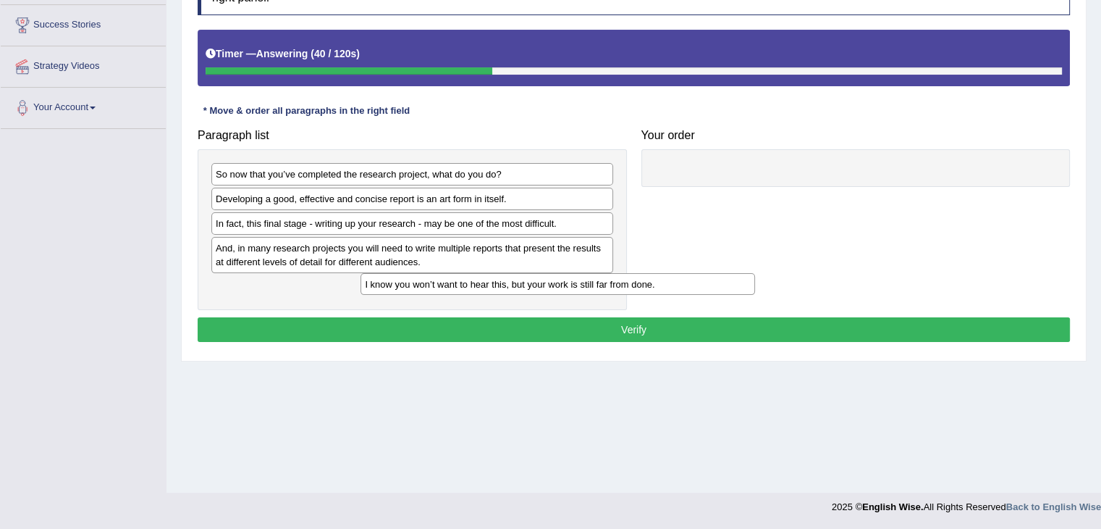
drag, startPoint x: 754, startPoint y: 173, endPoint x: 452, endPoint y: 285, distance: 321.9
click at [452, 285] on div "I know you won’t want to hear this, but your work is still far from done." at bounding box center [558, 284] width 395 height 22
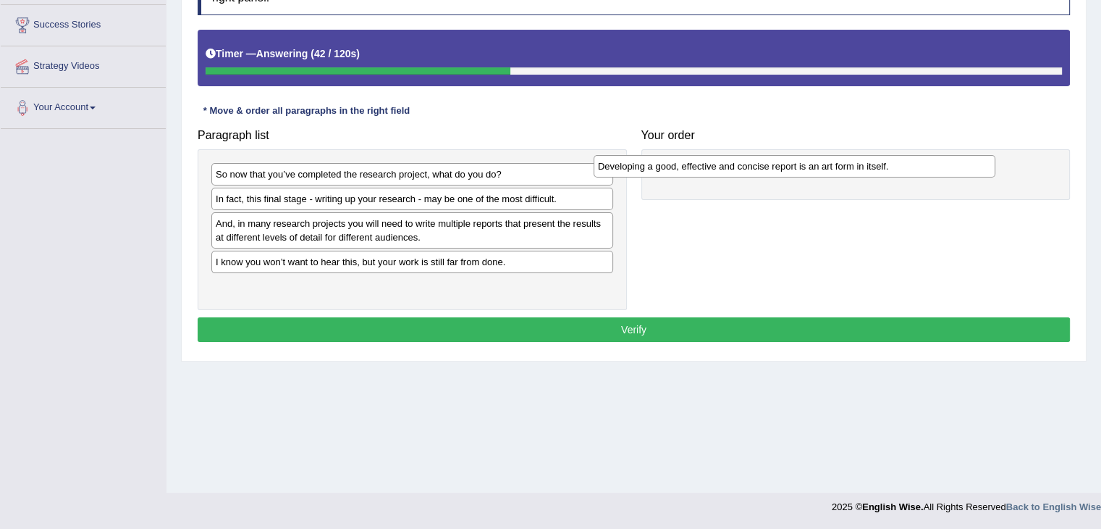
drag, startPoint x: 411, startPoint y: 196, endPoint x: 794, endPoint y: 164, distance: 383.7
click at [794, 164] on div "Developing a good, effective and concise report is an art form in itself." at bounding box center [795, 166] width 402 height 22
click at [382, 241] on div "And, in many research projects you will need to write multiple reports that pre…" at bounding box center [412, 230] width 402 height 36
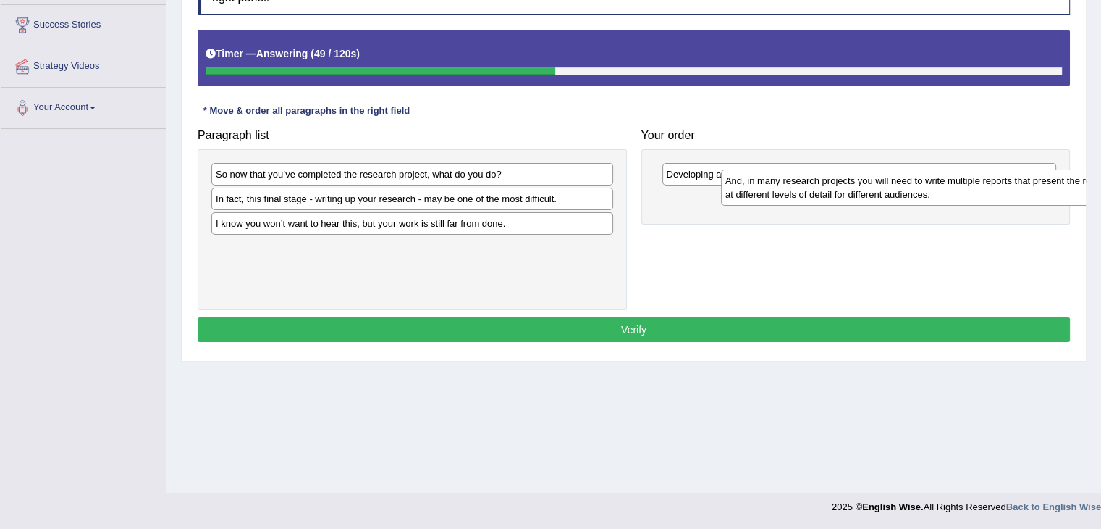
drag, startPoint x: 382, startPoint y: 241, endPoint x: 901, endPoint y: 196, distance: 520.5
click at [901, 196] on div "And, in many research projects you will need to write multiple reports that pre…" at bounding box center [922, 187] width 402 height 36
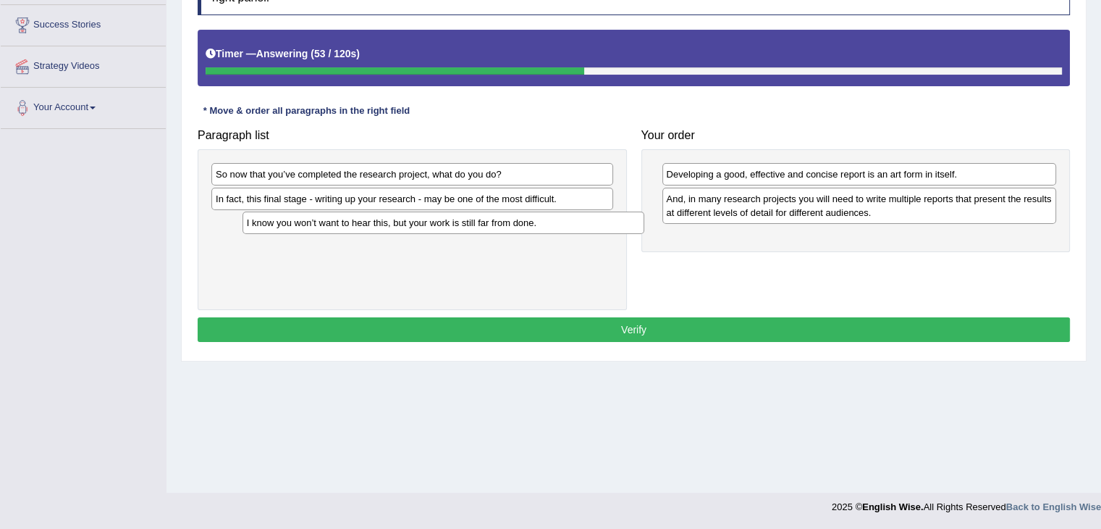
drag, startPoint x: 349, startPoint y: 227, endPoint x: 373, endPoint y: 227, distance: 23.9
click at [373, 227] on div "I know you won’t want to hear this, but your work is still far from done." at bounding box center [444, 222] width 402 height 22
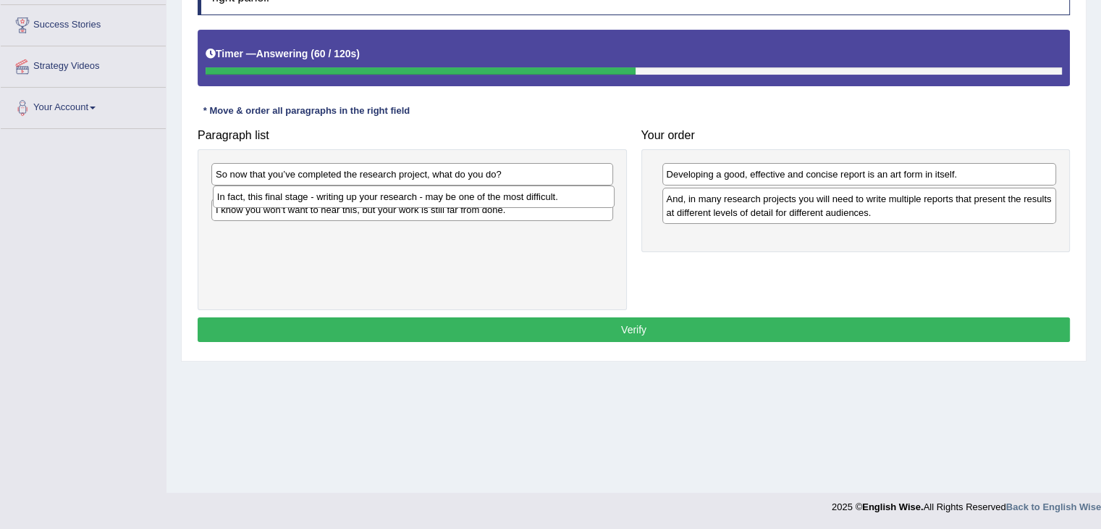
click at [375, 197] on div "In fact, this final stage - writing up your research - may be one of the most d…" at bounding box center [414, 196] width 402 height 22
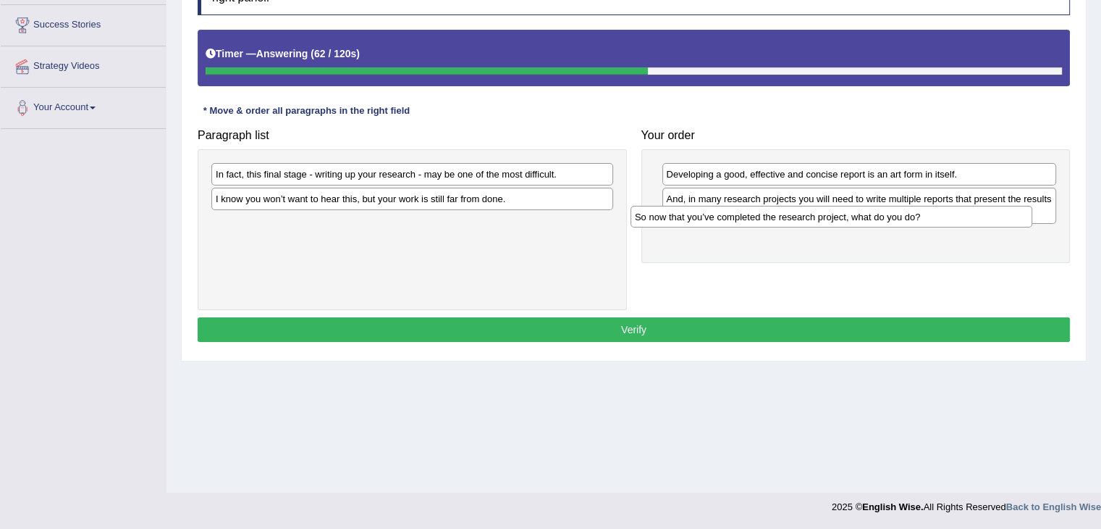
drag, startPoint x: 372, startPoint y: 180, endPoint x: 816, endPoint y: 235, distance: 447.3
click at [816, 228] on div "So now that you’ve completed the research project, what do you do?" at bounding box center [832, 217] width 402 height 22
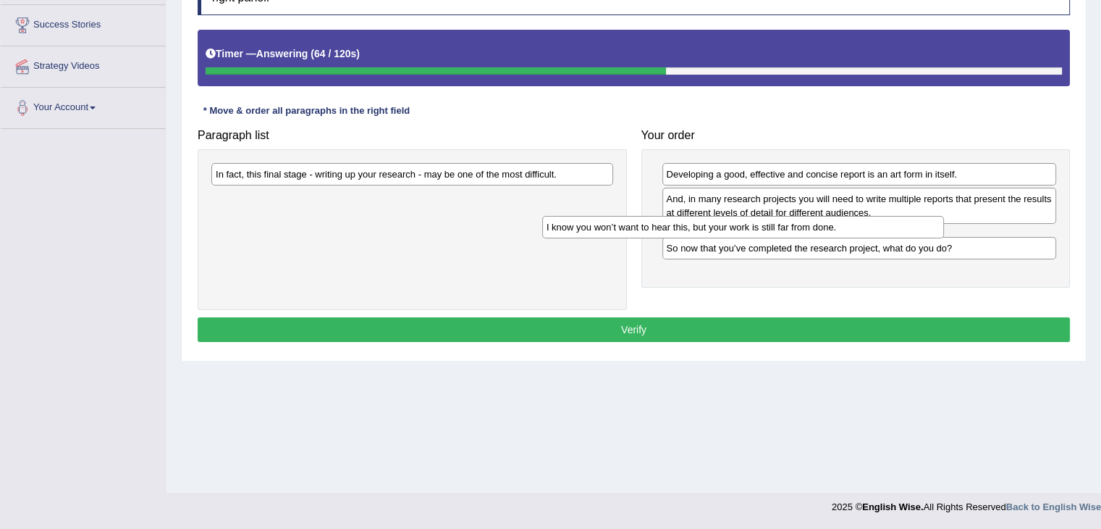
drag, startPoint x: 454, startPoint y: 200, endPoint x: 803, endPoint y: 230, distance: 350.3
click at [803, 230] on div "I know you won’t want to hear this, but your work is still far from done." at bounding box center [743, 227] width 402 height 22
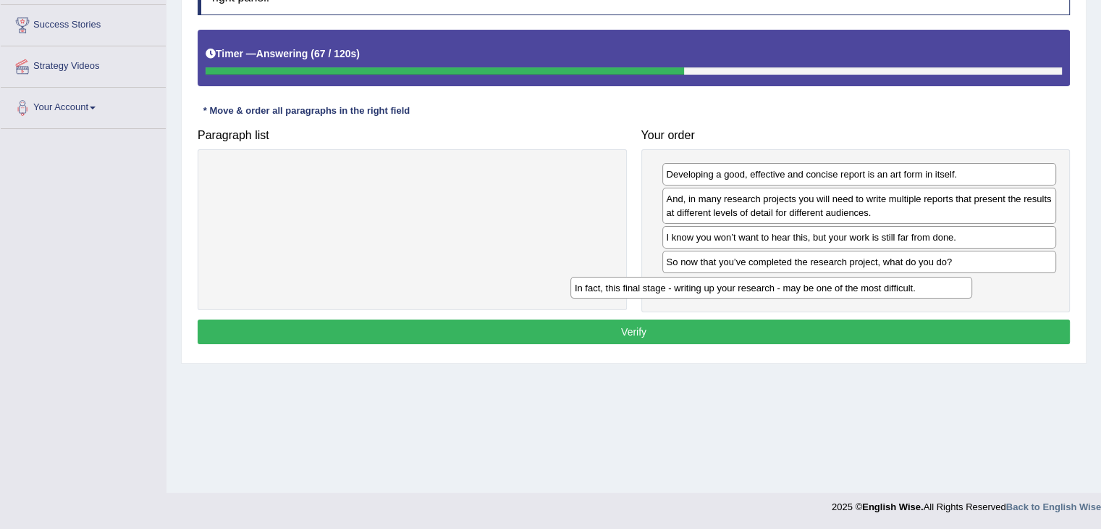
drag, startPoint x: 461, startPoint y: 167, endPoint x: 828, endPoint y: 280, distance: 384.1
click at [828, 280] on div "In fact, this final stage - writing up your research - may be one of the most d…" at bounding box center [772, 288] width 402 height 22
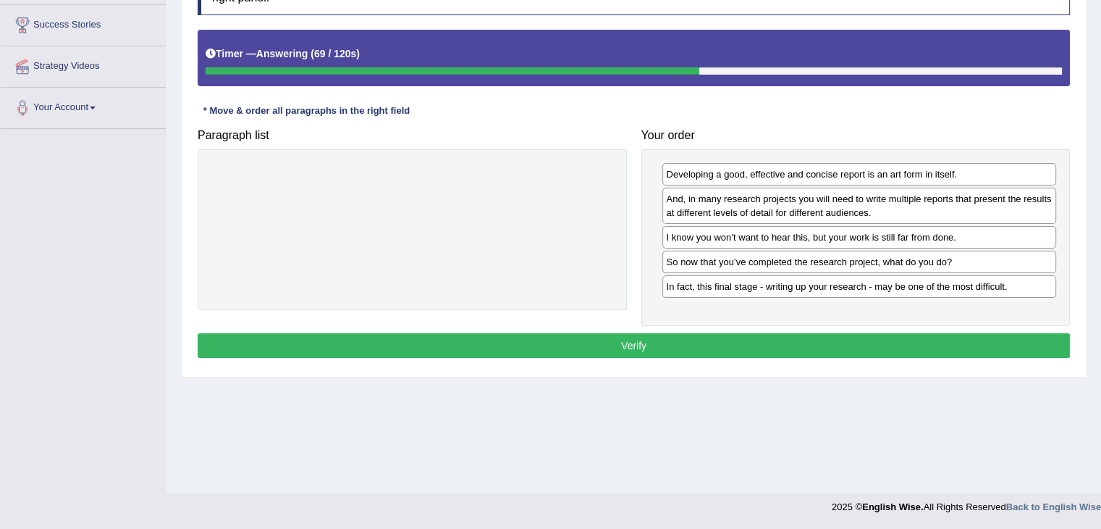
click at [728, 345] on button "Verify" at bounding box center [634, 345] width 873 height 25
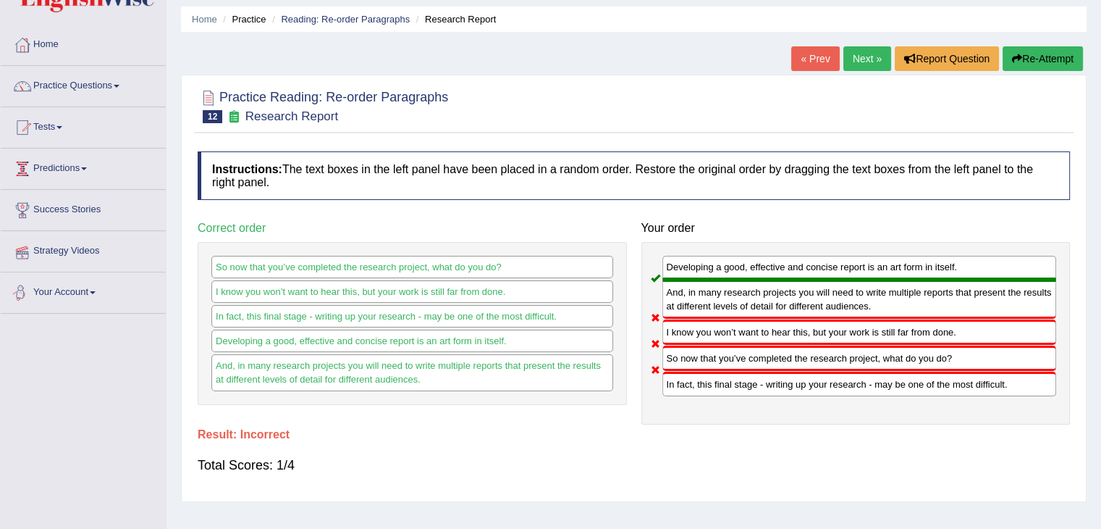
scroll to position [46, 0]
click at [852, 53] on link "Next »" at bounding box center [868, 59] width 48 height 25
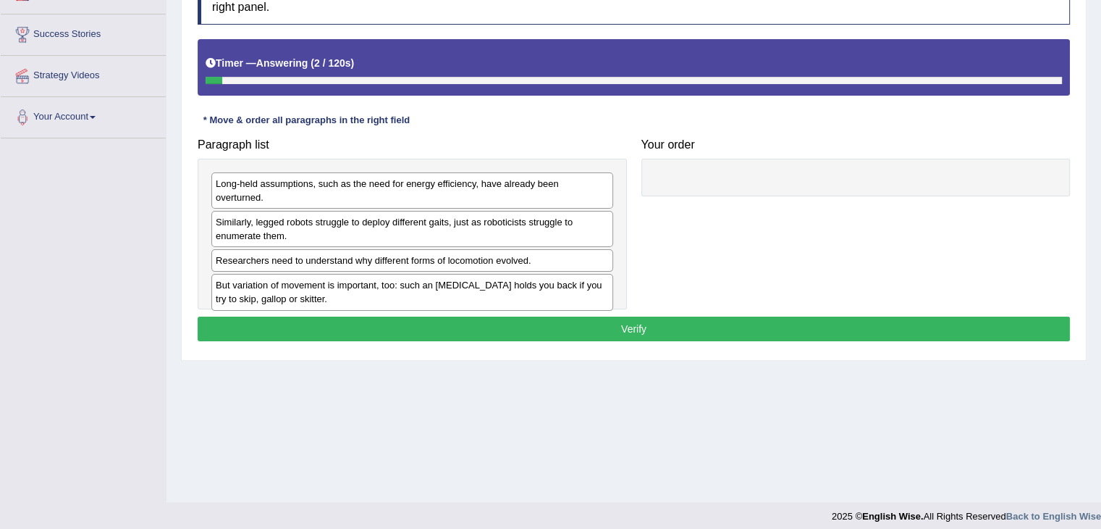
scroll to position [223, 0]
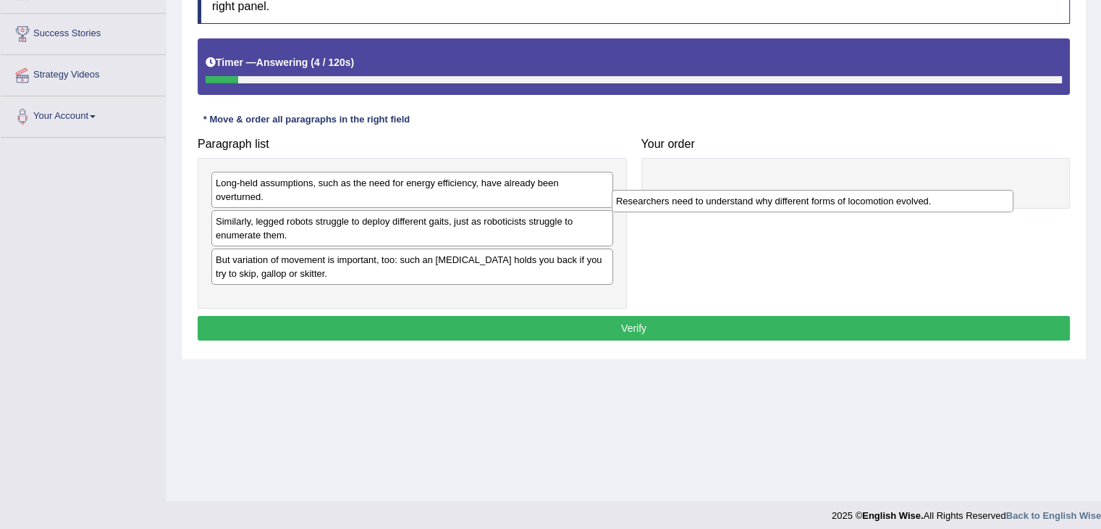
drag, startPoint x: 427, startPoint y: 243, endPoint x: 826, endPoint y: 203, distance: 400.3
click at [826, 203] on div "Researchers need to understand why different forms of locomotion evolved." at bounding box center [813, 201] width 402 height 22
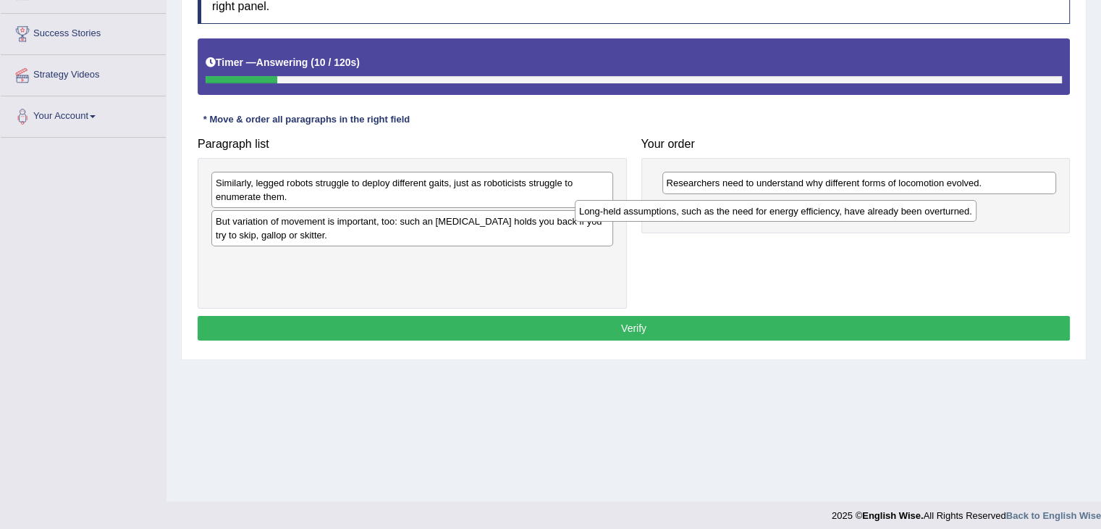
drag, startPoint x: 374, startPoint y: 183, endPoint x: 736, endPoint y: 211, distance: 363.1
click at [736, 211] on div "Long-held assumptions, such as the need for energy efficiency, have already bee…" at bounding box center [776, 211] width 402 height 22
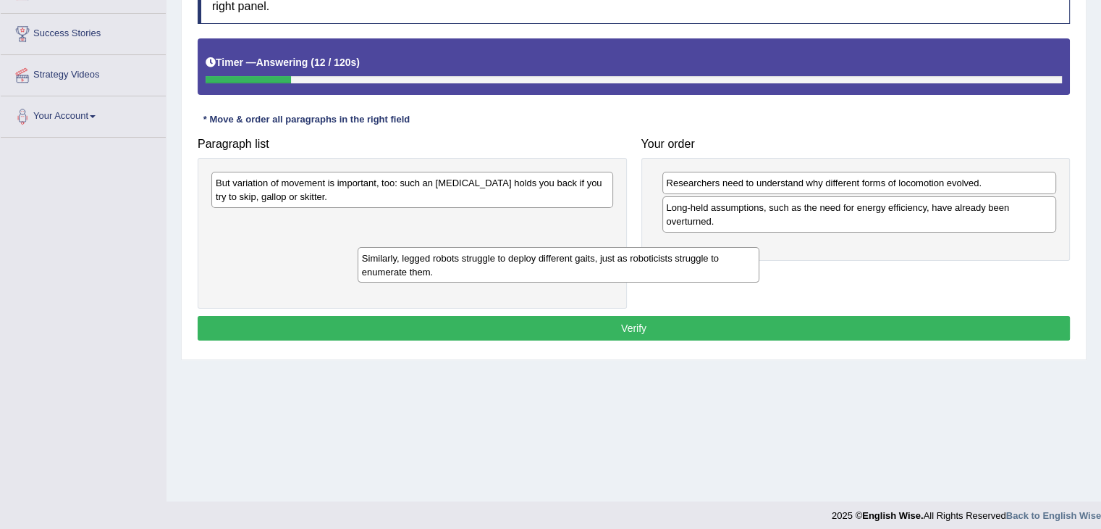
drag, startPoint x: 434, startPoint y: 184, endPoint x: 568, endPoint y: 256, distance: 151.9
click at [568, 256] on div "Similarly, legged robots struggle to deploy different gaits, just as roboticist…" at bounding box center [559, 265] width 402 height 36
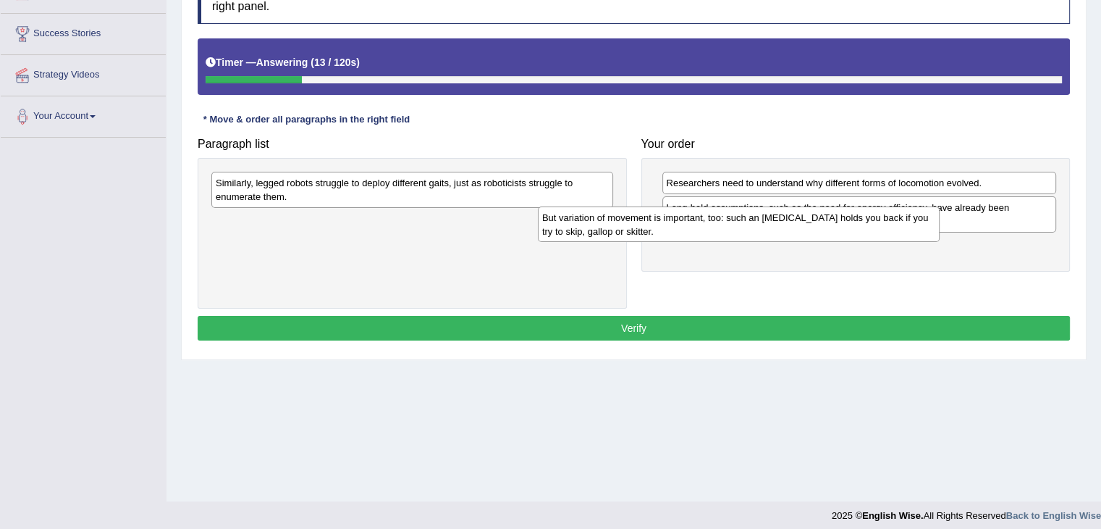
drag, startPoint x: 479, startPoint y: 198, endPoint x: 834, endPoint y: 253, distance: 359.8
click at [834, 243] on div "But variation of movement is important, too: such an [MEDICAL_DATA] holds you b…" at bounding box center [739, 224] width 402 height 36
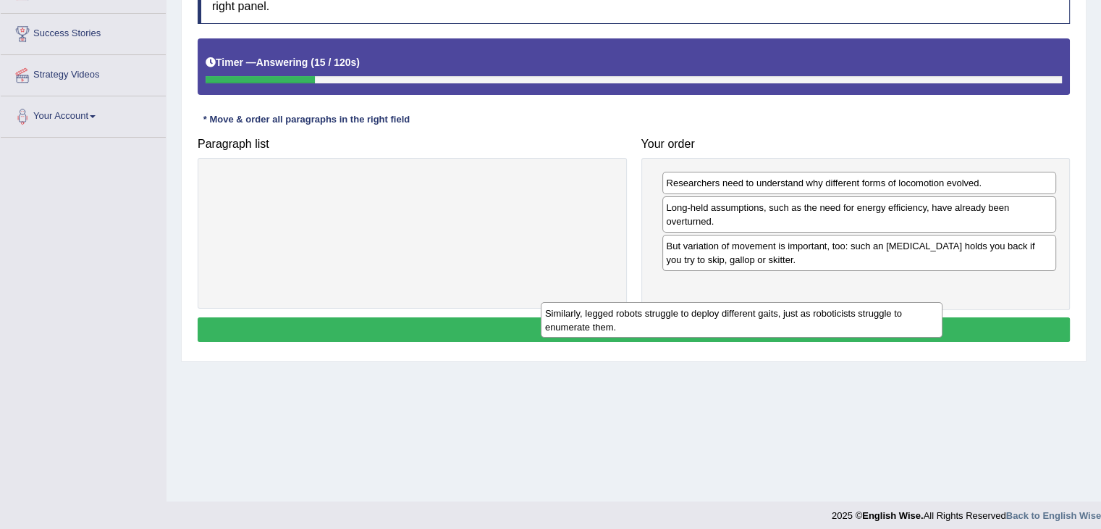
drag, startPoint x: 555, startPoint y: 204, endPoint x: 881, endPoint y: 296, distance: 338.6
click at [881, 302] on div "Similarly, legged robots struggle to deploy different gaits, just as roboticist…" at bounding box center [742, 320] width 402 height 36
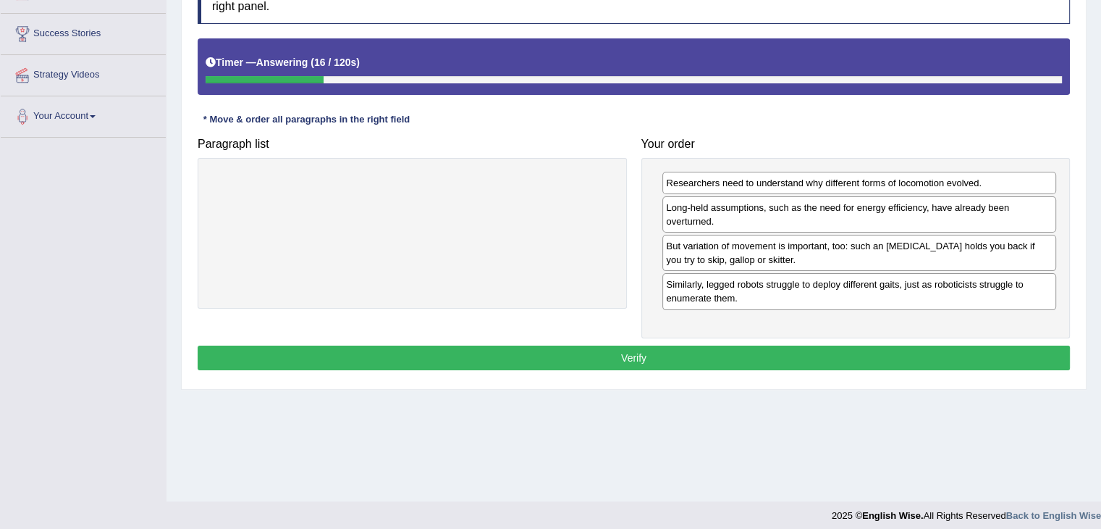
click at [852, 347] on button "Verify" at bounding box center [634, 357] width 873 height 25
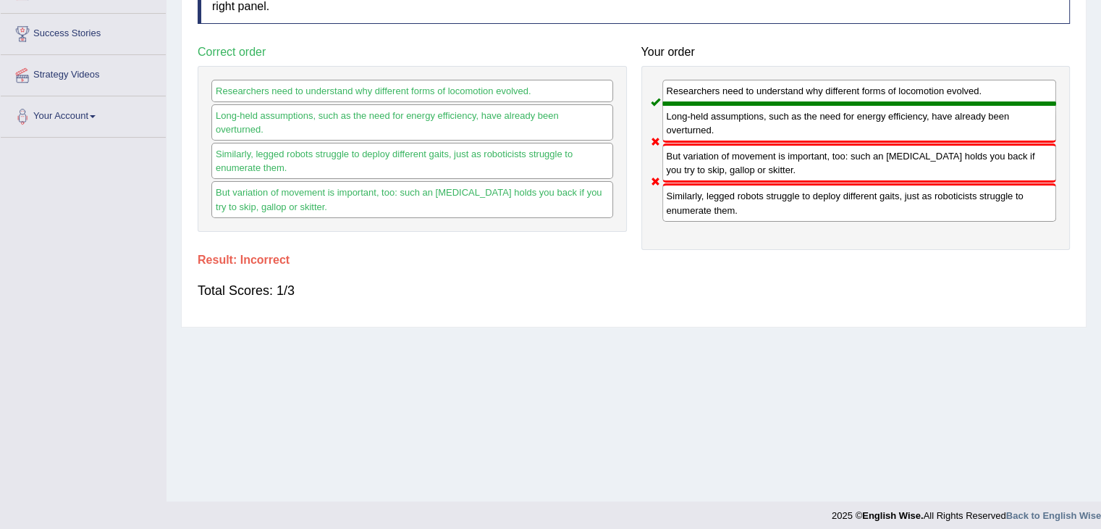
scroll to position [0, 0]
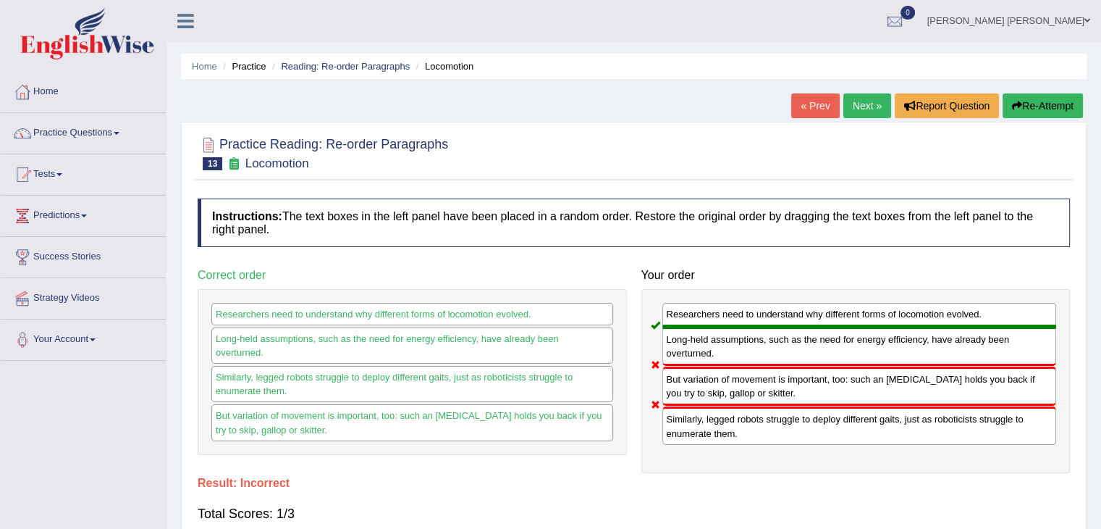
click at [854, 102] on link "Next »" at bounding box center [868, 105] width 48 height 25
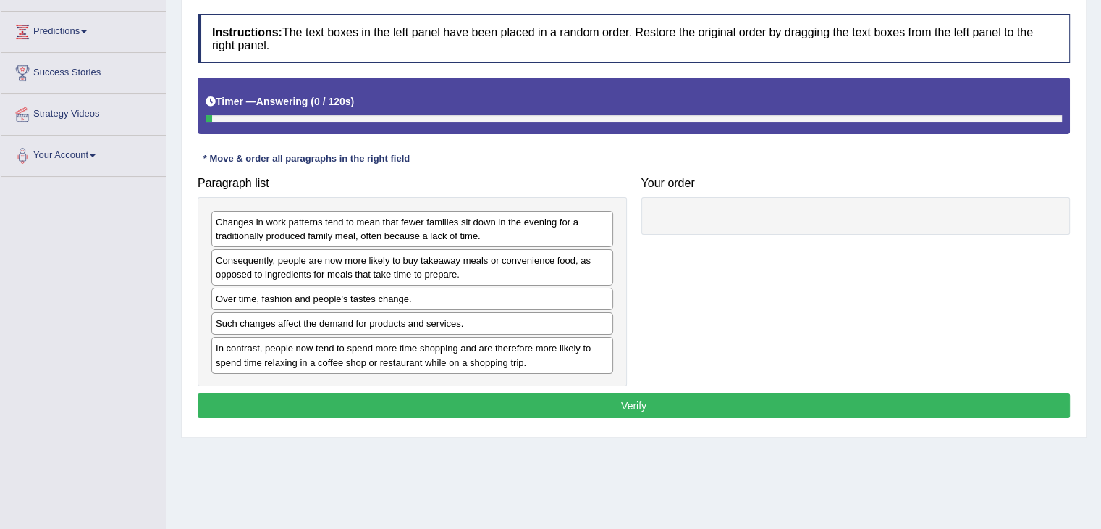
scroll to position [201, 0]
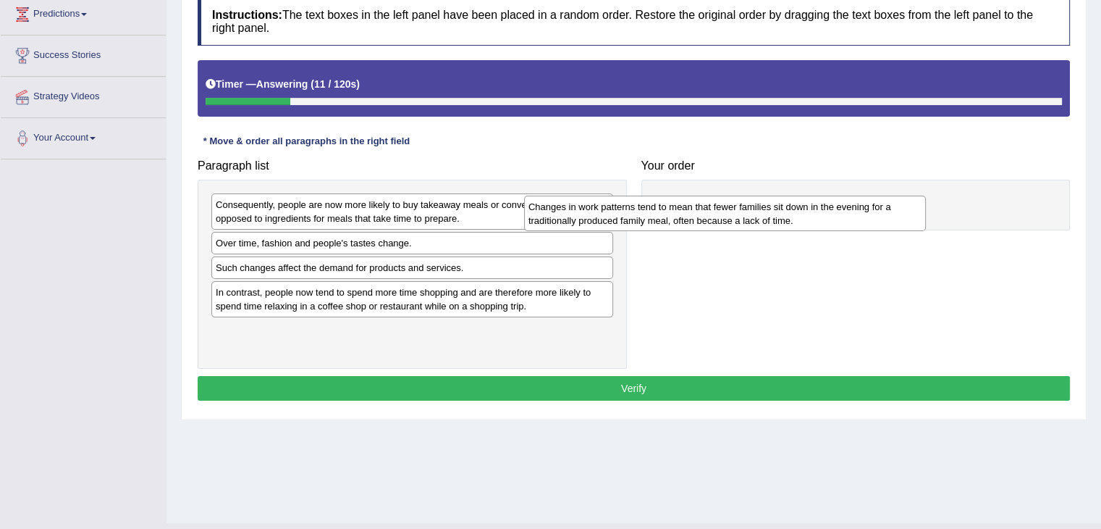
drag, startPoint x: 295, startPoint y: 208, endPoint x: 608, endPoint y: 209, distance: 312.8
click at [608, 209] on div "Changes in work patterns tend to mean that fewer families sit down in the eveni…" at bounding box center [725, 214] width 402 height 36
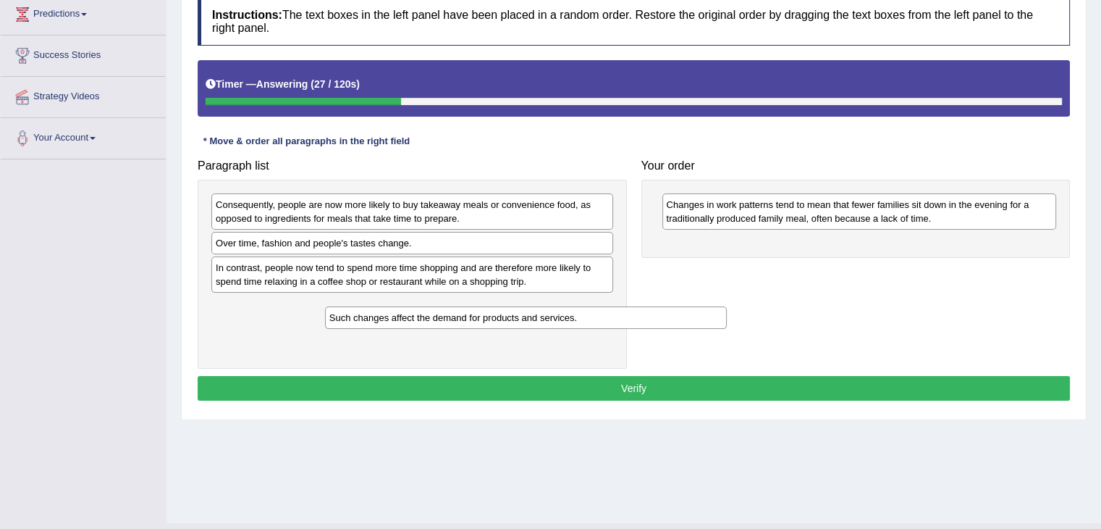
drag, startPoint x: 326, startPoint y: 271, endPoint x: 440, endPoint y: 322, distance: 124.8
click at [440, 322] on div "Such changes affect the demand for products and services." at bounding box center [526, 317] width 402 height 22
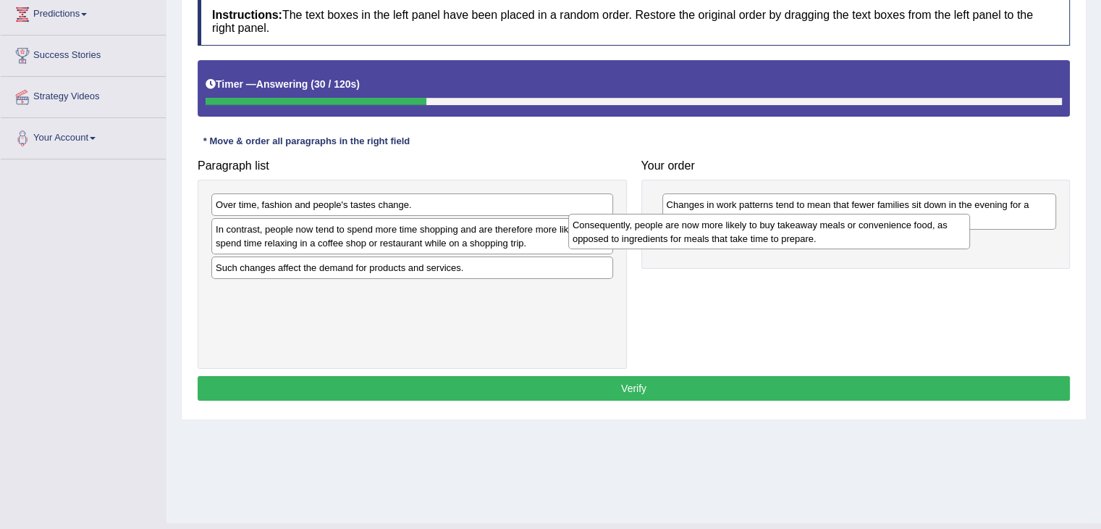
drag, startPoint x: 391, startPoint y: 212, endPoint x: 748, endPoint y: 232, distance: 357.6
click at [748, 232] on div "Consequently, people are now more likely to buy takeaway meals or convenience f…" at bounding box center [769, 232] width 402 height 36
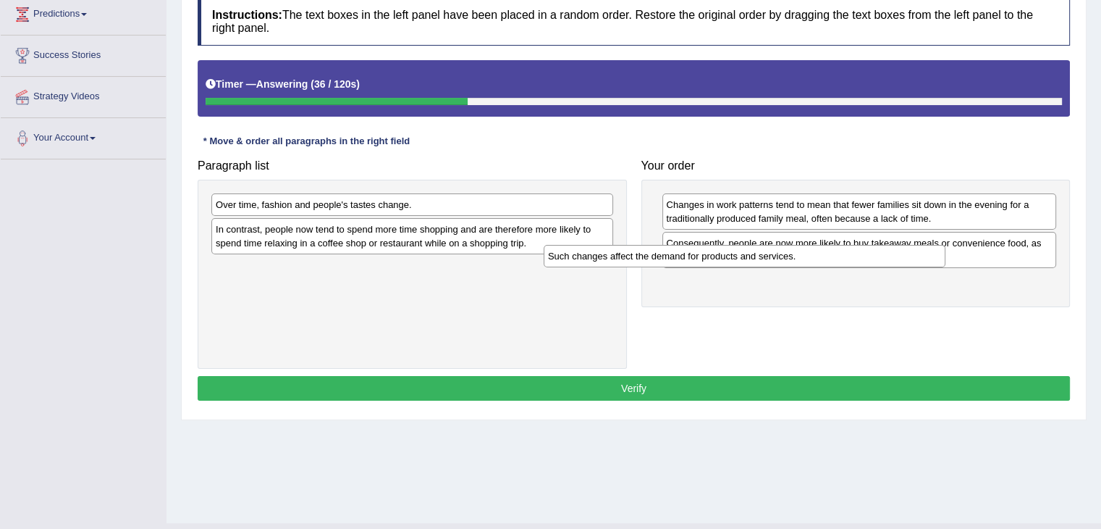
drag, startPoint x: 412, startPoint y: 266, endPoint x: 764, endPoint y: 259, distance: 352.0
click at [764, 259] on div "Such changes affect the demand for products and services." at bounding box center [745, 256] width 402 height 22
click at [382, 233] on div "In contrast, people now tend to spend more time shopping and are therefore more…" at bounding box center [412, 236] width 402 height 36
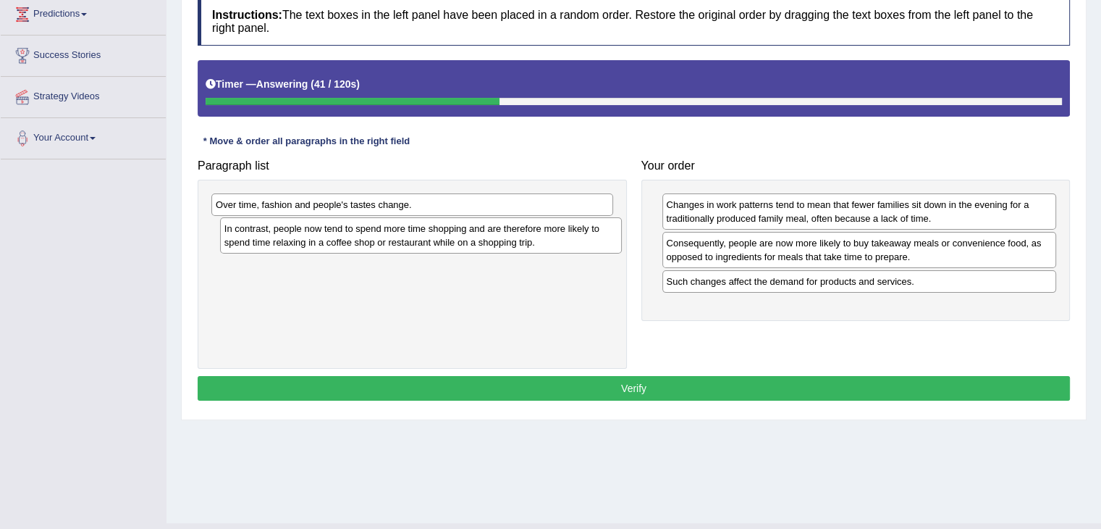
click at [382, 232] on div "In contrast, people now tend to spend more time shopping and are therefore more…" at bounding box center [421, 235] width 402 height 36
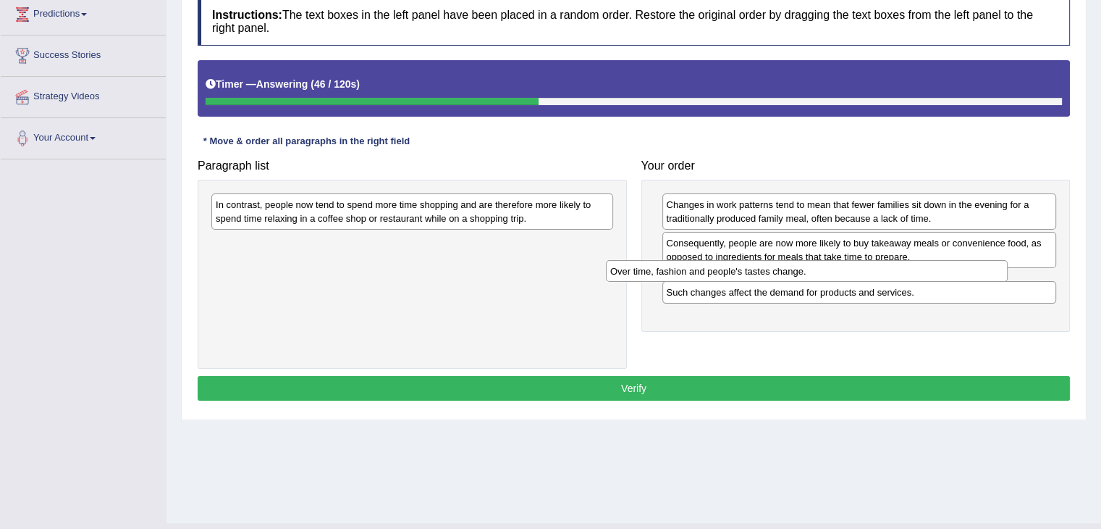
drag, startPoint x: 369, startPoint y: 203, endPoint x: 764, endPoint y: 269, distance: 400.2
click at [764, 269] on div "Over time, fashion and people's tastes change." at bounding box center [807, 271] width 402 height 22
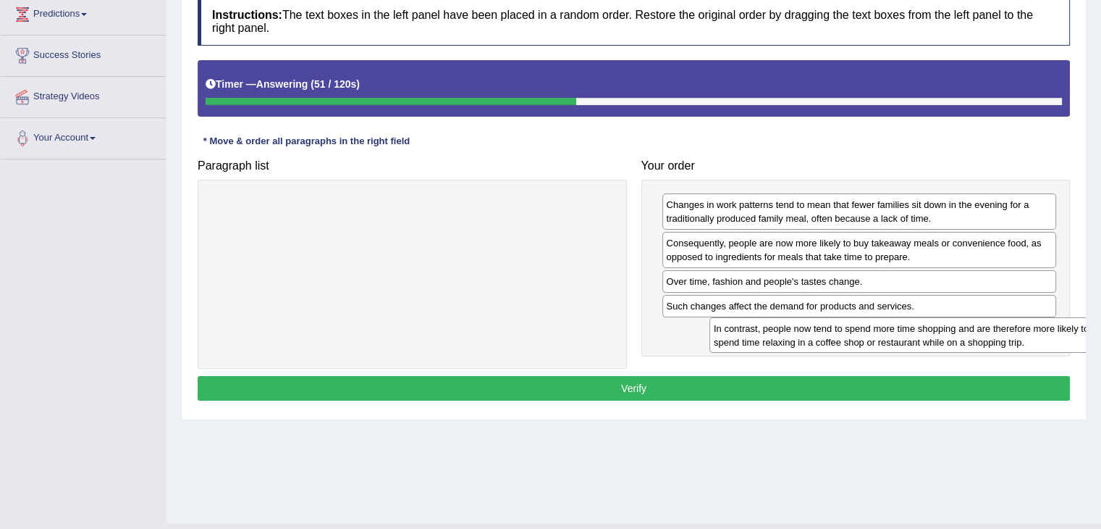
drag, startPoint x: 455, startPoint y: 208, endPoint x: 939, endPoint y: 334, distance: 500.6
click at [939, 334] on div "In contrast, people now tend to spend more time shopping and are therefore more…" at bounding box center [911, 335] width 402 height 36
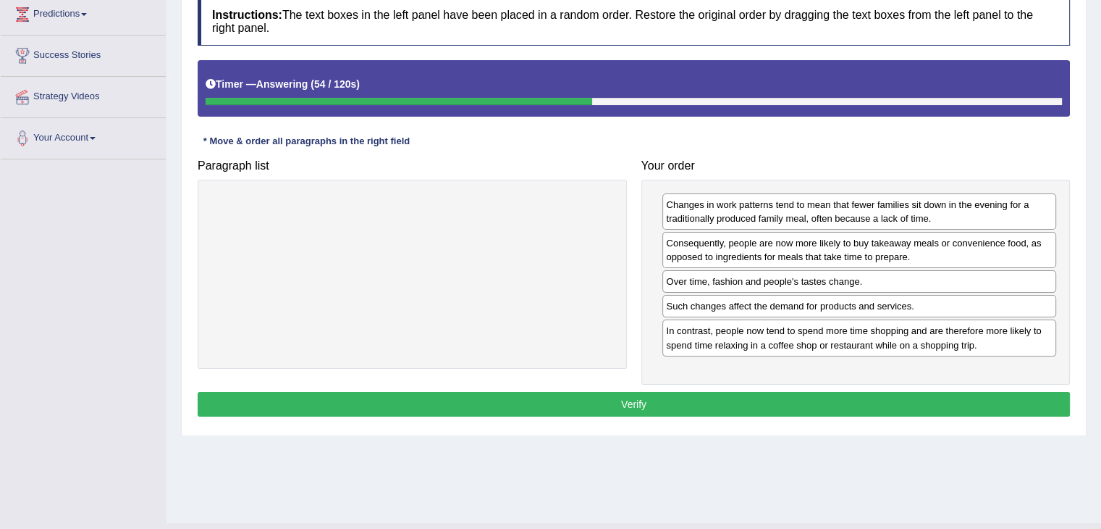
click at [830, 408] on button "Verify" at bounding box center [634, 404] width 873 height 25
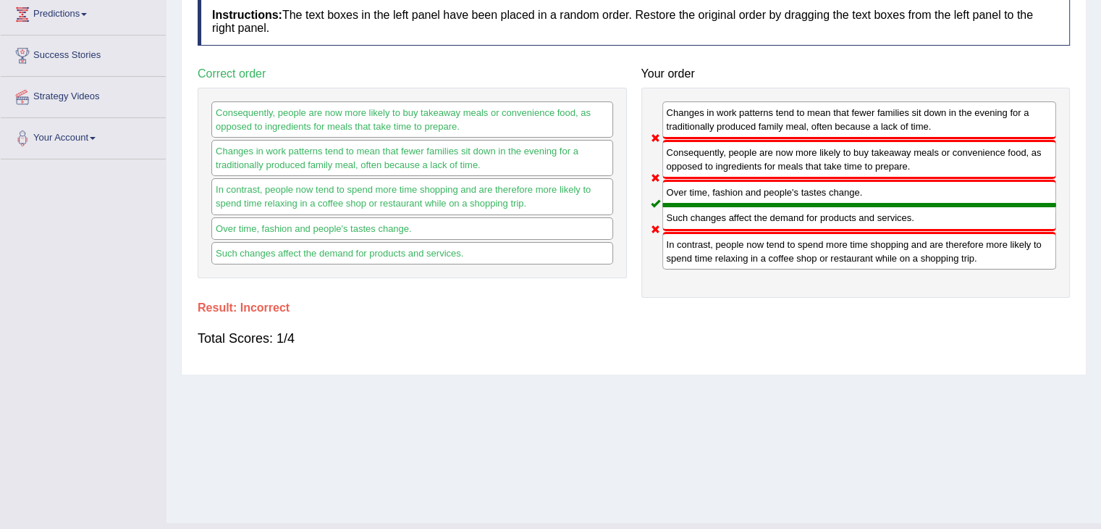
scroll to position [0, 0]
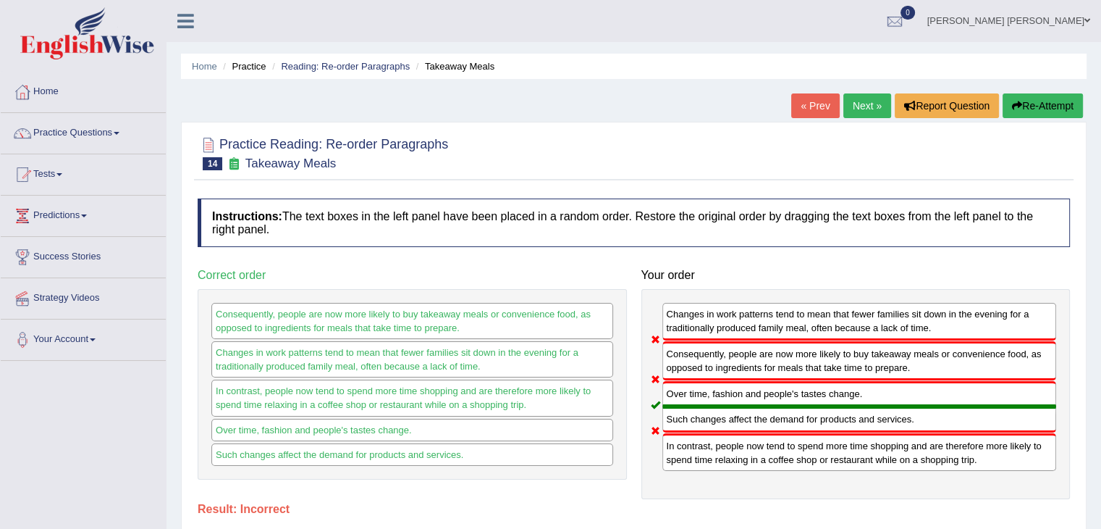
click at [859, 106] on link "Next »" at bounding box center [868, 105] width 48 height 25
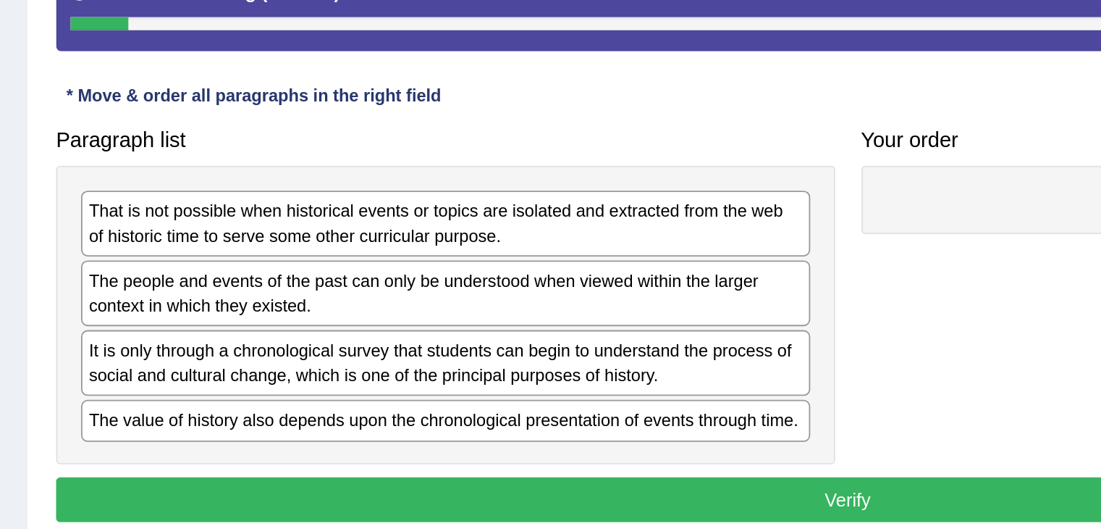
scroll to position [54, 0]
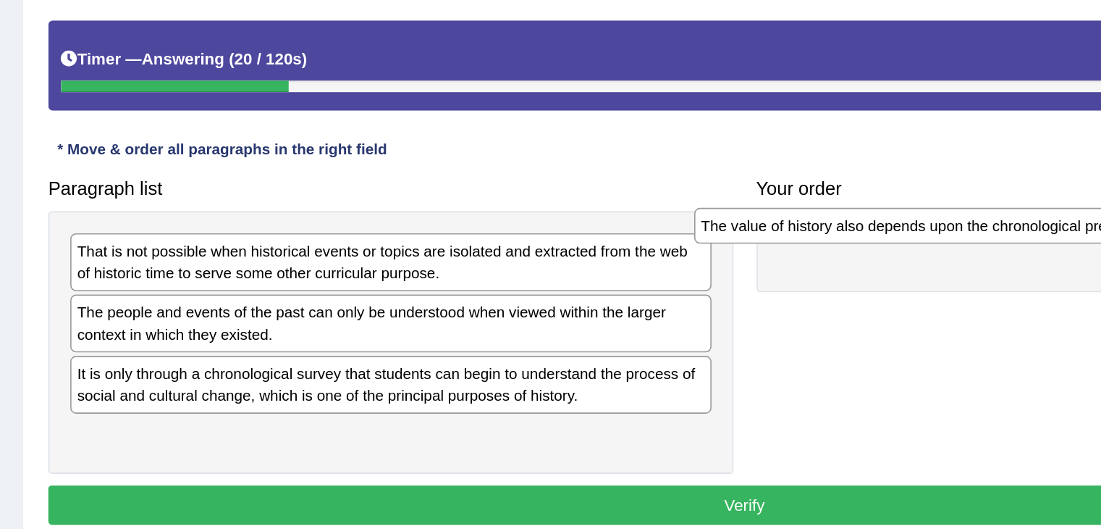
drag, startPoint x: 339, startPoint y: 467, endPoint x: 734, endPoint y: 339, distance: 414.9
click at [734, 339] on div "The value of history also depends upon the chronological presentation of events…" at bounding box center [803, 336] width 402 height 22
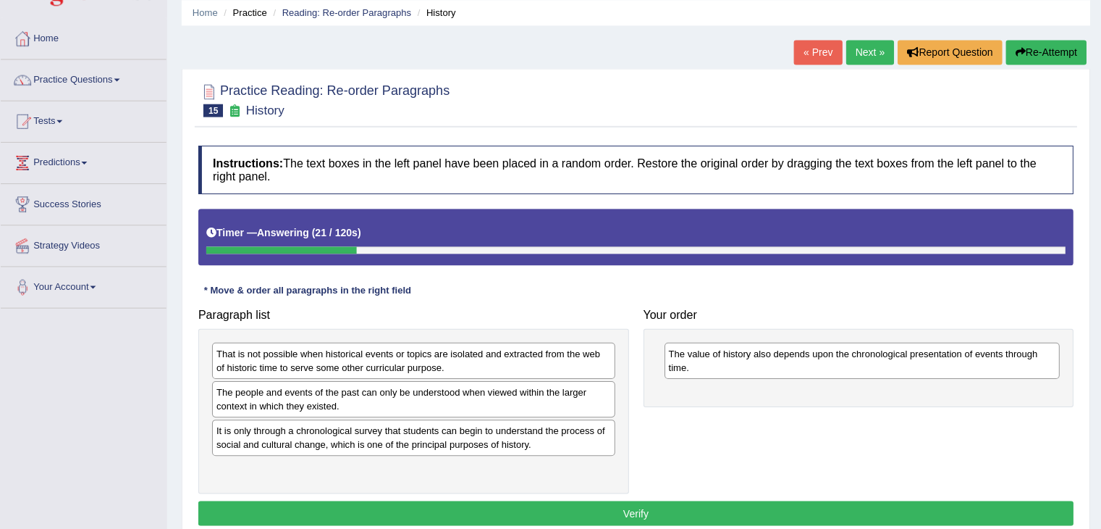
scroll to position [52, 0]
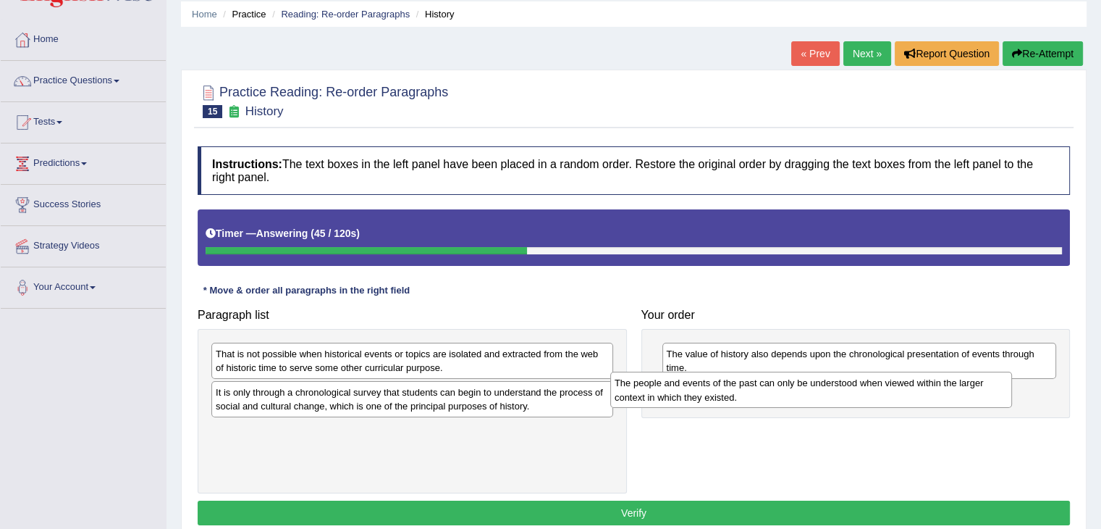
drag, startPoint x: 304, startPoint y: 398, endPoint x: 732, endPoint y: 401, distance: 428.0
click at [732, 401] on div "The people and events of the past can only be understood when viewed within the…" at bounding box center [811, 389] width 402 height 36
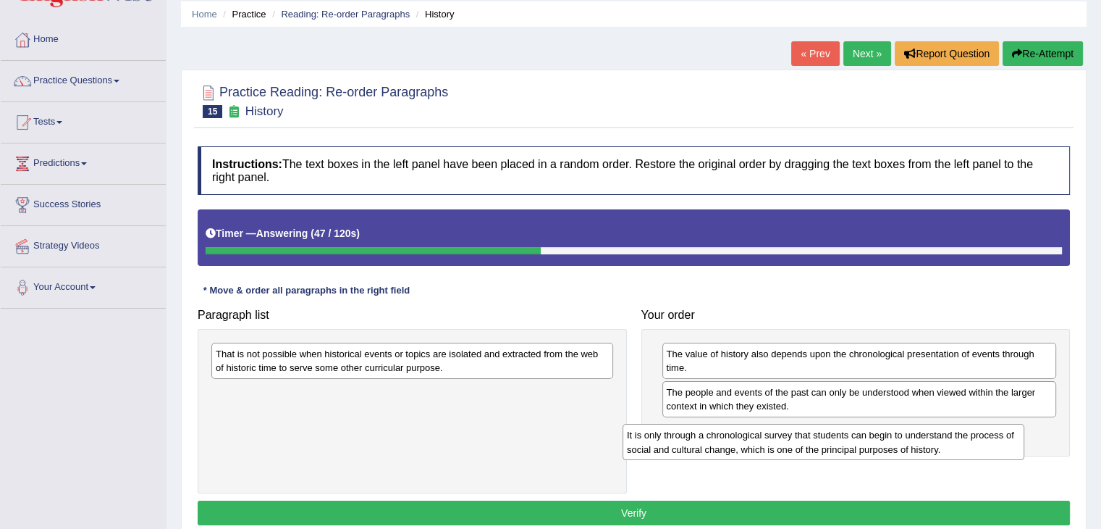
drag, startPoint x: 377, startPoint y: 405, endPoint x: 797, endPoint y: 447, distance: 422.1
click at [797, 447] on div "It is only through a chronological survey that students can begin to understand…" at bounding box center [824, 442] width 402 height 36
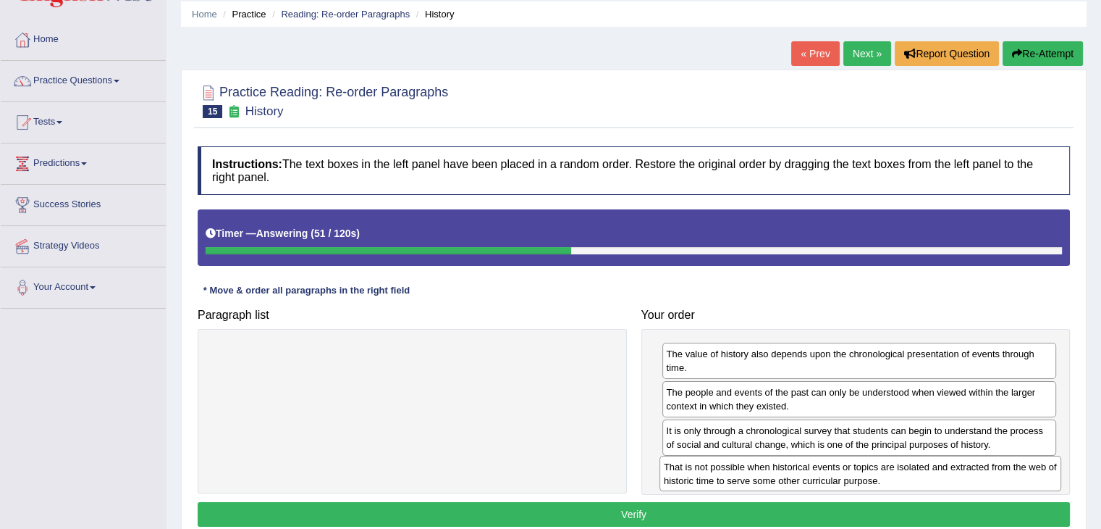
drag, startPoint x: 413, startPoint y: 357, endPoint x: 869, endPoint y: 470, distance: 470.0
click at [869, 470] on div "That is not possible when historical events or topics are isolated and extracte…" at bounding box center [861, 473] width 402 height 36
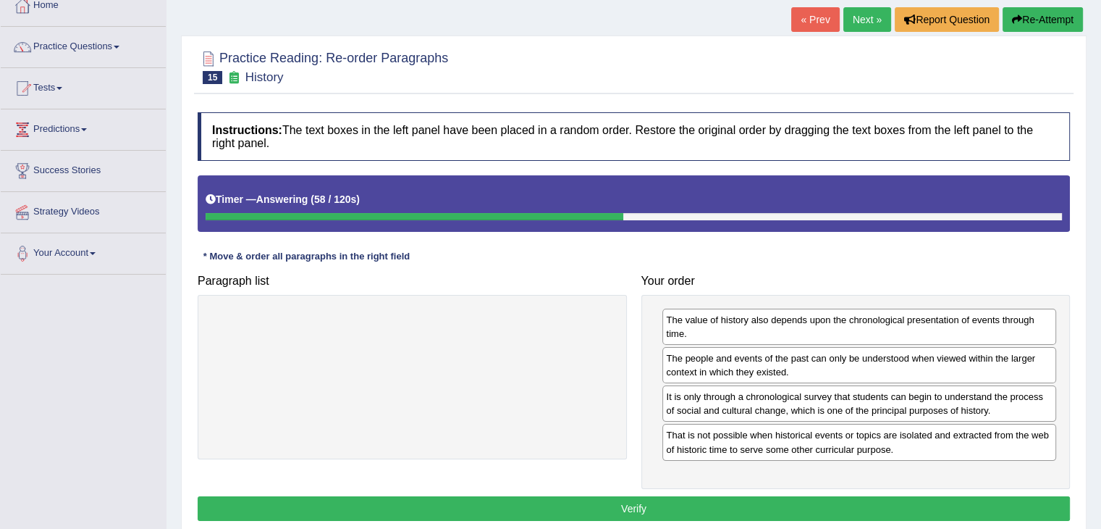
scroll to position [87, 0]
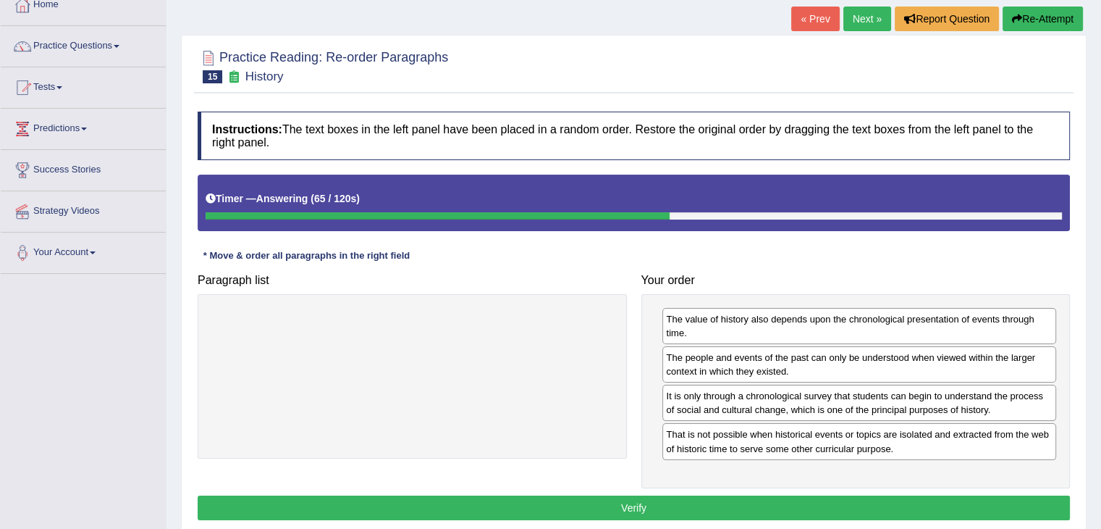
click at [700, 502] on button "Verify" at bounding box center [634, 507] width 873 height 25
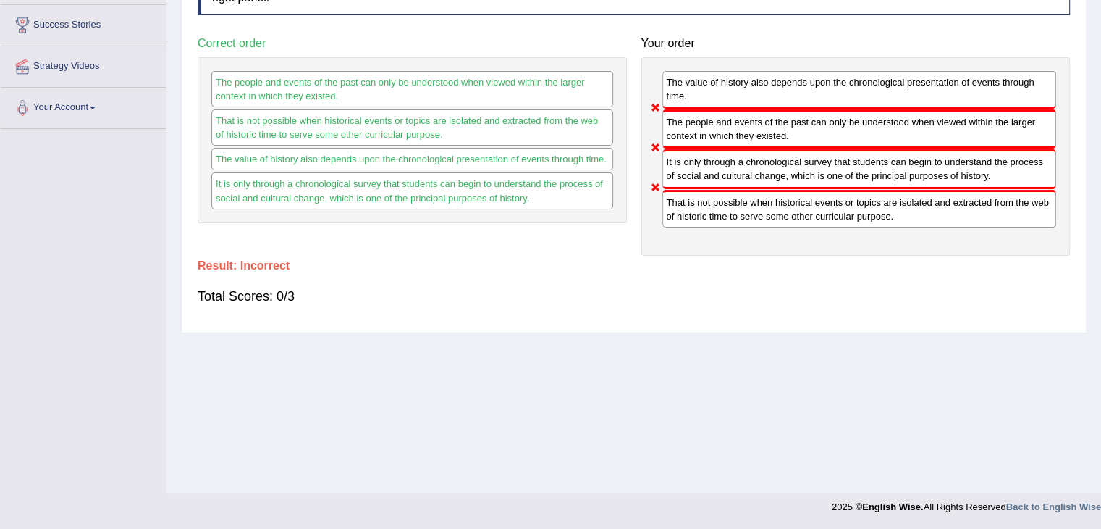
scroll to position [0, 0]
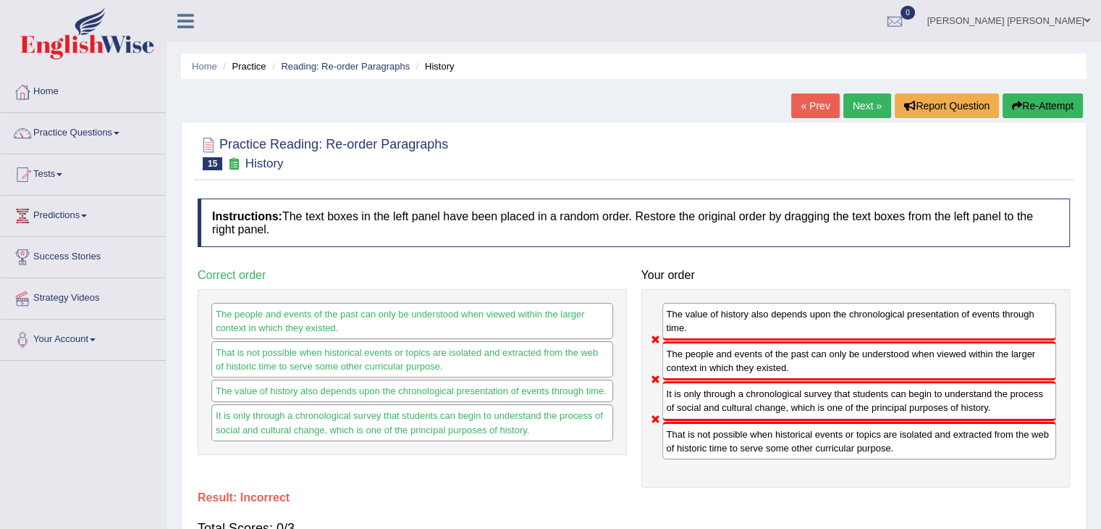
click at [872, 99] on link "Next »" at bounding box center [868, 105] width 48 height 25
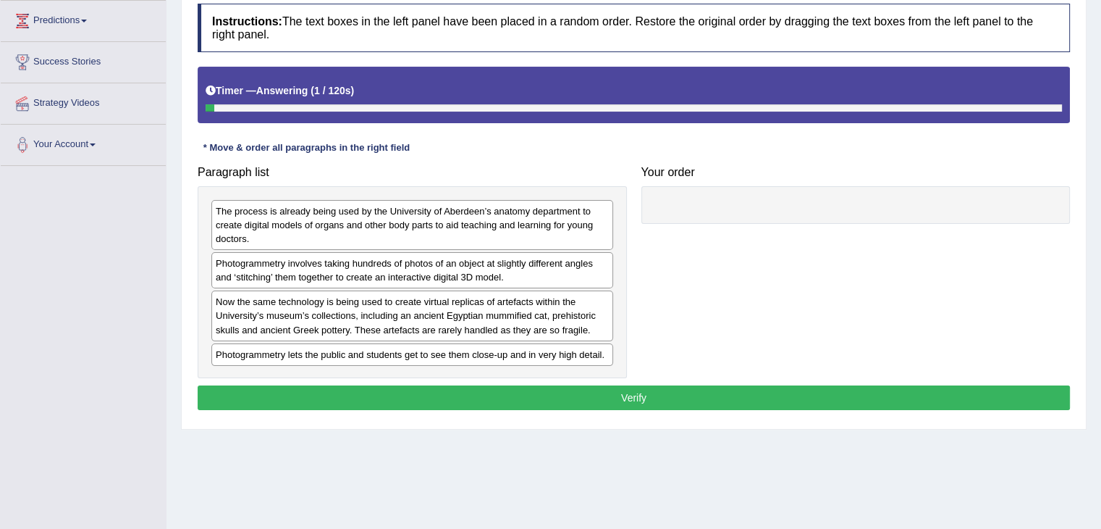
scroll to position [172, 0]
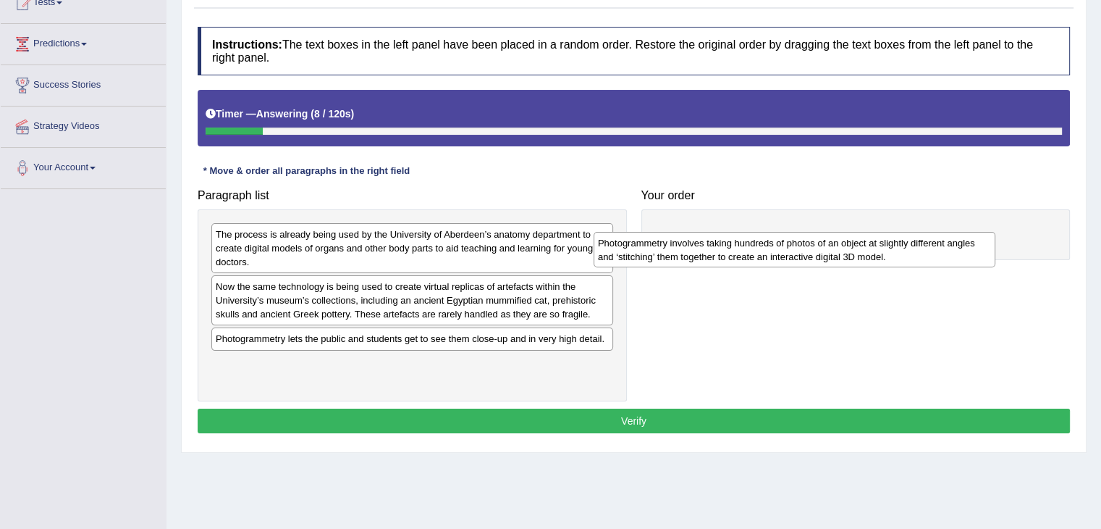
drag, startPoint x: 348, startPoint y: 299, endPoint x: 747, endPoint y: 243, distance: 403.7
click at [747, 243] on div "Photogrammetry involves taking hundreds of photos of an object at slightly diff…" at bounding box center [795, 250] width 402 height 36
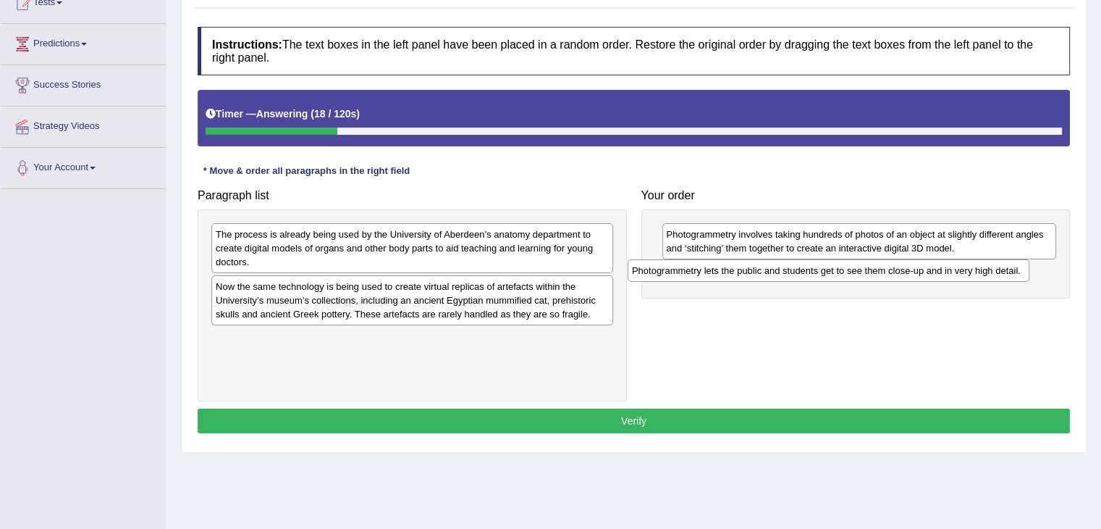
drag, startPoint x: 411, startPoint y: 340, endPoint x: 828, endPoint y: 270, distance: 423.6
click at [828, 270] on div "Photogrammetry lets the public and students get to see them close-up and in ver…" at bounding box center [829, 270] width 402 height 22
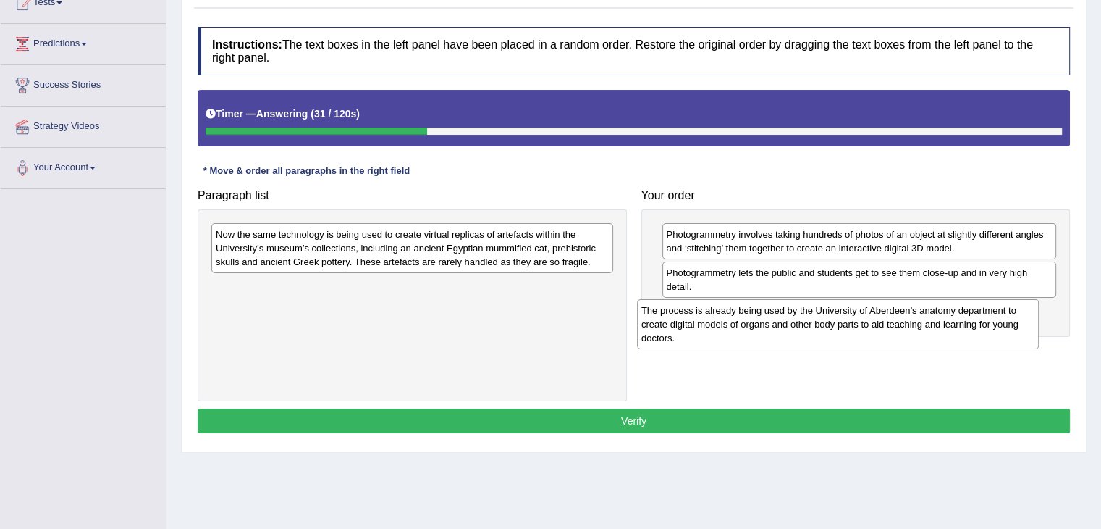
drag, startPoint x: 295, startPoint y: 254, endPoint x: 721, endPoint y: 331, distance: 432.7
click at [721, 331] on div "The process is already being used by the University of Aberdeen’s anatomy depar…" at bounding box center [838, 324] width 402 height 50
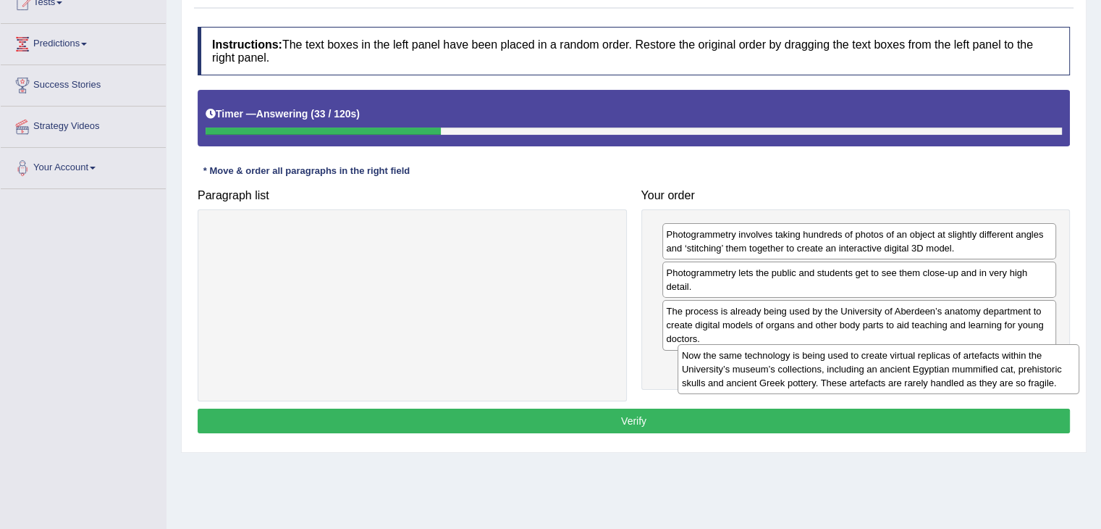
drag, startPoint x: 372, startPoint y: 237, endPoint x: 825, endPoint y: 351, distance: 466.8
click at [825, 351] on div "Now the same technology is being used to create virtual replicas of artefacts w…" at bounding box center [879, 369] width 402 height 50
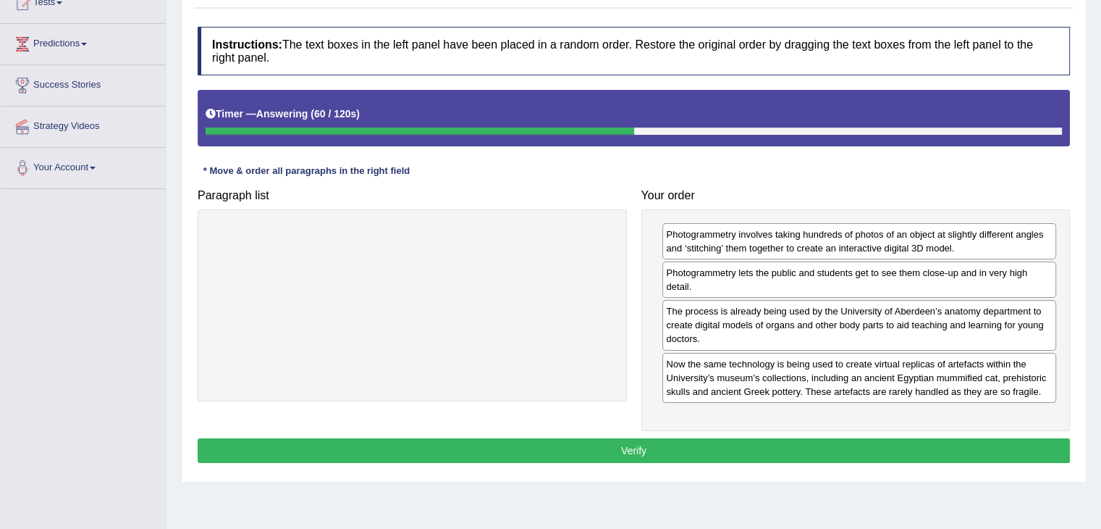
click at [647, 450] on button "Verify" at bounding box center [634, 450] width 873 height 25
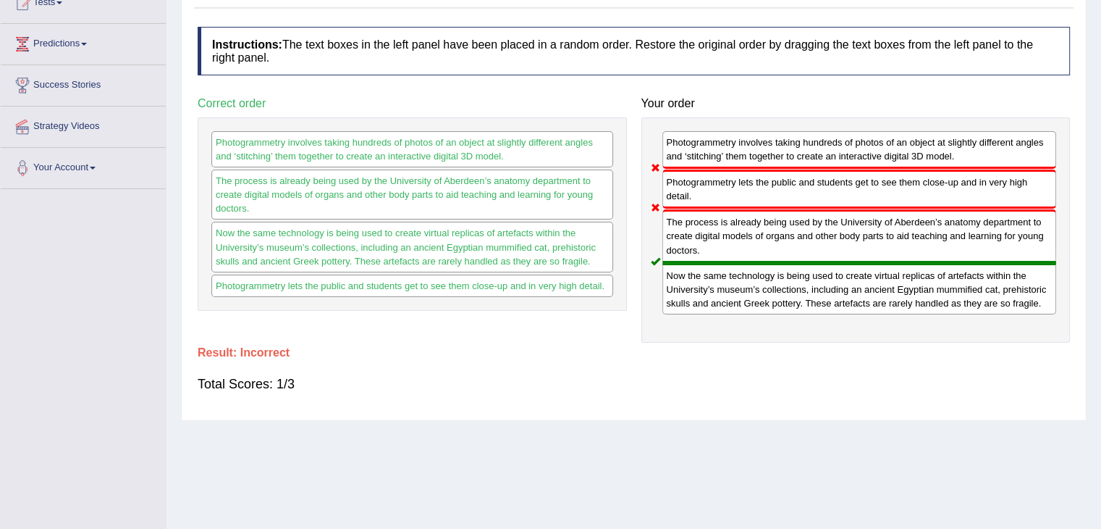
scroll to position [0, 0]
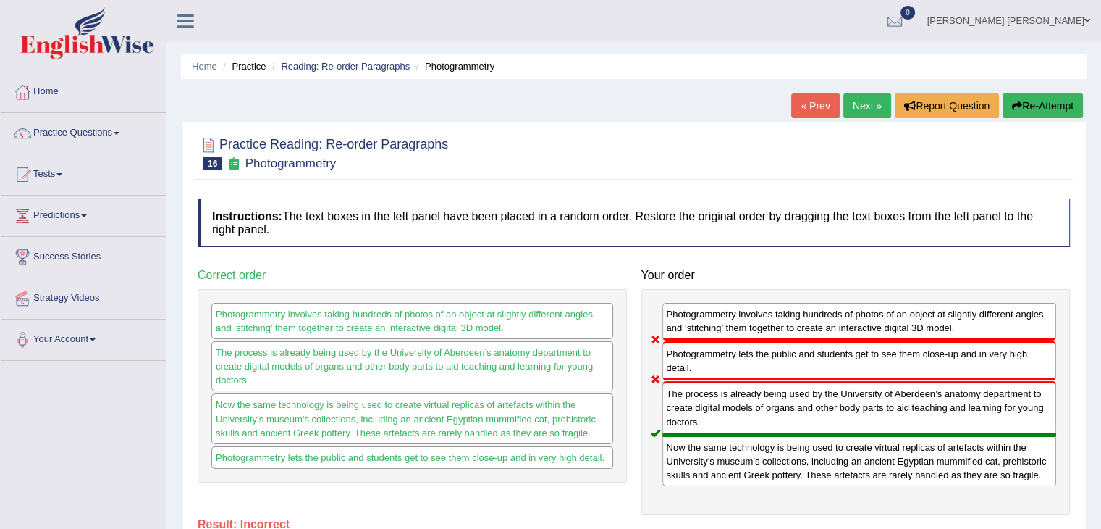
click at [872, 105] on link "Next »" at bounding box center [868, 105] width 48 height 25
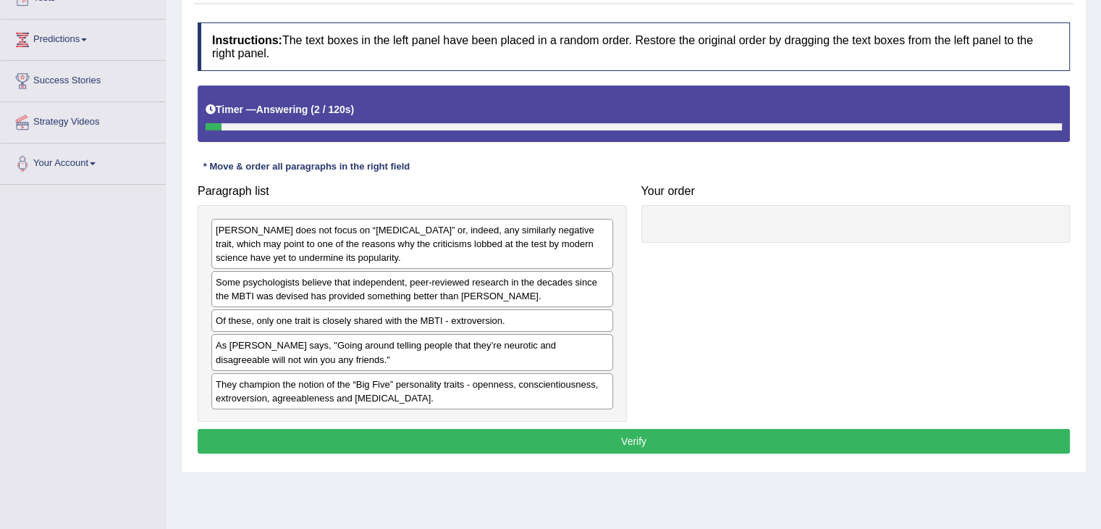
scroll to position [169, 0]
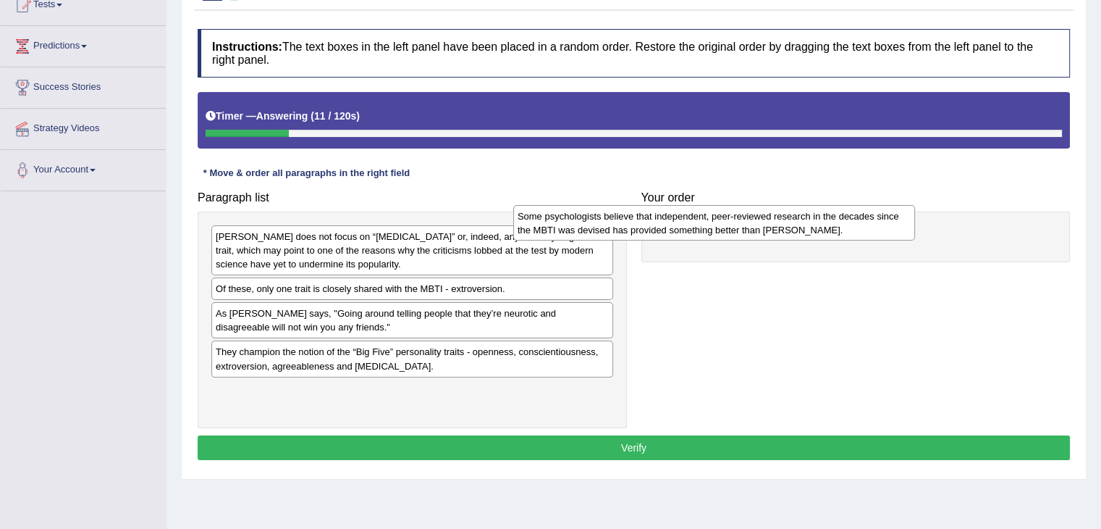
drag, startPoint x: 469, startPoint y: 298, endPoint x: 836, endPoint y: 227, distance: 373.9
click at [836, 227] on div "Some psychologists believe that independent, peer-reviewed research in the deca…" at bounding box center [714, 223] width 402 height 36
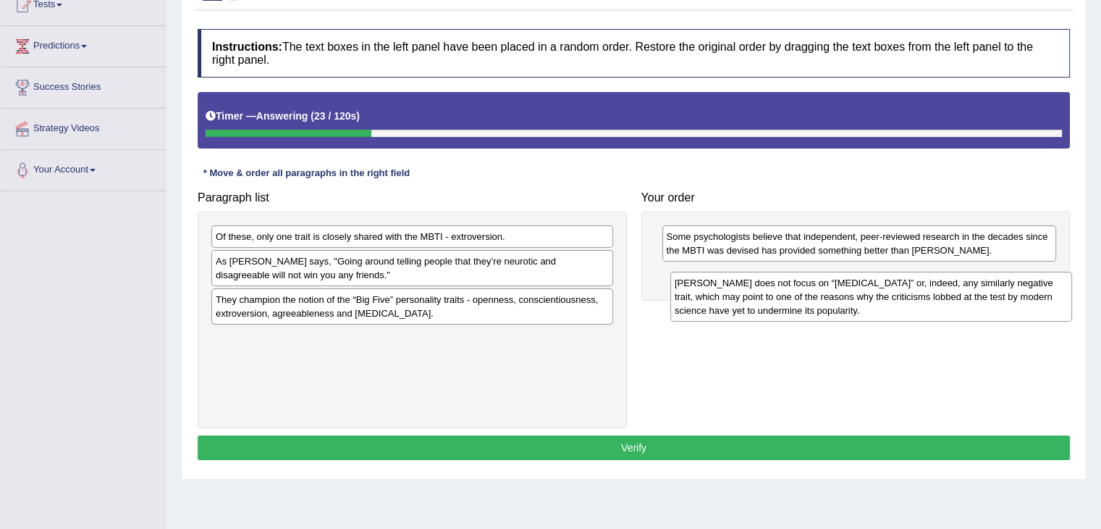
drag, startPoint x: 333, startPoint y: 253, endPoint x: 790, endPoint y: 296, distance: 459.0
click at [790, 296] on div "[PERSON_NAME] does not focus on “[MEDICAL_DATA]” or, indeed, any similarly nega…" at bounding box center [872, 297] width 402 height 50
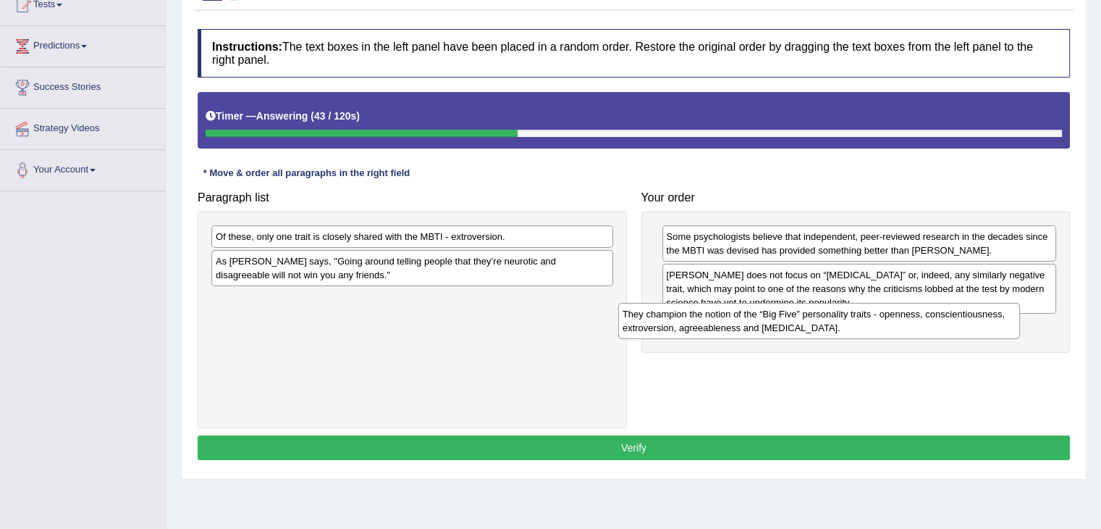
drag, startPoint x: 376, startPoint y: 305, endPoint x: 783, endPoint y: 319, distance: 407.2
click at [783, 319] on div "They champion the notion of the “Big Five” personality traits - openness, consc…" at bounding box center [819, 321] width 402 height 36
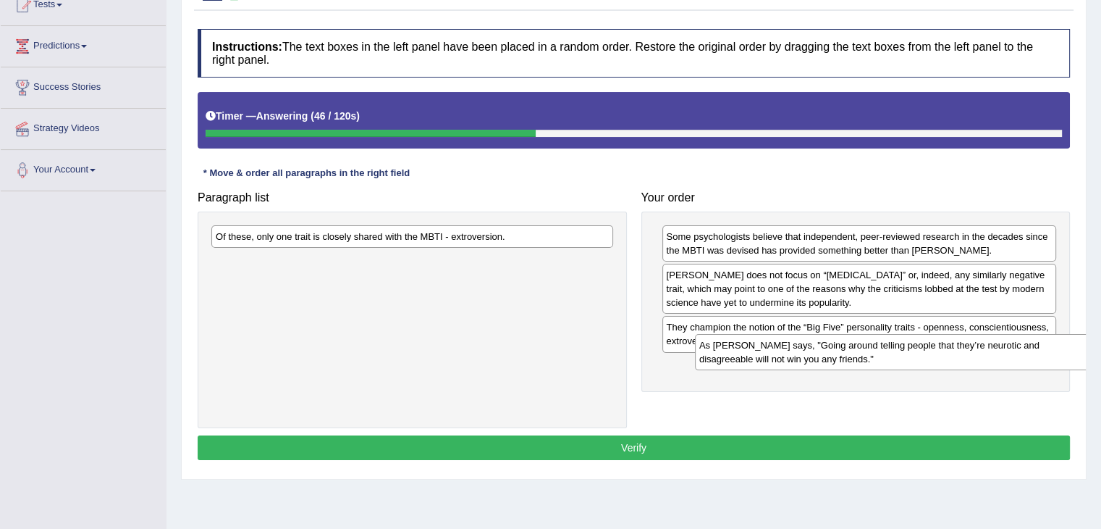
drag, startPoint x: 414, startPoint y: 274, endPoint x: 895, endPoint y: 361, distance: 488.5
click at [895, 361] on div "As [PERSON_NAME] says, "Going around telling people that they’re neurotic and d…" at bounding box center [896, 352] width 402 height 36
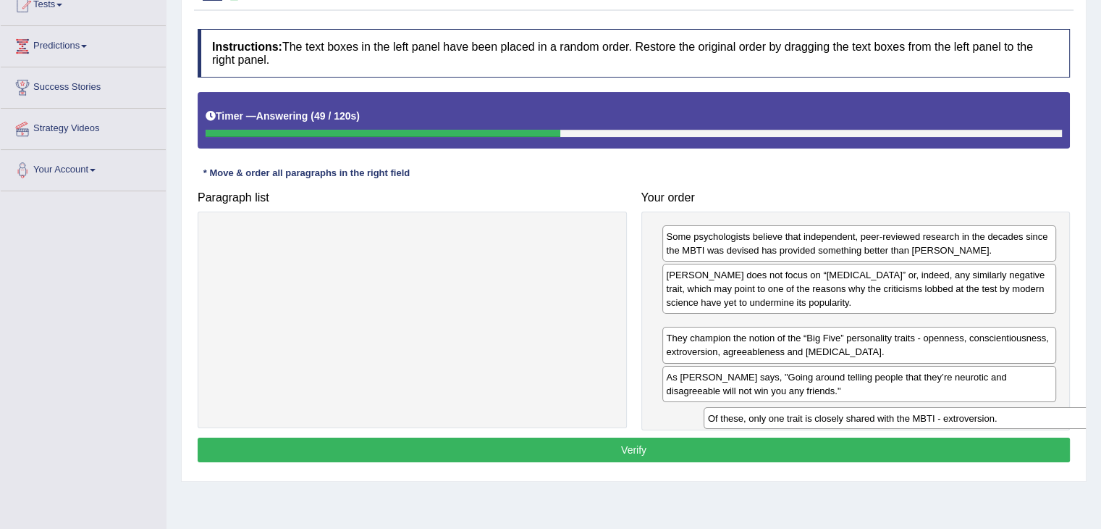
drag, startPoint x: 452, startPoint y: 227, endPoint x: 927, endPoint y: 405, distance: 507.3
click at [927, 407] on div "Of these, only one trait is closely shared with the MBTI - extroversion." at bounding box center [905, 418] width 402 height 22
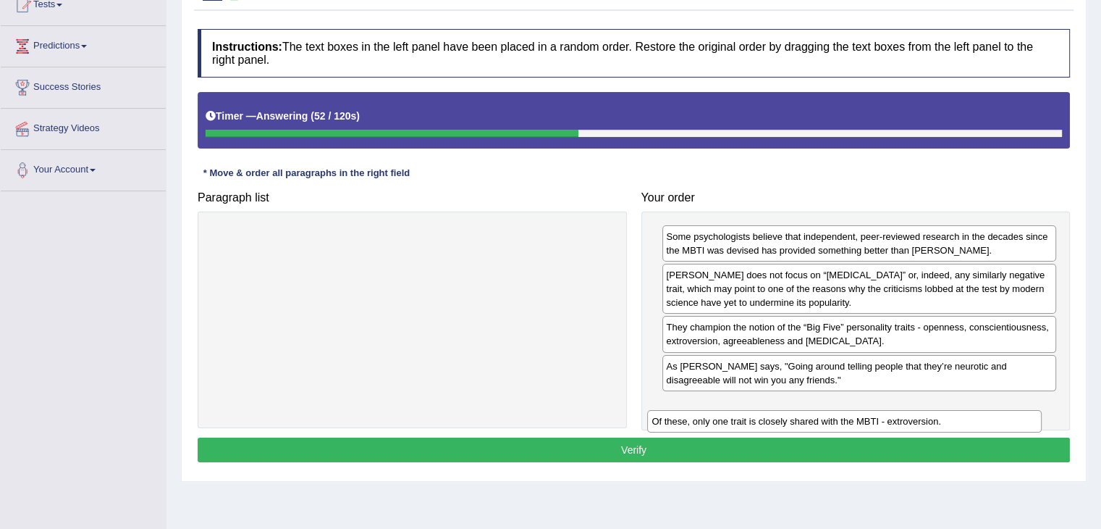
drag, startPoint x: 779, startPoint y: 316, endPoint x: 770, endPoint y: 390, distance: 73.7
click at [770, 410] on div "Of these, only one trait is closely shared with the MBTI - extroversion." at bounding box center [844, 421] width 395 height 22
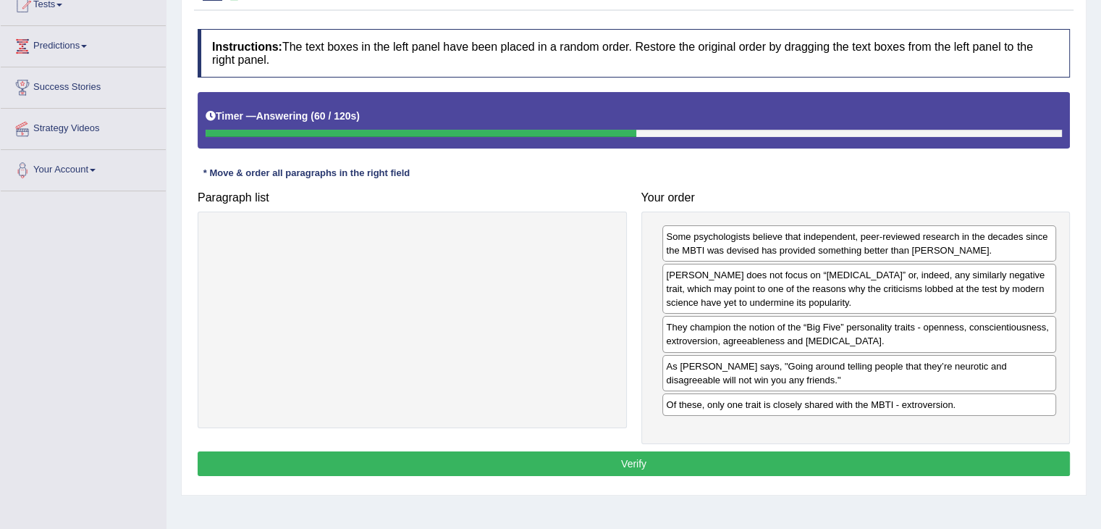
click at [890, 463] on button "Verify" at bounding box center [634, 463] width 873 height 25
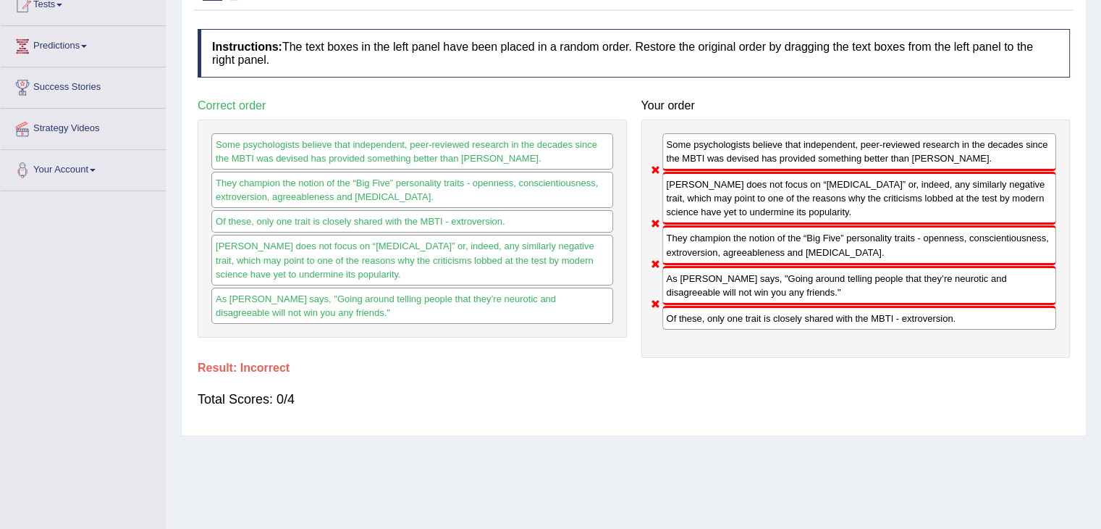
scroll to position [0, 0]
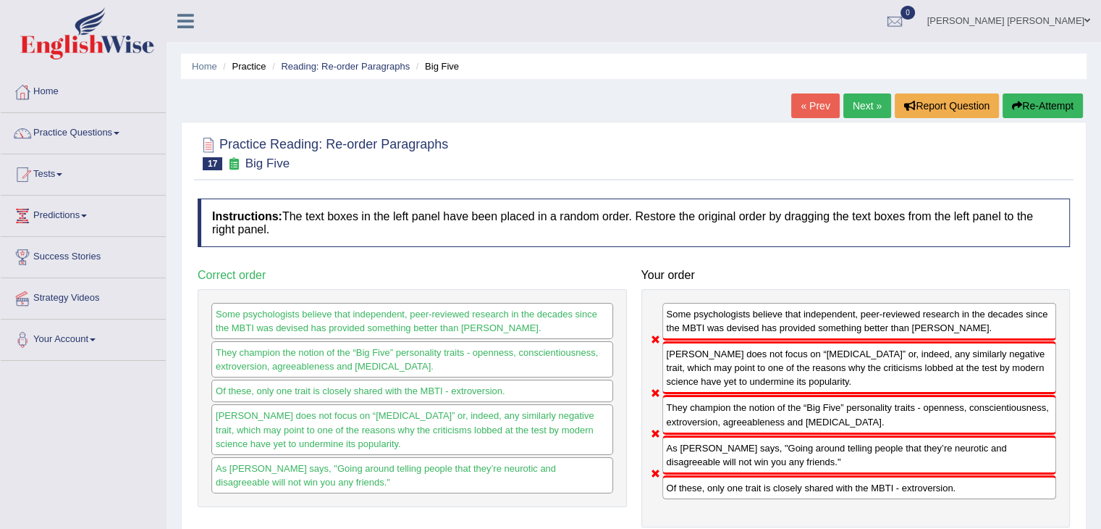
click at [861, 104] on link "Next »" at bounding box center [868, 105] width 48 height 25
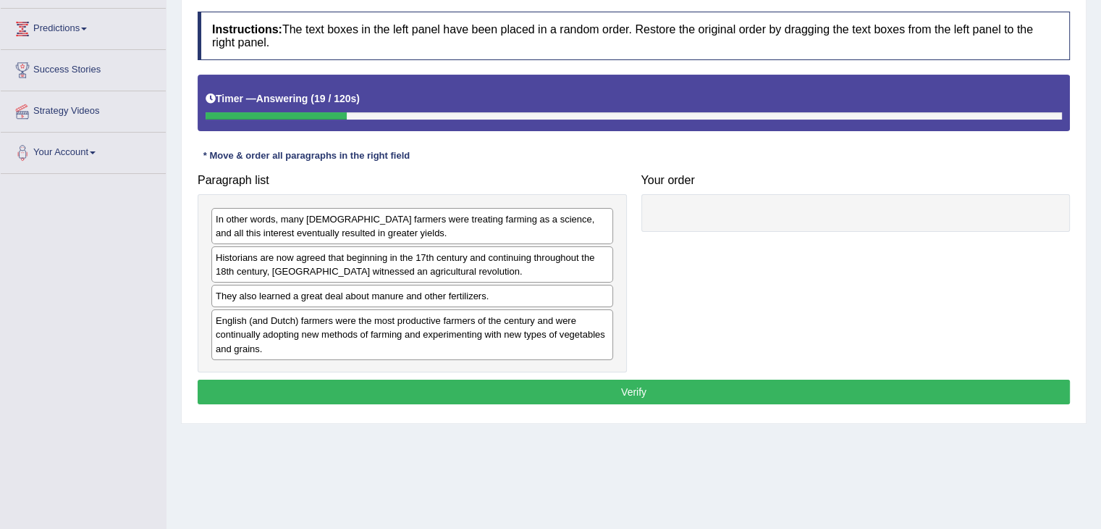
scroll to position [188, 0]
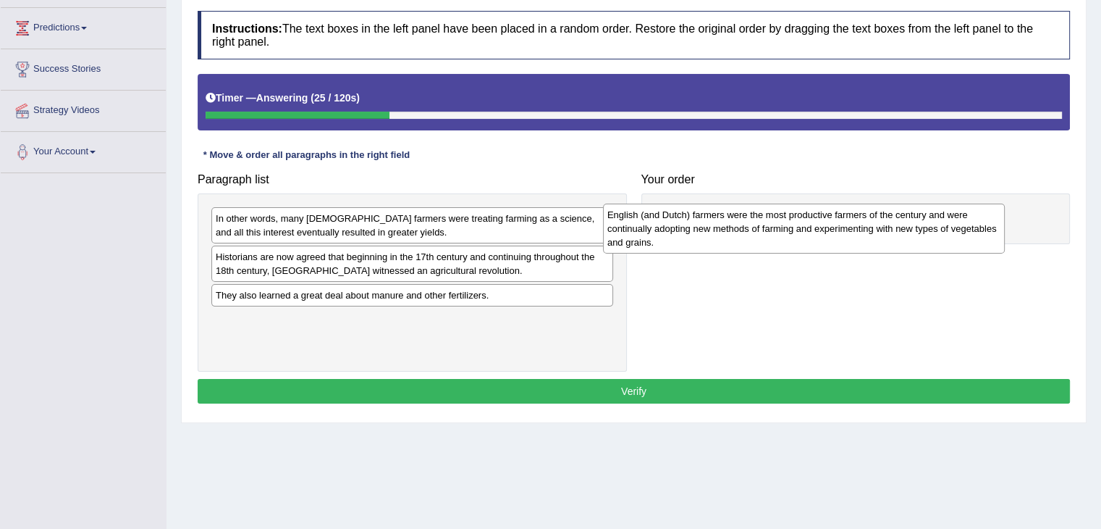
drag, startPoint x: 295, startPoint y: 325, endPoint x: 724, endPoint y: 208, distance: 444.4
click at [724, 208] on div "English (and Dutch) farmers were the most productive farmers of the century and…" at bounding box center [804, 228] width 402 height 50
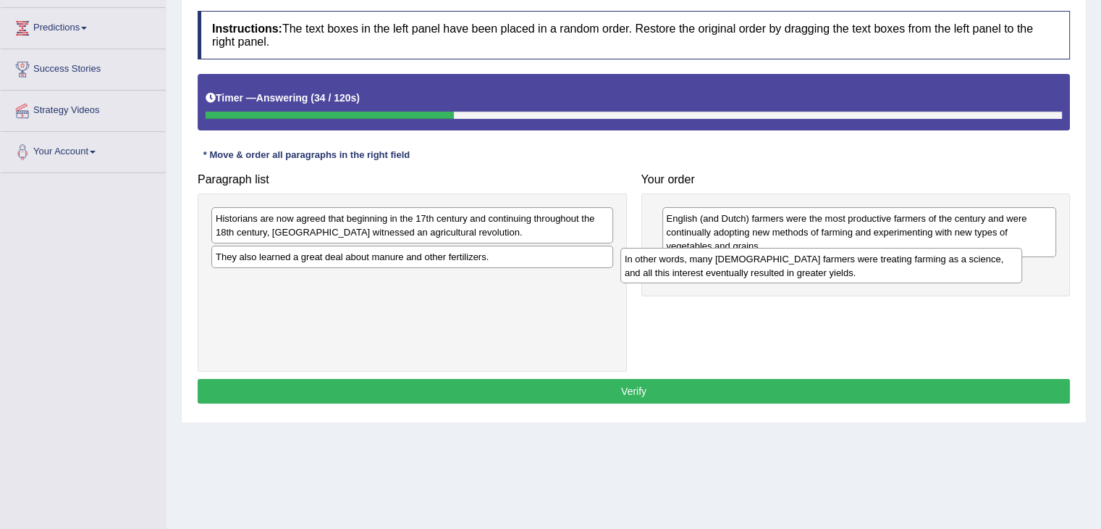
drag, startPoint x: 384, startPoint y: 230, endPoint x: 810, endPoint y: 273, distance: 428.0
click at [810, 273] on div "In other words, many [DEMOGRAPHIC_DATA] farmers were treating farming as a scie…" at bounding box center [822, 266] width 402 height 36
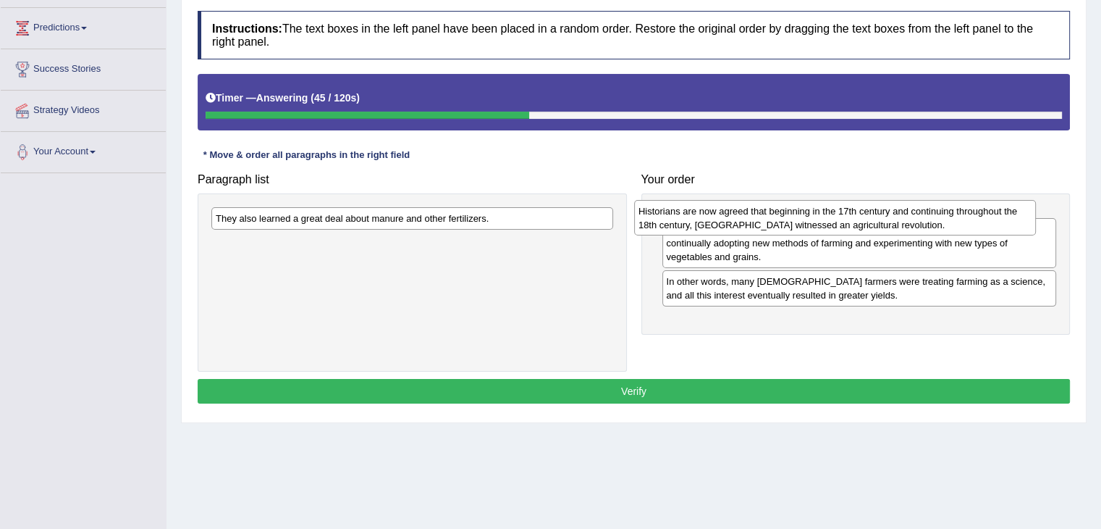
drag, startPoint x: 411, startPoint y: 226, endPoint x: 835, endPoint y: 217, distance: 423.7
click at [835, 217] on div "Historians are now agreed that beginning in the 17th century and continuing thr…" at bounding box center [835, 218] width 402 height 36
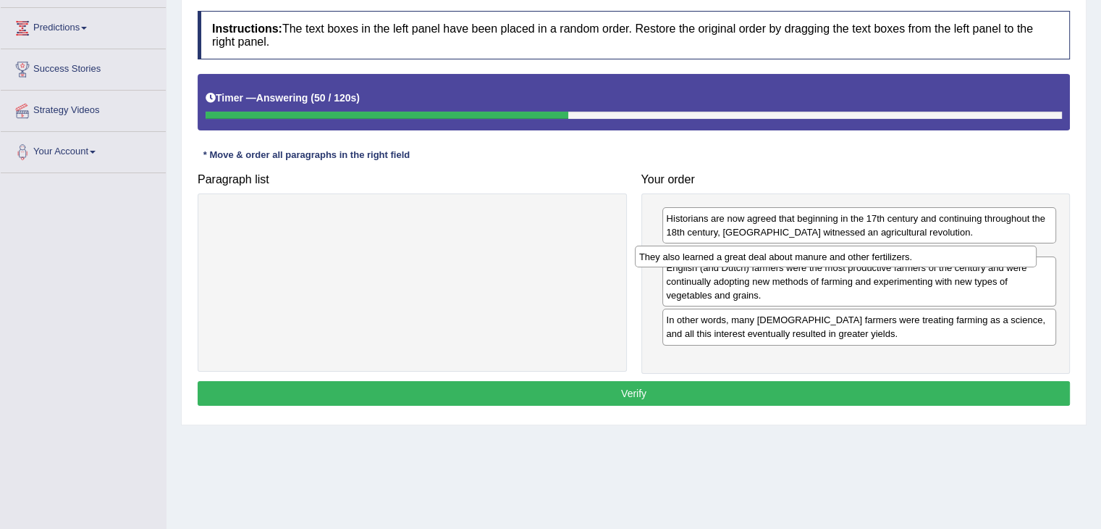
drag, startPoint x: 379, startPoint y: 218, endPoint x: 803, endPoint y: 256, distance: 425.3
click at [803, 256] on div "They also learned a great deal about manure and other fertilizers." at bounding box center [836, 256] width 402 height 22
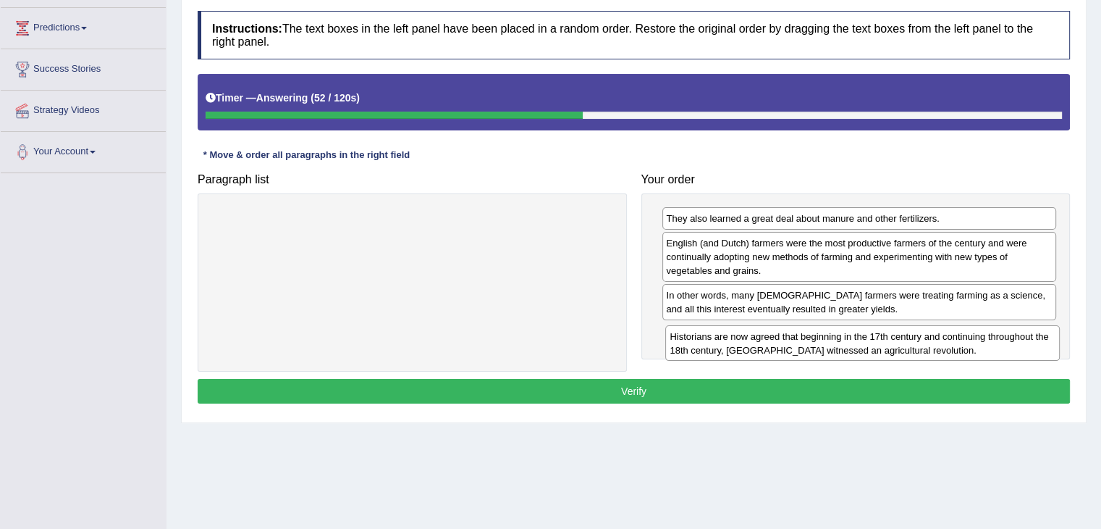
drag, startPoint x: 818, startPoint y: 221, endPoint x: 822, endPoint y: 340, distance: 118.8
click at [822, 340] on div "Historians are now agreed that beginning in the 17th century and continuing thr…" at bounding box center [862, 343] width 395 height 36
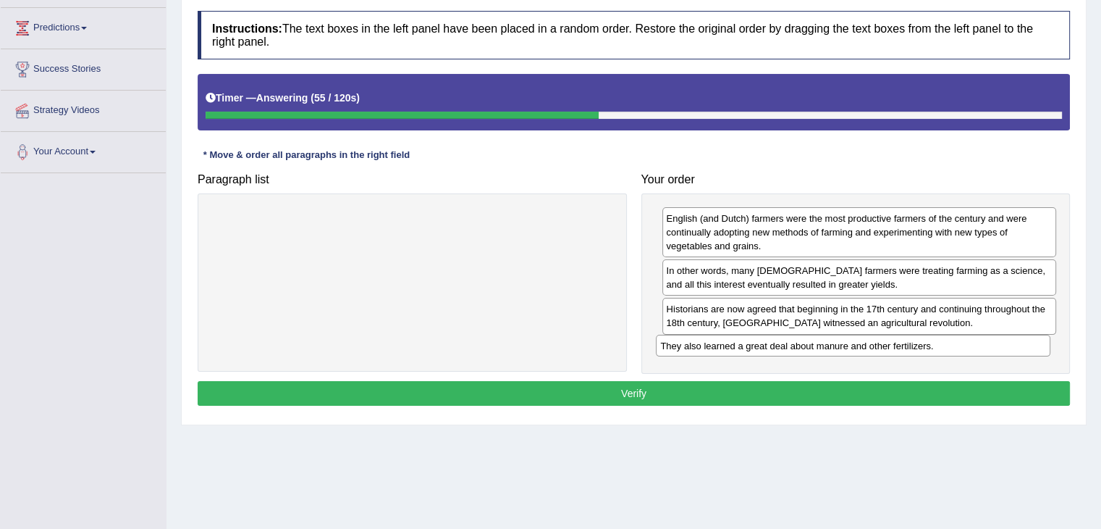
drag, startPoint x: 851, startPoint y: 212, endPoint x: 845, endPoint y: 340, distance: 127.6
click at [845, 340] on div "They also learned a great deal about manure and other fertilizers." at bounding box center [853, 346] width 395 height 22
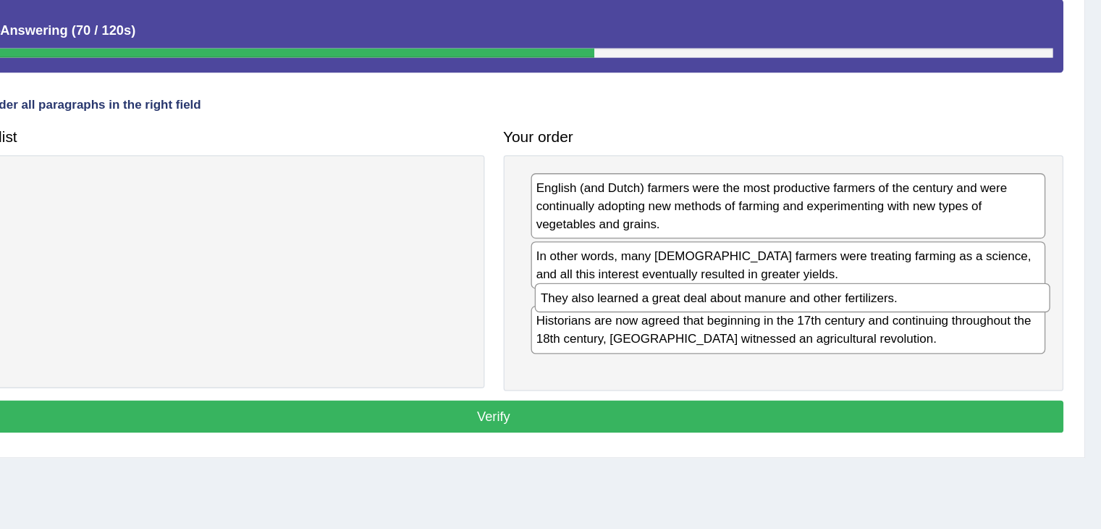
drag, startPoint x: 818, startPoint y: 347, endPoint x: 820, endPoint y: 302, distance: 44.9
click at [820, 302] on div "They also learned a great deal about manure and other fertilizers." at bounding box center [862, 302] width 395 height 22
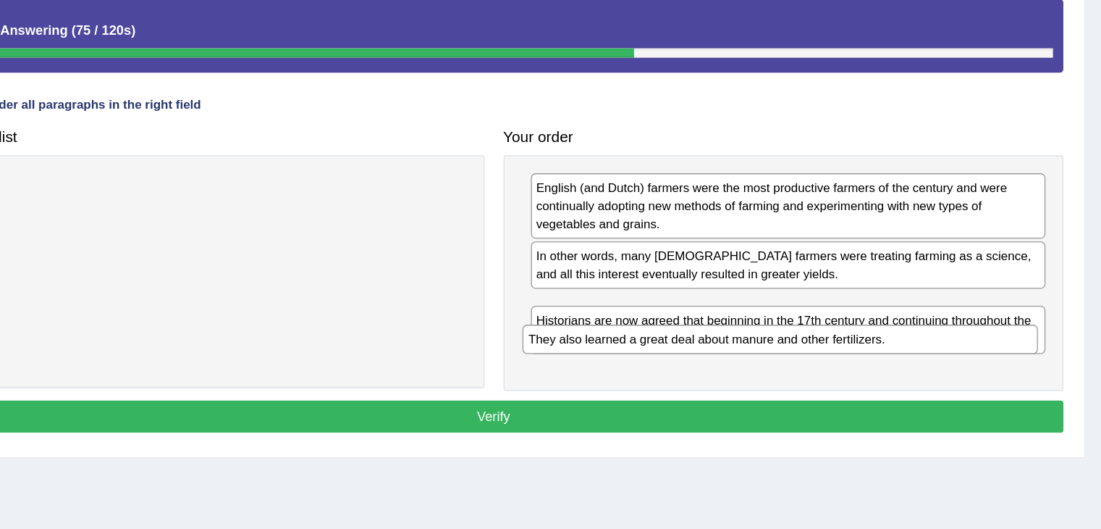
drag, startPoint x: 852, startPoint y: 309, endPoint x: 844, endPoint y: 357, distance: 48.3
click at [844, 345] on div "They also learned a great deal about manure and other fertilizers." at bounding box center [853, 334] width 395 height 22
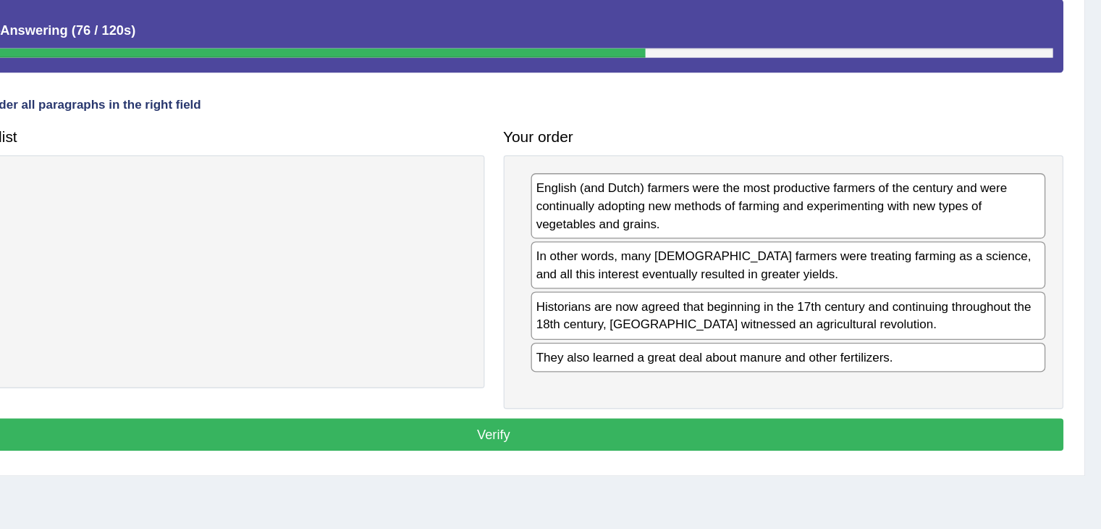
click at [807, 403] on button "Verify" at bounding box center [634, 407] width 873 height 25
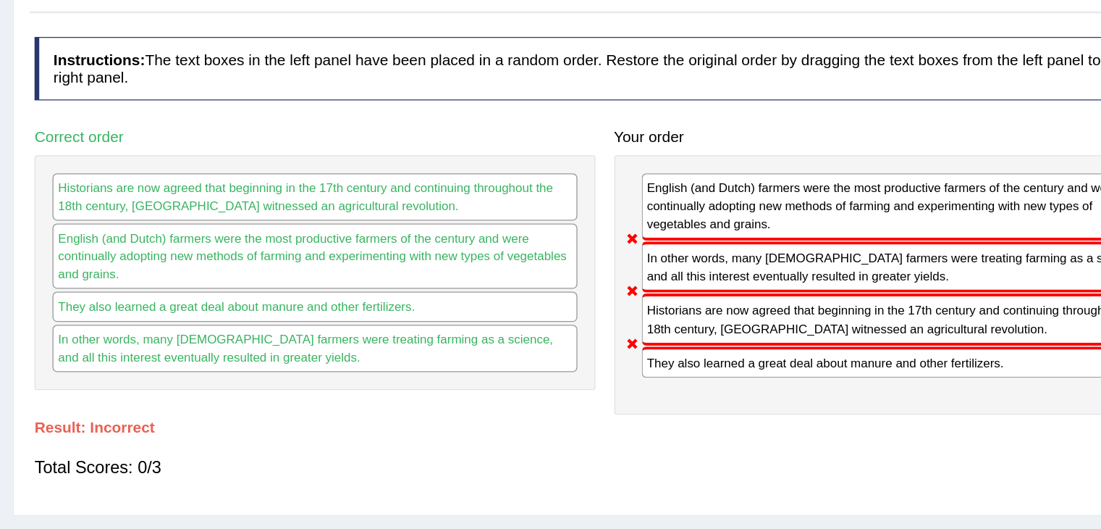
click at [733, 309] on div "Historians are now agreed that beginning in the 17th century and continuing thr…" at bounding box center [860, 318] width 395 height 39
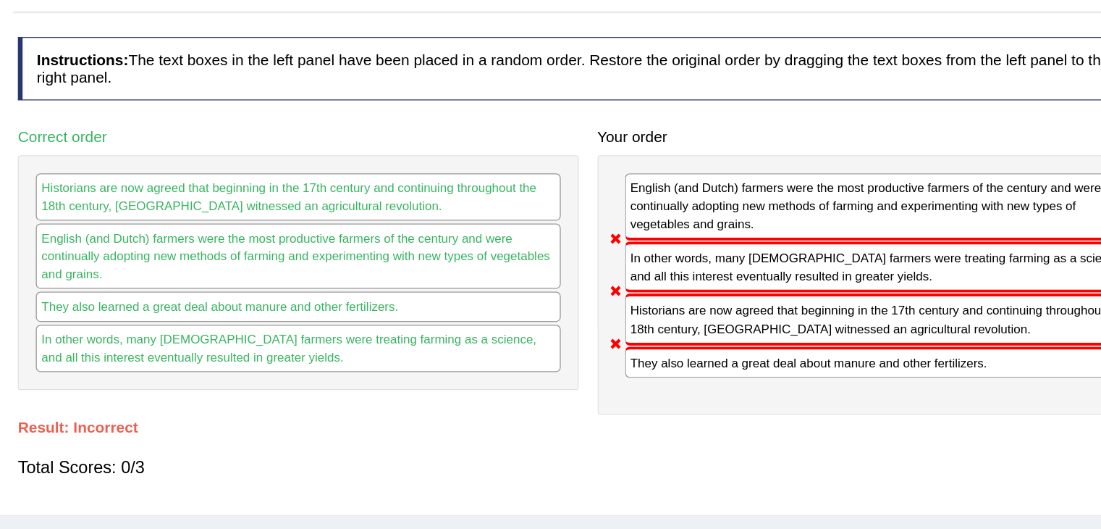
click at [713, 301] on div "Historians are now agreed that beginning in the 17th century and continuing thr…" at bounding box center [860, 318] width 395 height 39
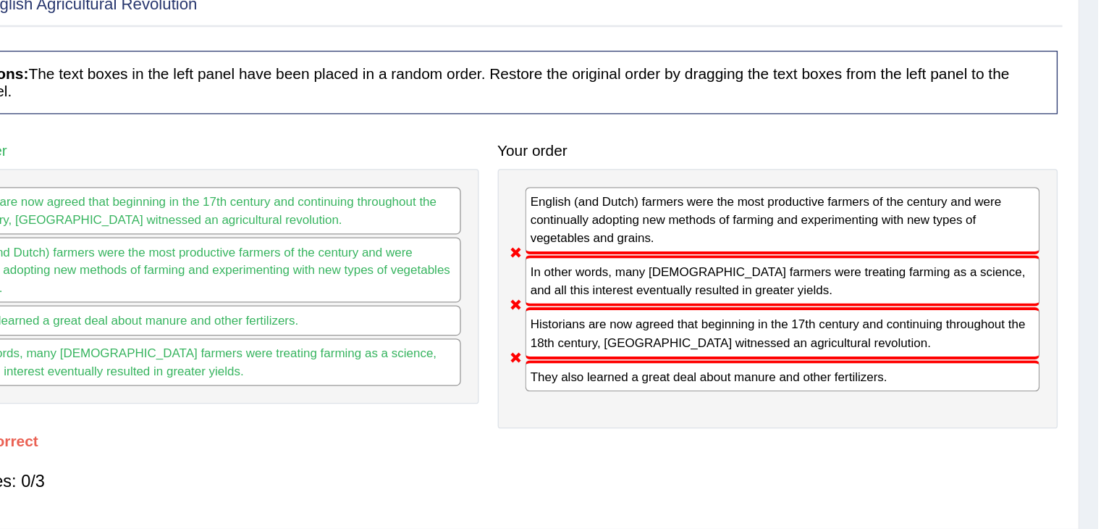
scroll to position [0, 0]
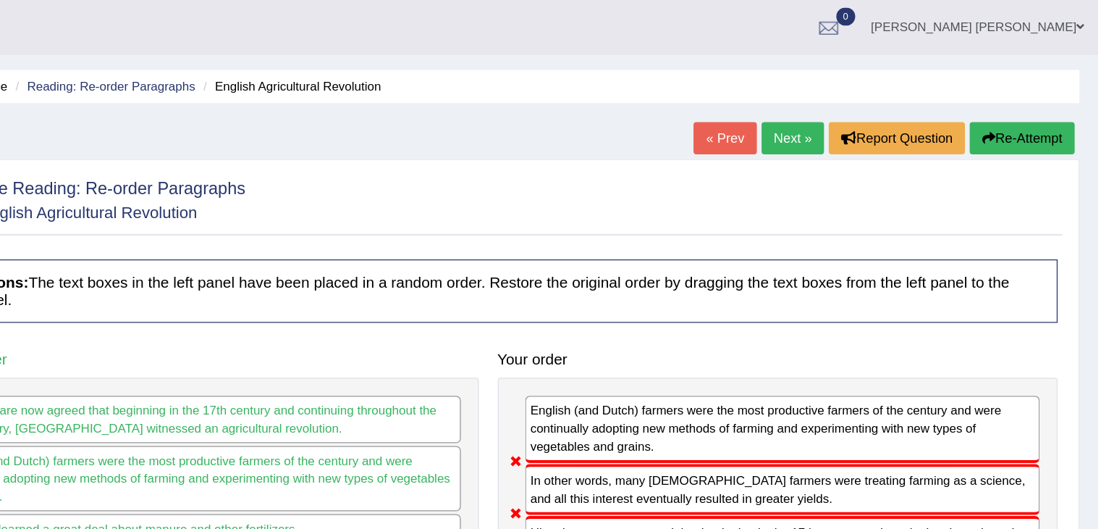
click at [857, 95] on link "Next »" at bounding box center [868, 105] width 48 height 25
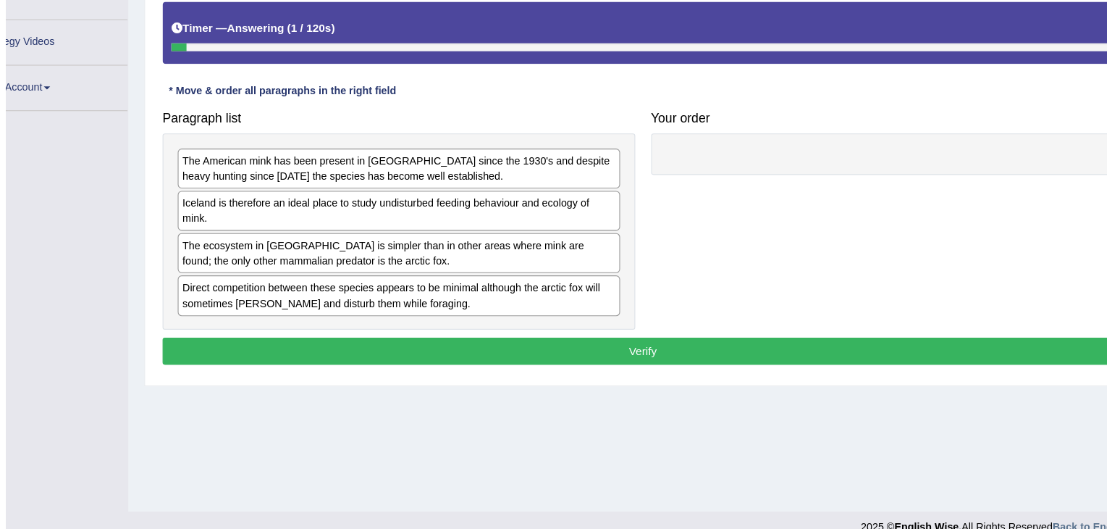
scroll to position [226, 0]
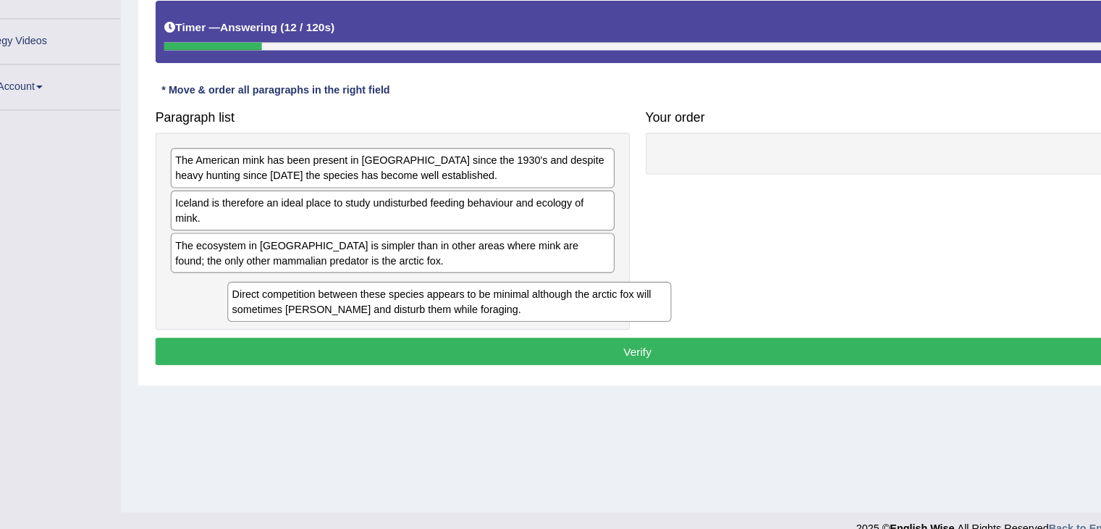
drag, startPoint x: 456, startPoint y: 282, endPoint x: 494, endPoint y: 301, distance: 42.1
click at [494, 301] on div "Direct competition between these species appears to be minimal although the arc…" at bounding box center [464, 308] width 402 height 36
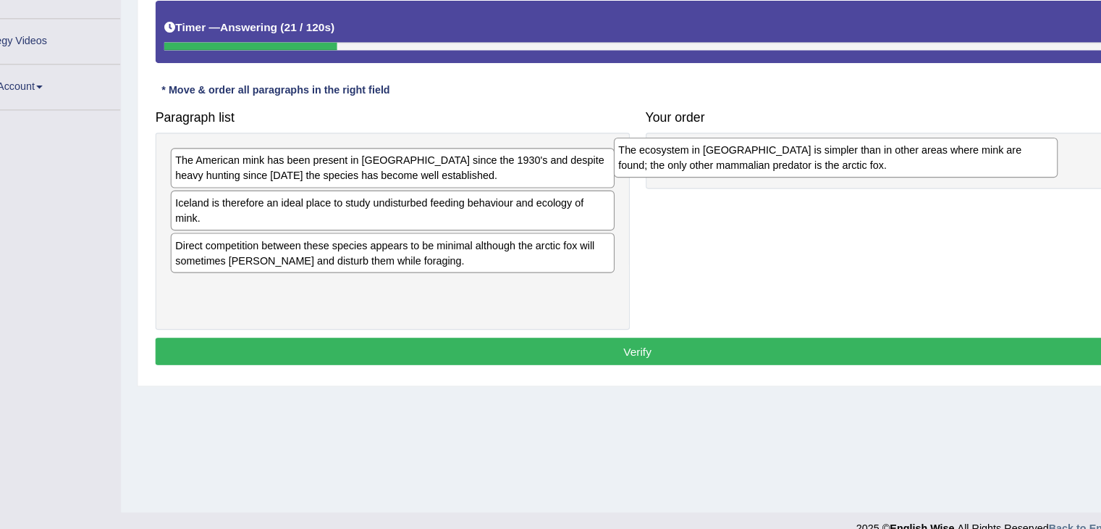
drag, startPoint x: 426, startPoint y: 253, endPoint x: 830, endPoint y: 175, distance: 411.7
click at [830, 175] on div "The ecosystem in [GEOGRAPHIC_DATA] is simpler than in other areas where mink ar…" at bounding box center [814, 177] width 402 height 36
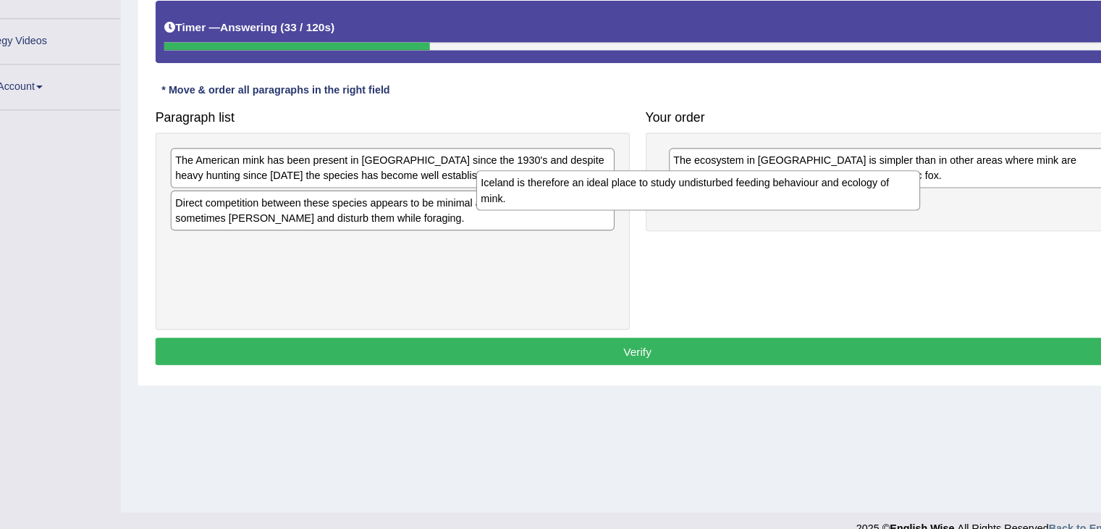
drag, startPoint x: 436, startPoint y: 220, endPoint x: 713, endPoint y: 203, distance: 277.2
click at [713, 203] on div "Iceland is therefore an ideal place to study undisturbed feeding behaviour and …" at bounding box center [689, 207] width 402 height 36
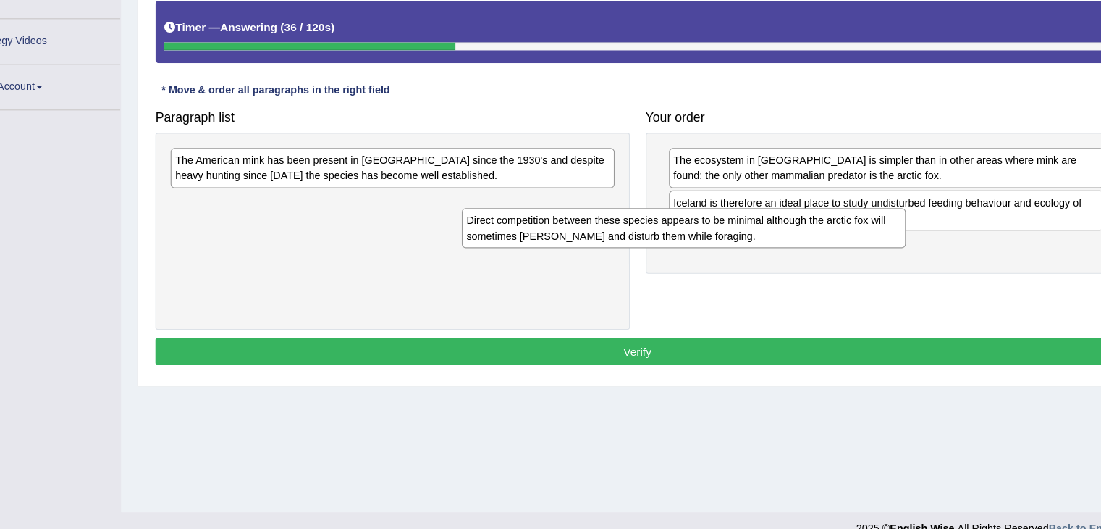
drag, startPoint x: 449, startPoint y: 229, endPoint x: 712, endPoint y: 245, distance: 263.4
click at [712, 245] on div "Direct competition between these species appears to be minimal although the arc…" at bounding box center [676, 241] width 402 height 36
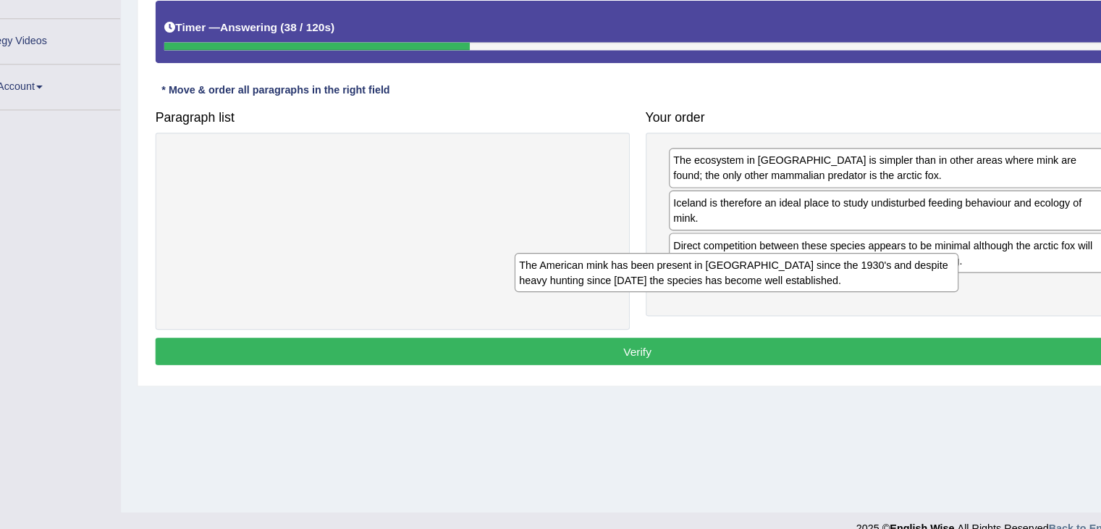
drag, startPoint x: 503, startPoint y: 191, endPoint x: 823, endPoint y: 293, distance: 336.0
click at [823, 293] on div "The American mink has been present in [GEOGRAPHIC_DATA] since the 1930's and de…" at bounding box center [724, 282] width 402 height 36
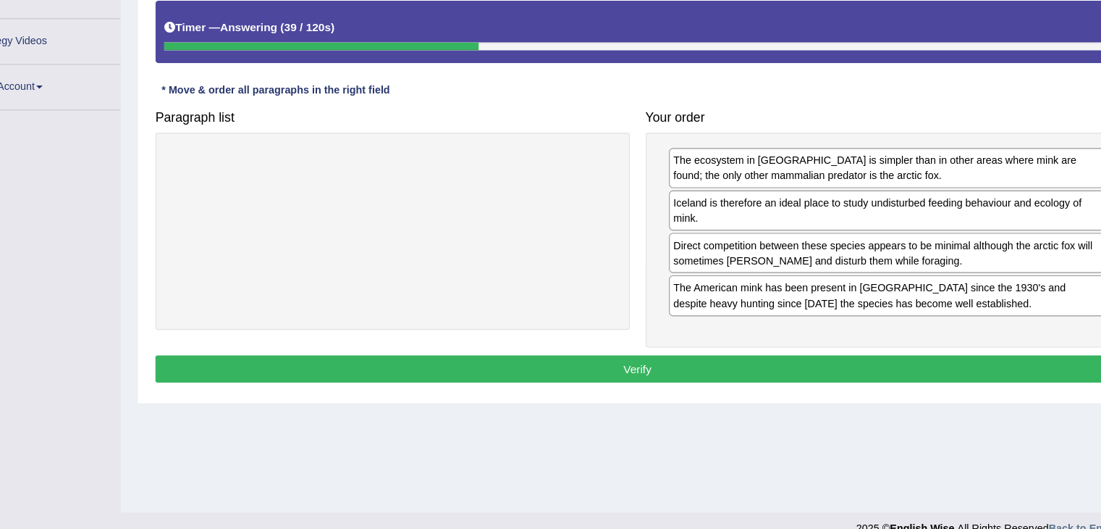
click at [792, 352] on div "Instructions: The text boxes in the left panel have been placed in a random ord…" at bounding box center [634, 178] width 880 height 427
click at [790, 360] on button "Verify" at bounding box center [634, 368] width 873 height 25
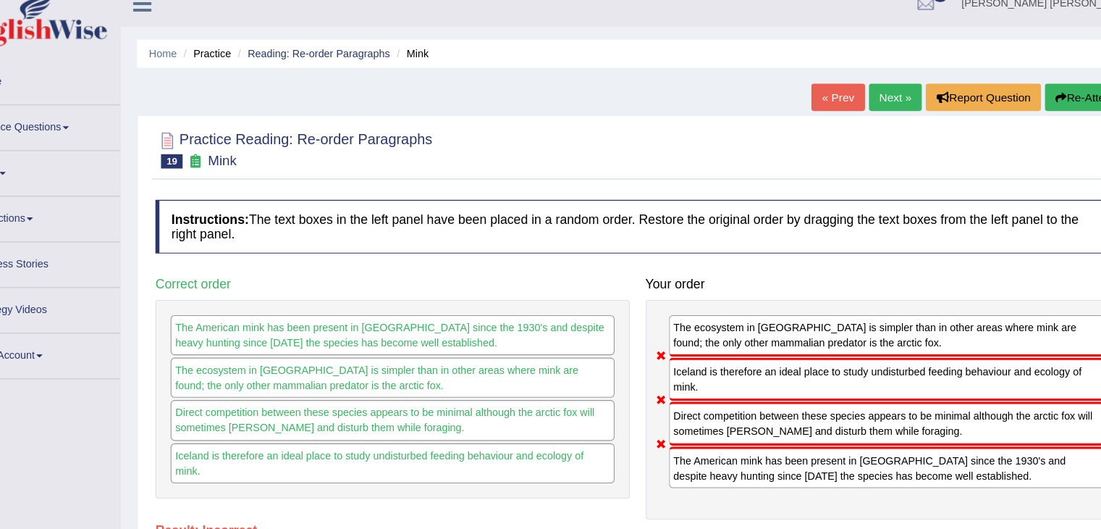
scroll to position [7, 0]
